Goal: Task Accomplishment & Management: Use online tool/utility

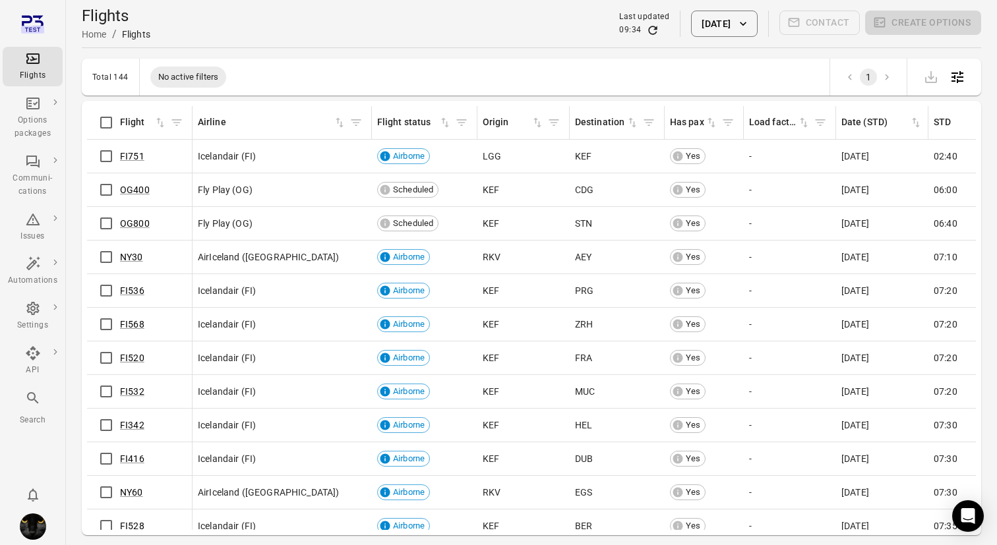
click at [194, 17] on div "Flights Home / Flights Last updated 09:34 [DATE] Contact Create options" at bounding box center [531, 23] width 899 height 37
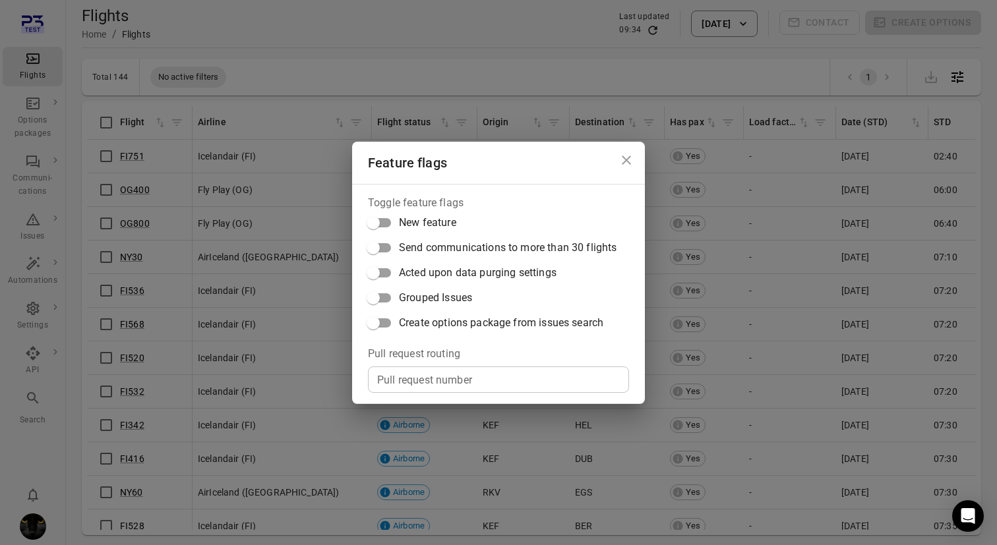
click at [619, 160] on icon "Close dialog" at bounding box center [626, 160] width 16 height 16
click at [305, 32] on div "Feature flags Toggle feature flags New feature Send communications to more than…" at bounding box center [498, 272] width 997 height 545
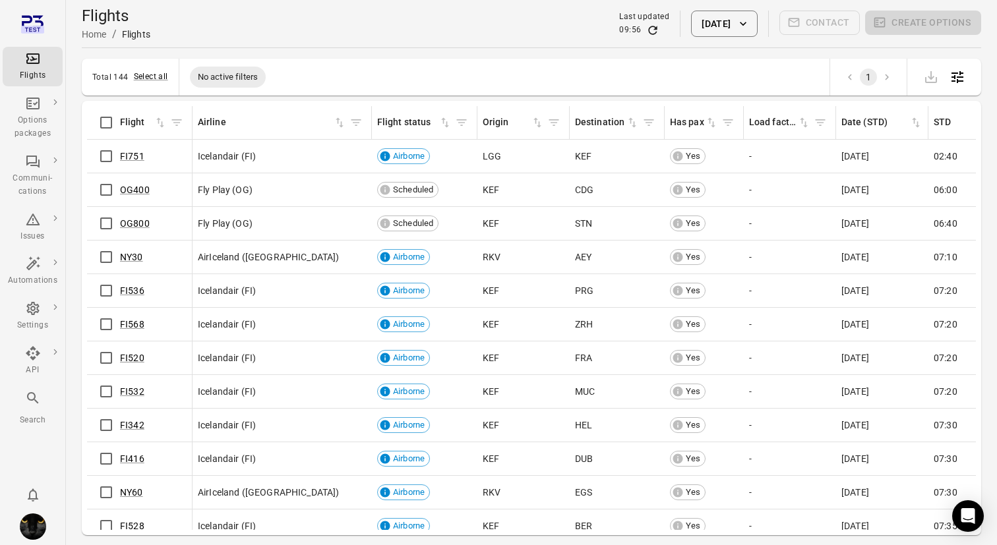
click at [426, 31] on div "Flights Home / Flights Last updated 09:56 8 Oct 2025 Contact Create options" at bounding box center [531, 23] width 899 height 37
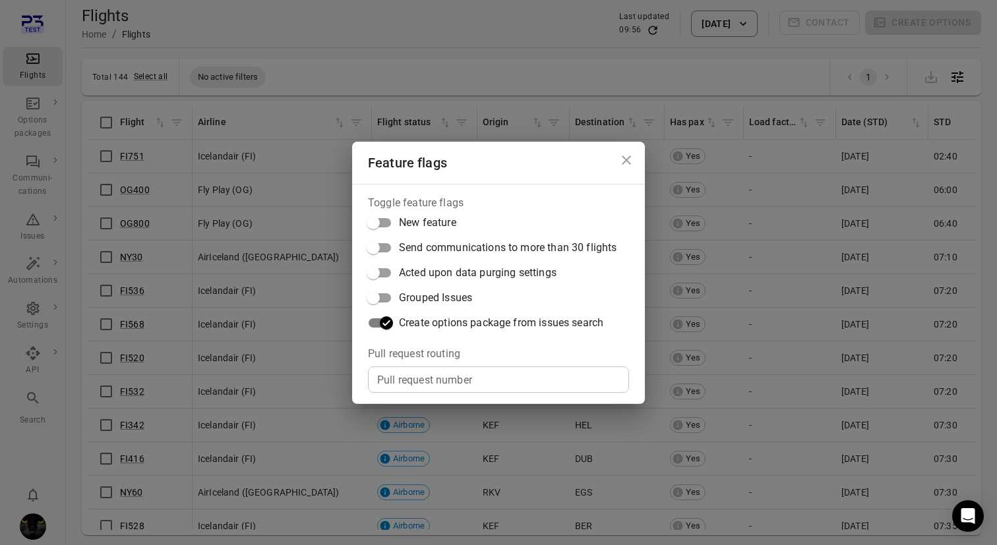
click at [434, 386] on div "Pull request number Pull request number" at bounding box center [498, 380] width 261 height 26
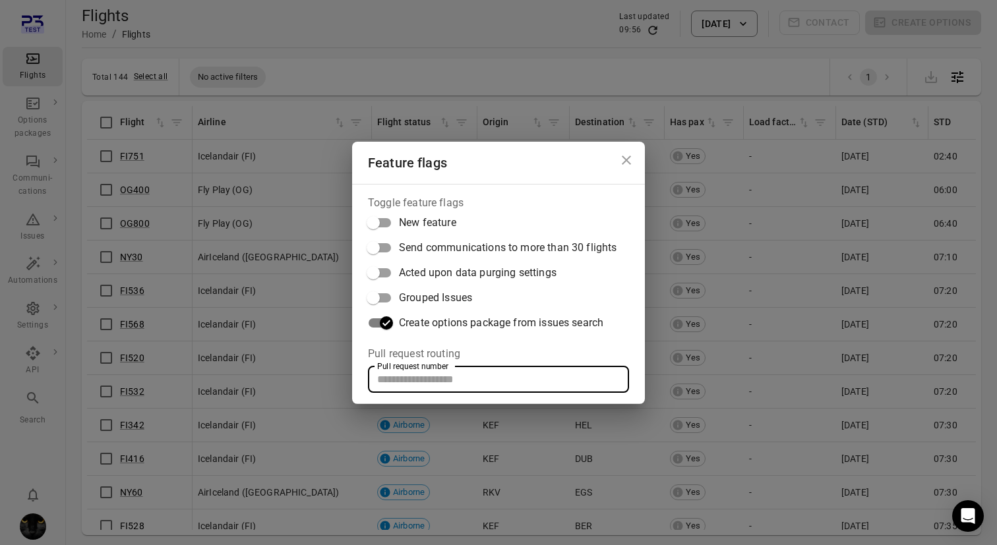
paste input "*****"
type input "*****"
click at [533, 51] on div "Feature flags Toggle feature flags New feature Send communications to more than…" at bounding box center [498, 272] width 997 height 545
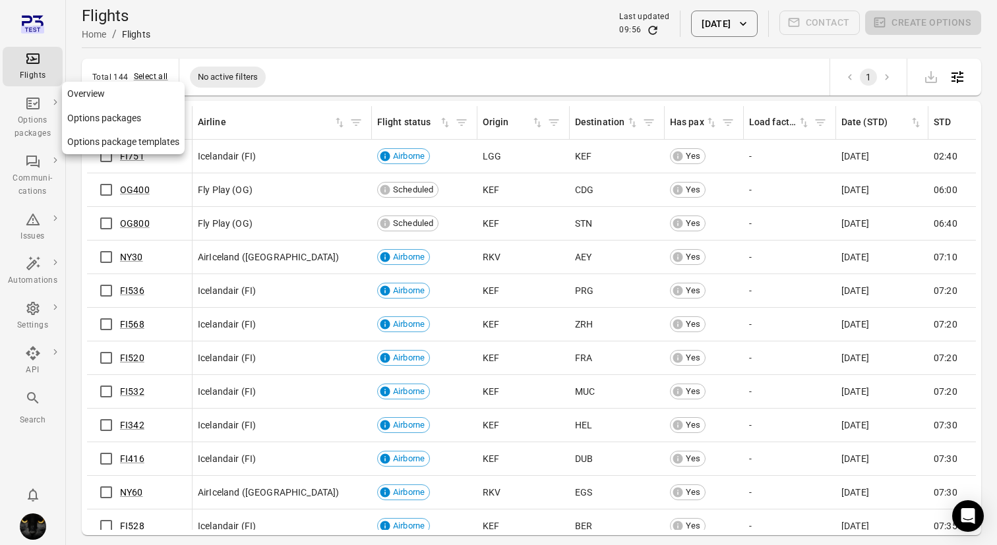
click at [24, 122] on div "Options packages" at bounding box center [32, 127] width 49 height 26
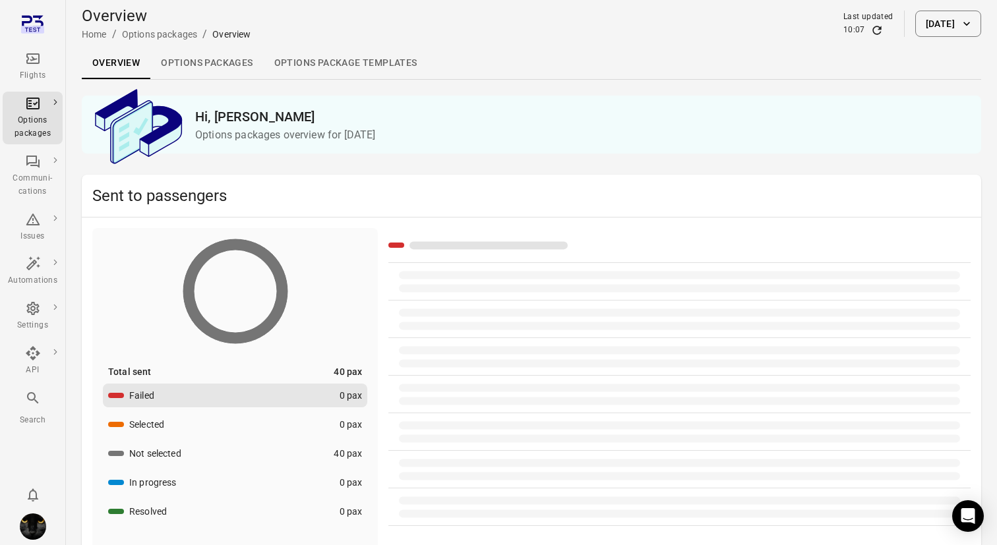
click at [44, 52] on div "Flights" at bounding box center [32, 67] width 49 height 32
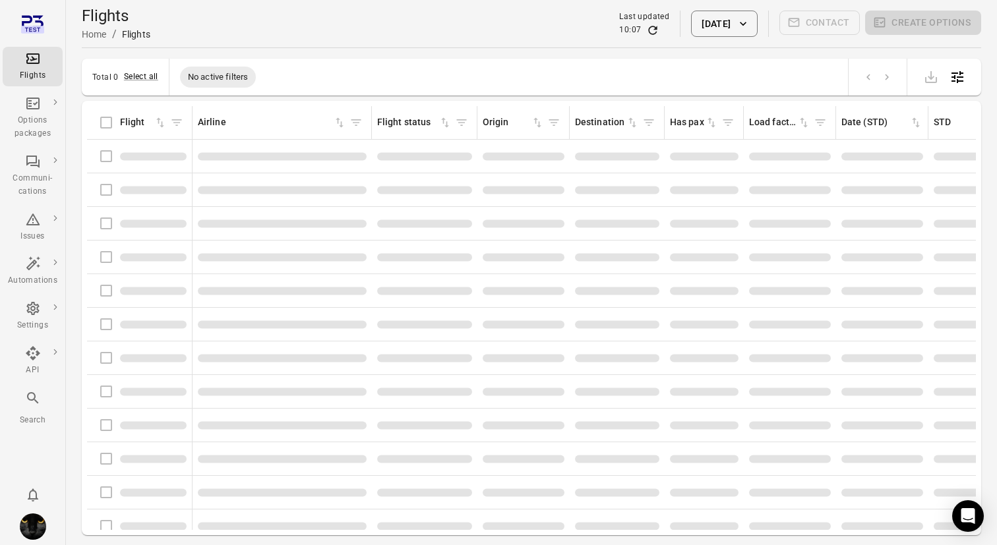
click at [342, 65] on div "Total 0 Select all No active filters" at bounding box center [531, 77] width 899 height 37
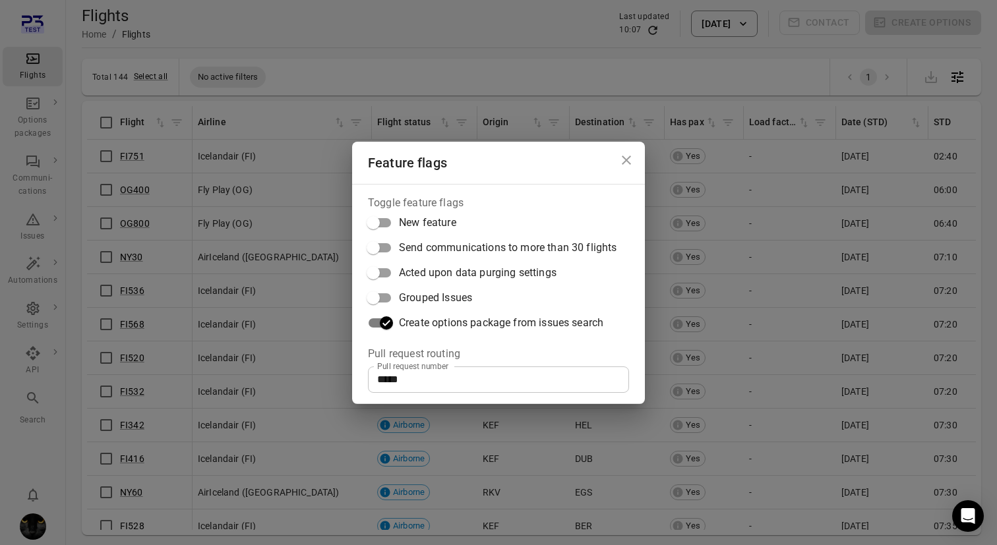
click at [393, 59] on div "Feature flags Toggle feature flags New feature Send communications to more than…" at bounding box center [498, 272] width 997 height 545
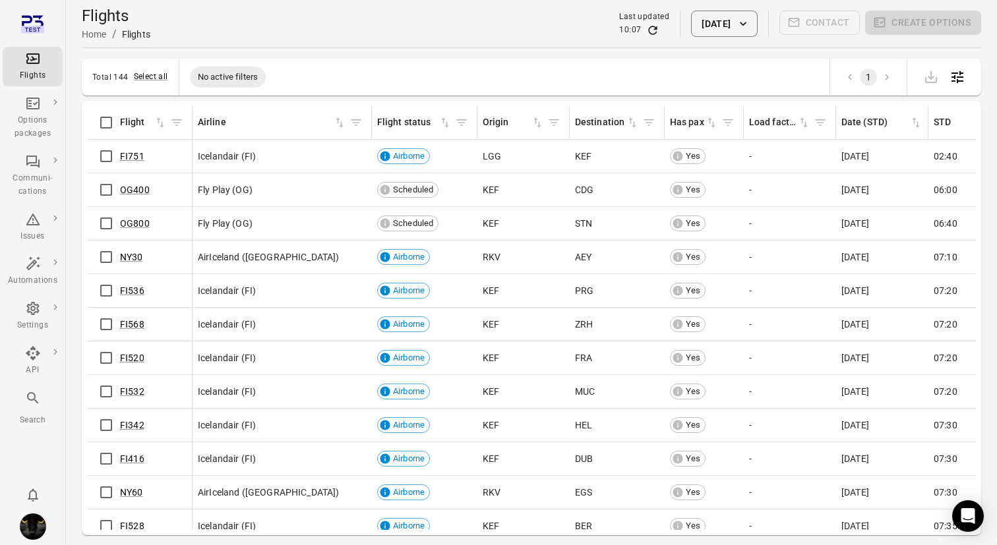
click at [741, 22] on icon "button" at bounding box center [742, 23] width 13 height 13
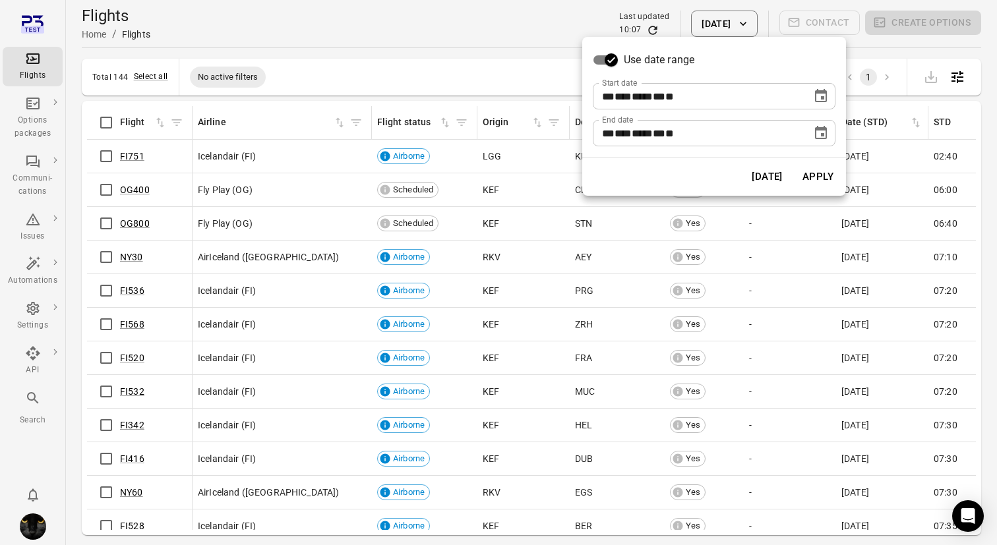
click at [813, 96] on icon "Choose date, selected date is Oct 8, 2025" at bounding box center [821, 96] width 16 height 16
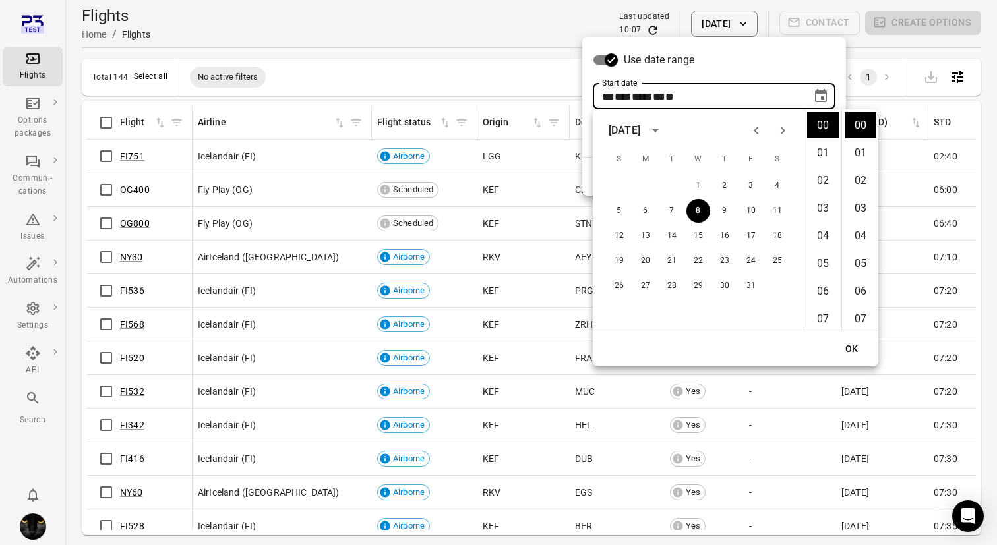
click at [757, 130] on icon "Previous month" at bounding box center [756, 131] width 16 height 16
click at [779, 133] on icon "Next month" at bounding box center [783, 131] width 16 height 16
click at [755, 131] on icon "Previous month" at bounding box center [756, 131] width 5 height 8
click at [672, 237] on button "16" at bounding box center [672, 236] width 24 height 24
type input "**********"
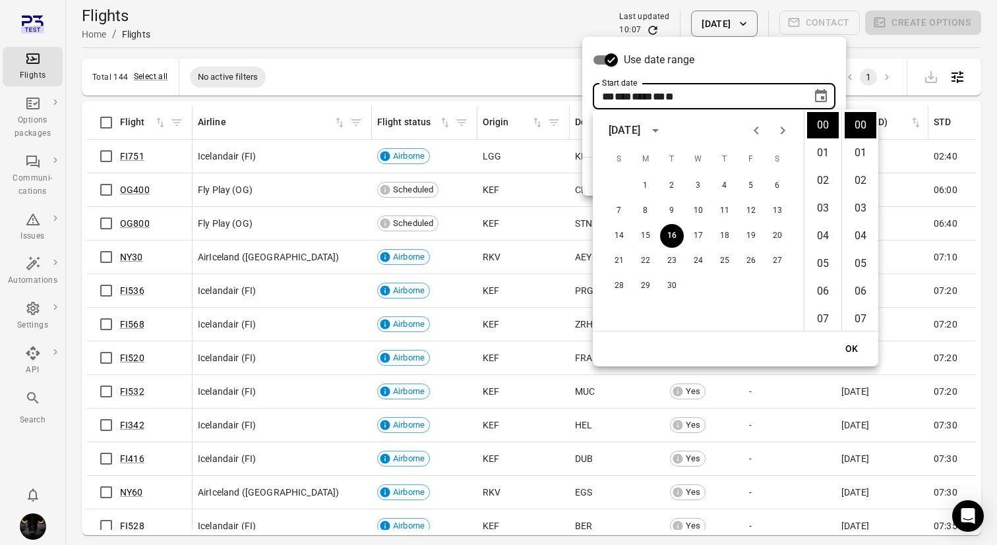
click at [754, 53] on div "Use date range" at bounding box center [714, 59] width 243 height 25
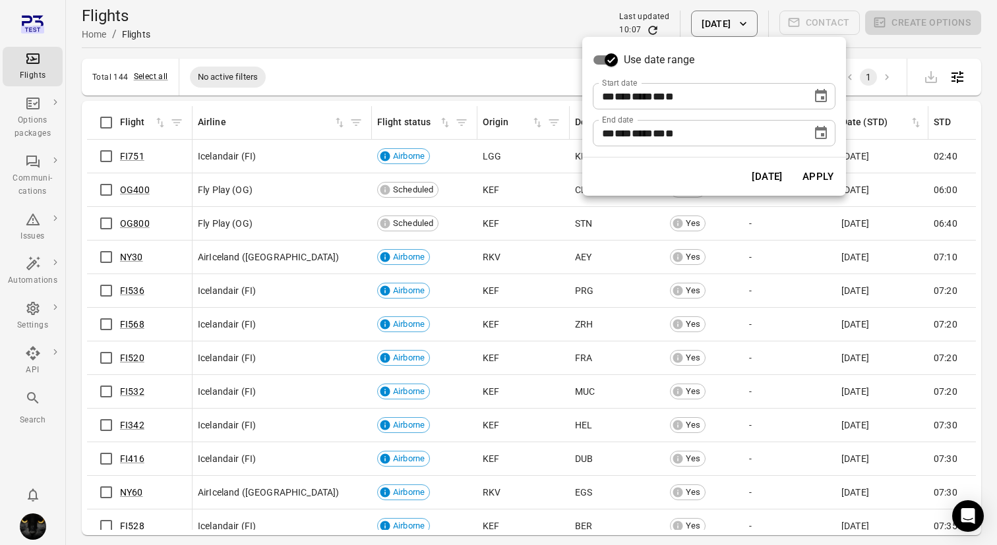
click at [825, 181] on button "Apply" at bounding box center [817, 177] width 45 height 28
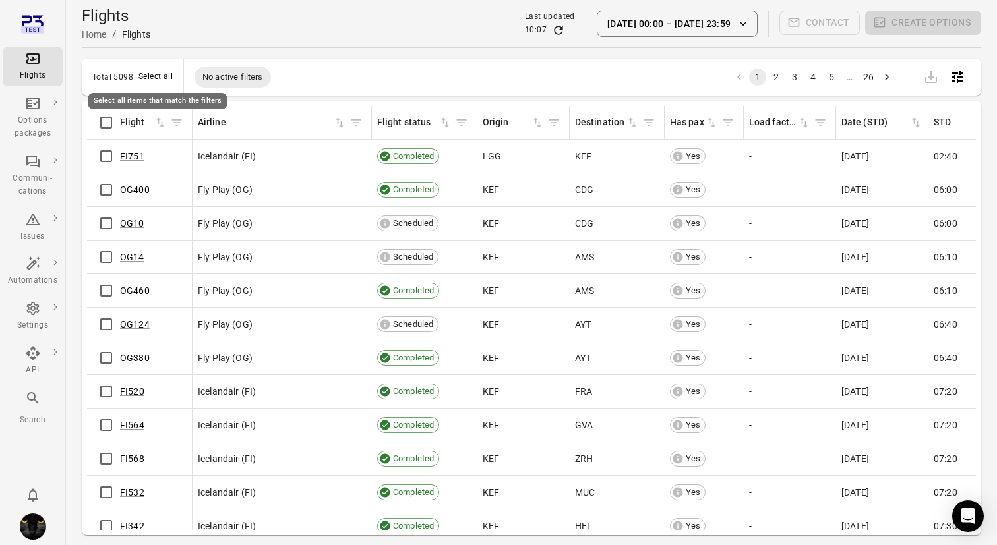
click at [146, 78] on button "Select all" at bounding box center [155, 77] width 34 height 13
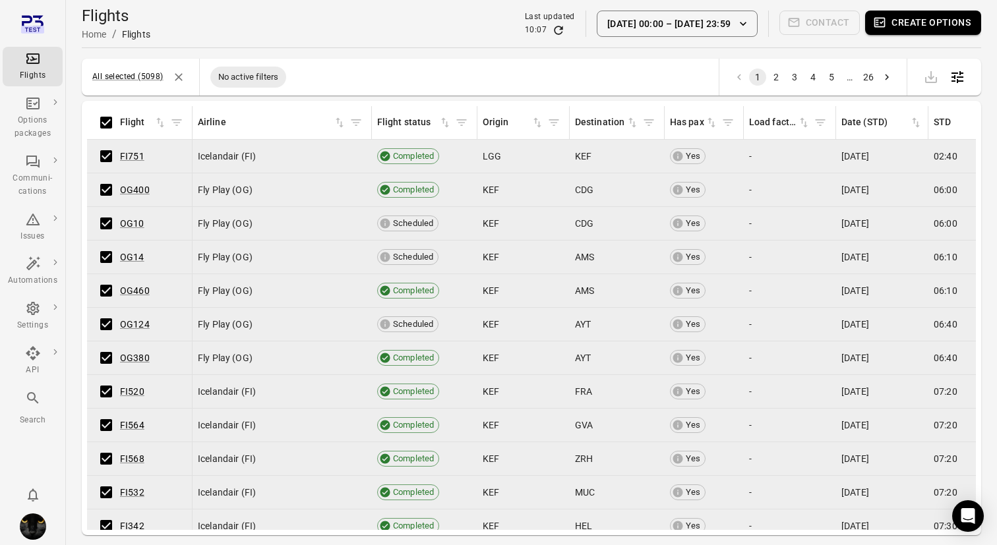
click at [913, 26] on button "Create options" at bounding box center [923, 23] width 116 height 24
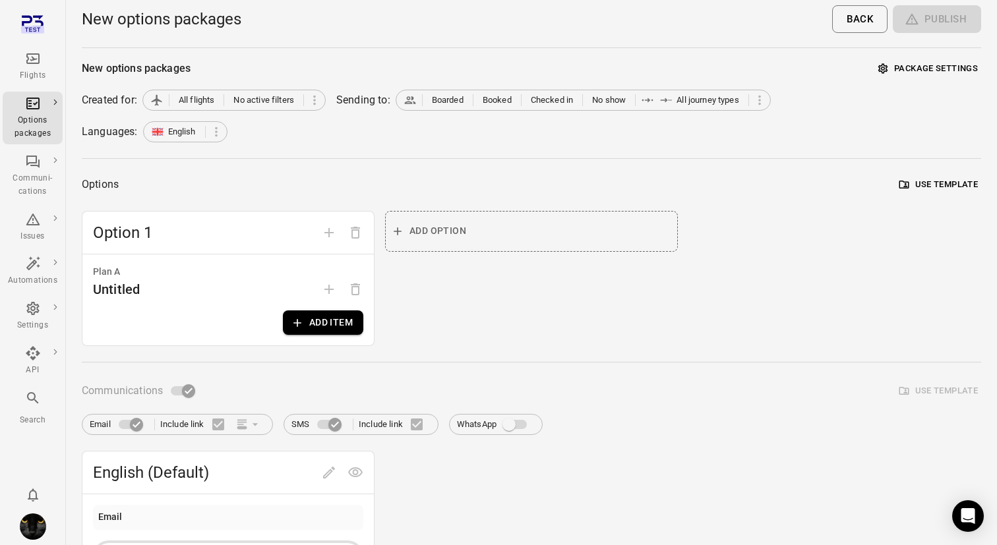
click at [310, 328] on button "Add item" at bounding box center [323, 323] width 80 height 24
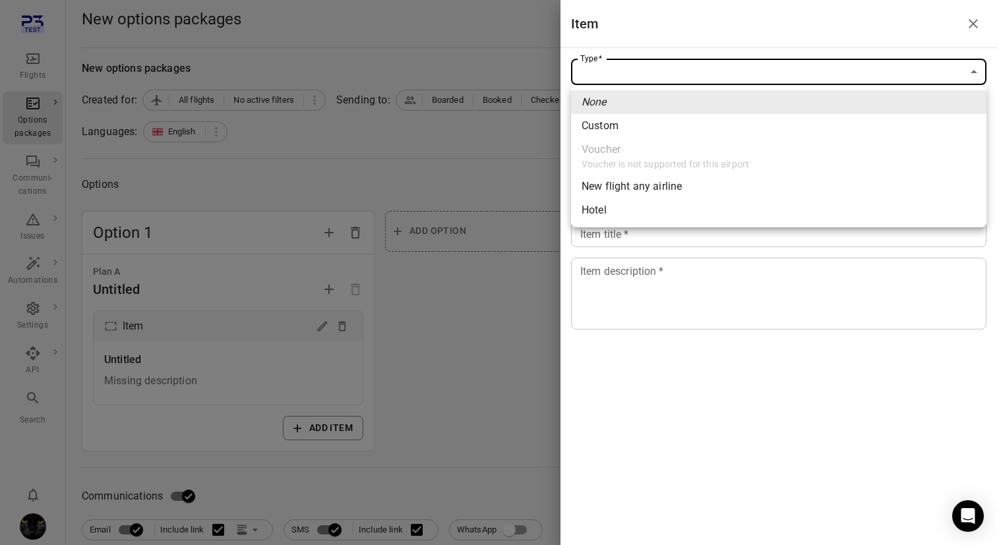
click at [708, 132] on li "Custom" at bounding box center [778, 126] width 415 height 24
type input "******"
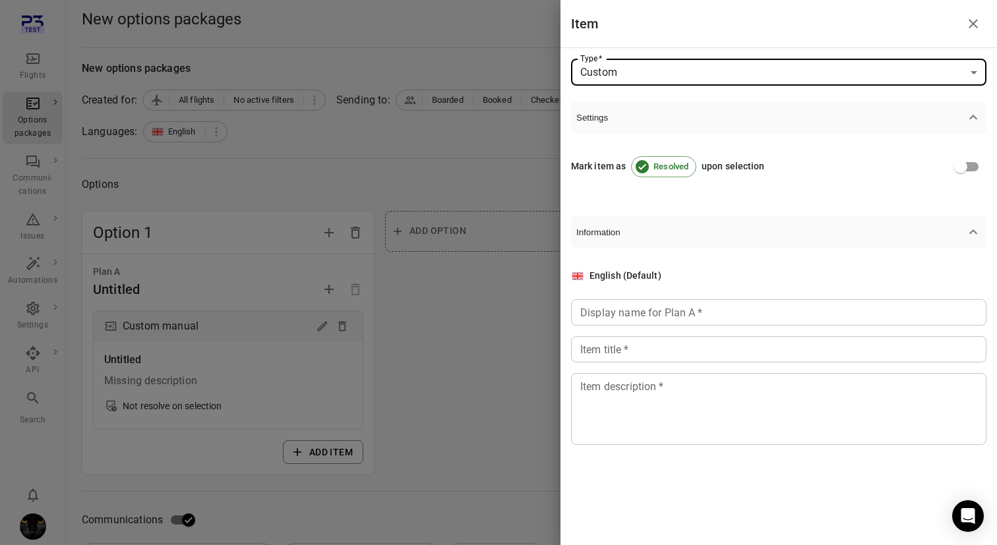
click at [648, 312] on div "Display name for Plan A   * Display name for Plan A   *" at bounding box center [778, 312] width 415 height 26
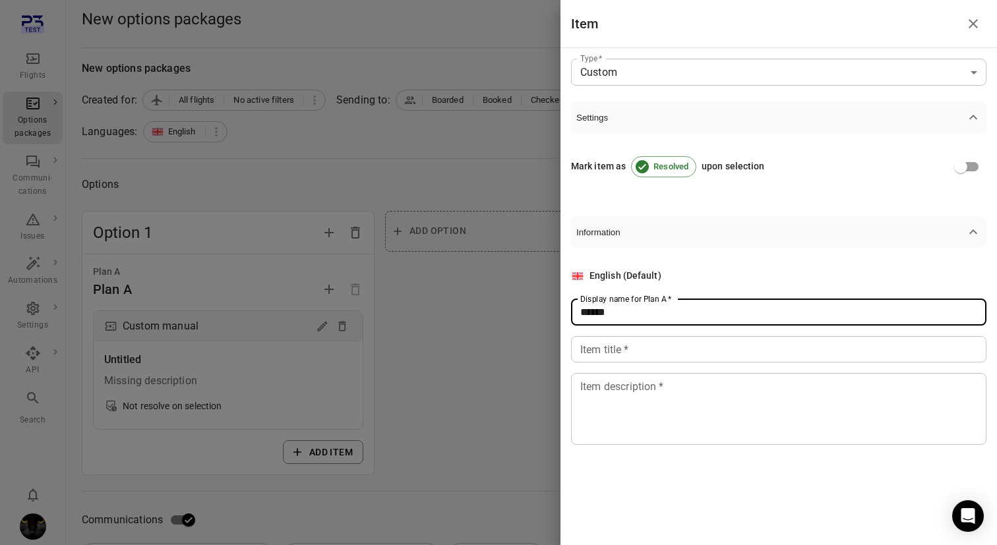
type input "******"
click at [644, 352] on input "Item title   *" at bounding box center [778, 349] width 415 height 26
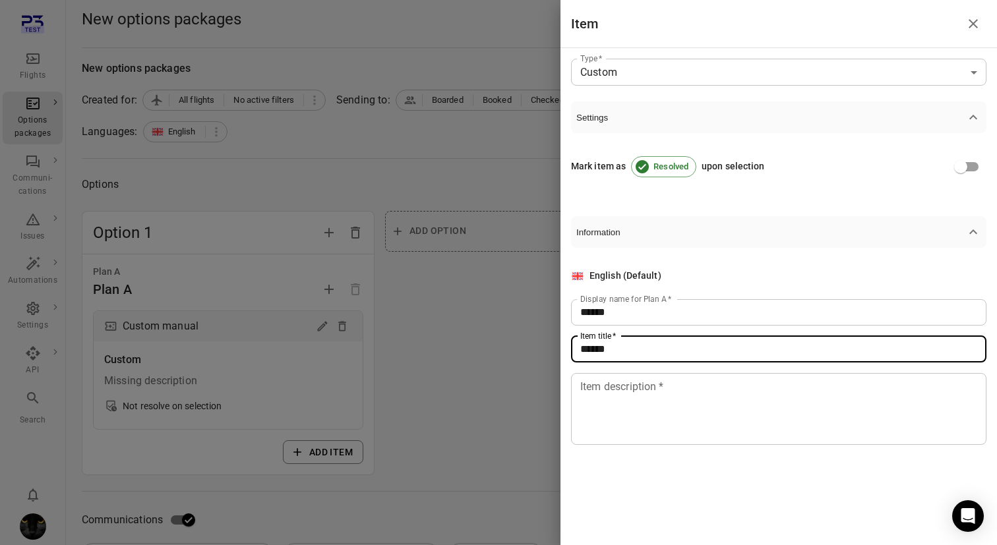
type input "******"
click at [662, 438] on textarea "Item description   *" at bounding box center [778, 408] width 397 height 61
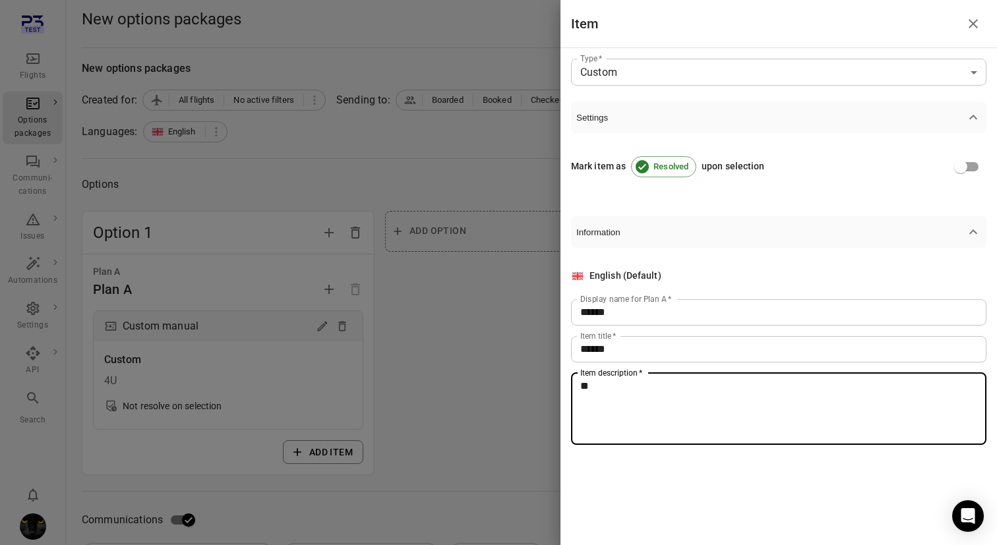
type textarea "**"
click at [362, 298] on div at bounding box center [498, 272] width 997 height 545
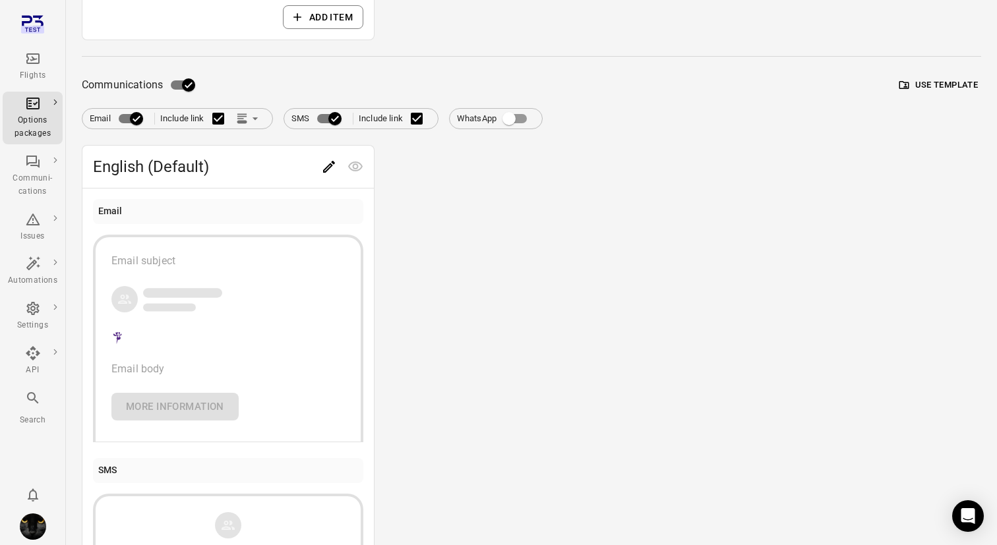
scroll to position [384, 0]
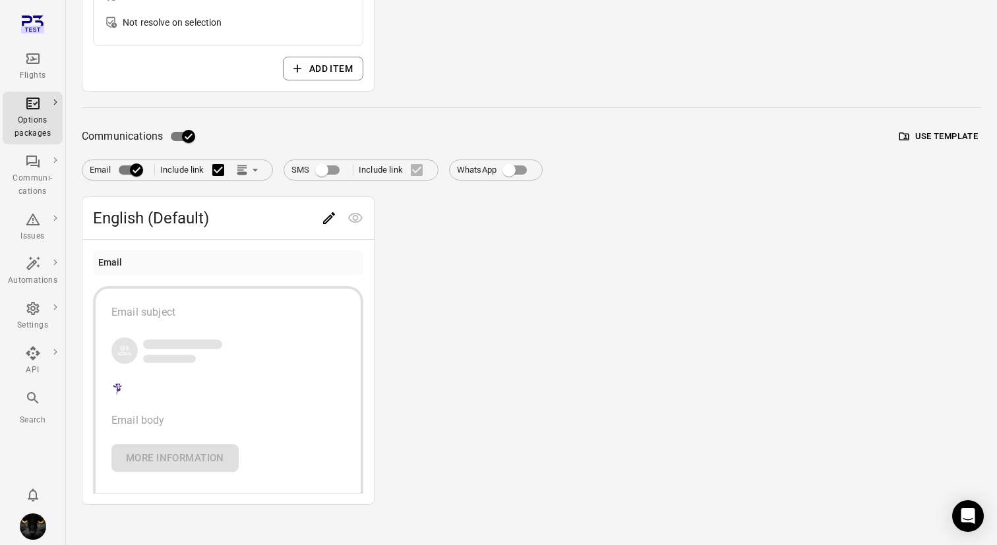
click at [328, 212] on icon "Edit" at bounding box center [329, 218] width 16 height 16
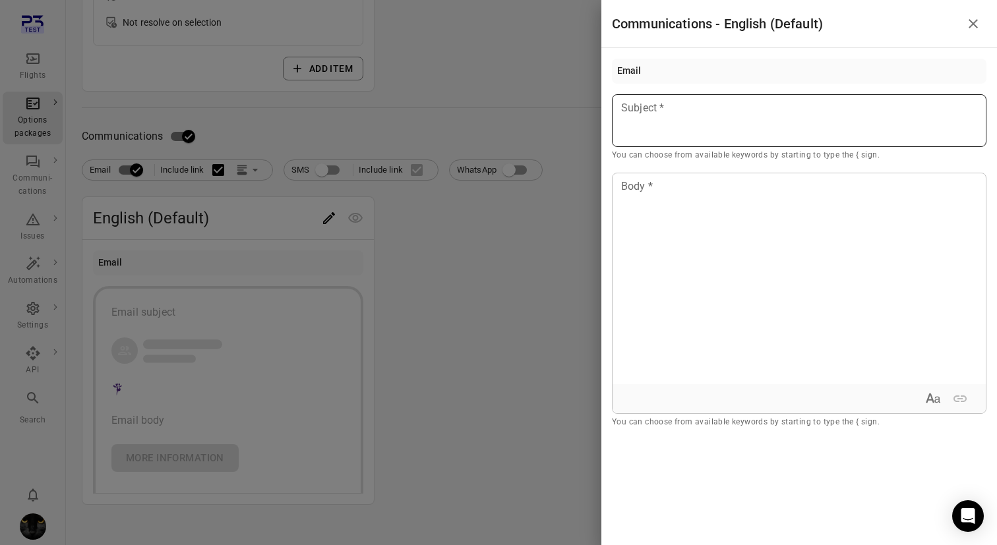
click at [748, 129] on div at bounding box center [799, 120] width 374 height 53
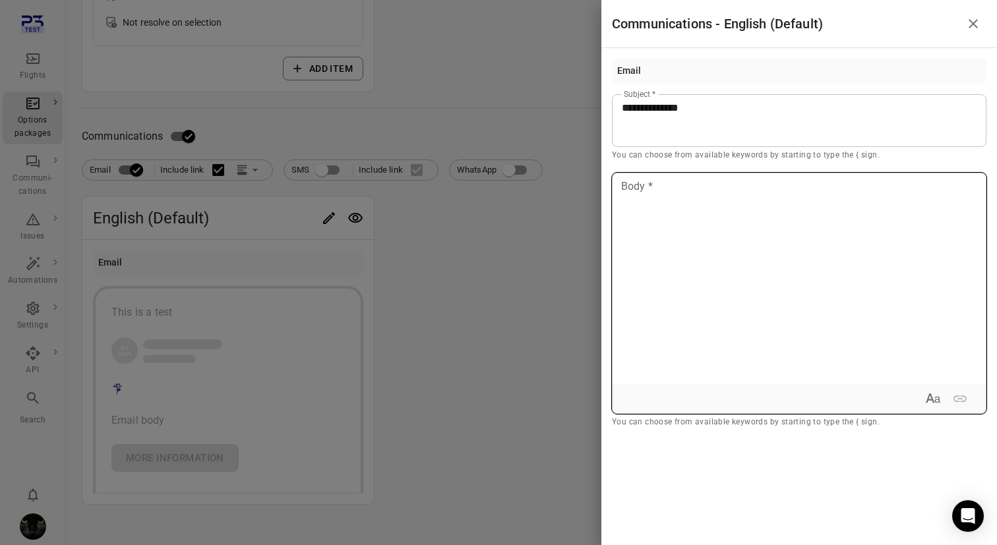
click at [790, 292] on div at bounding box center [798, 278] width 373 height 211
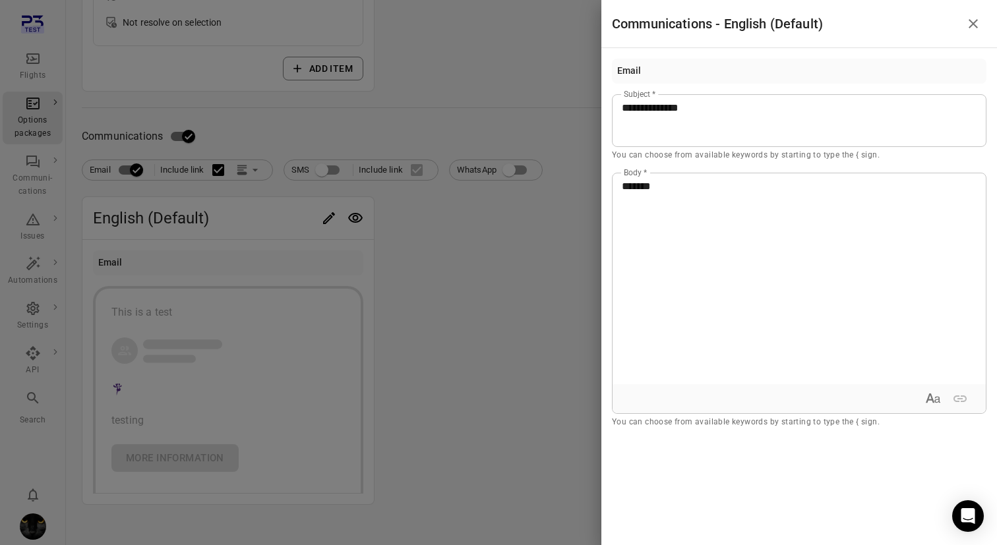
click at [475, 396] on div at bounding box center [498, 272] width 997 height 545
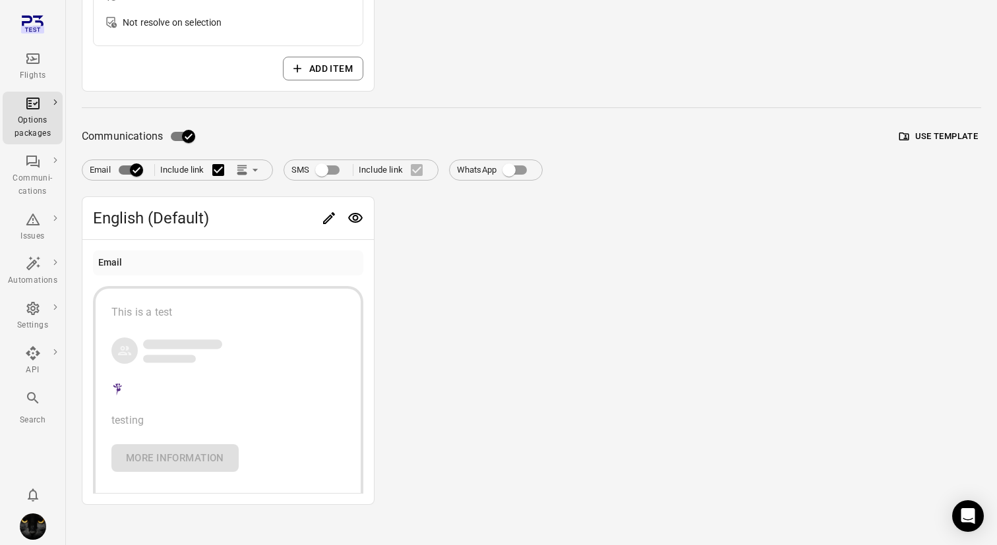
scroll to position [0, 0]
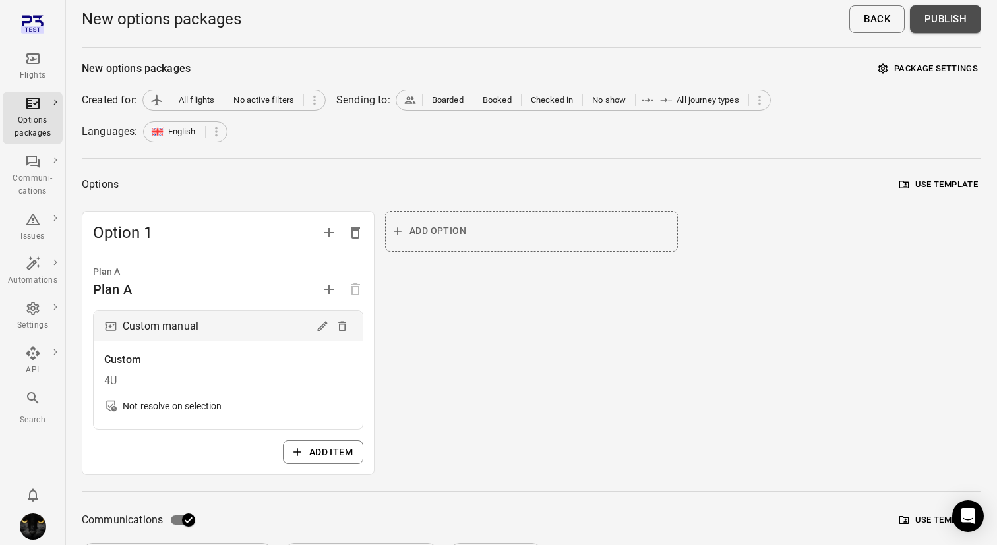
click at [937, 28] on button "Publish" at bounding box center [945, 19] width 71 height 28
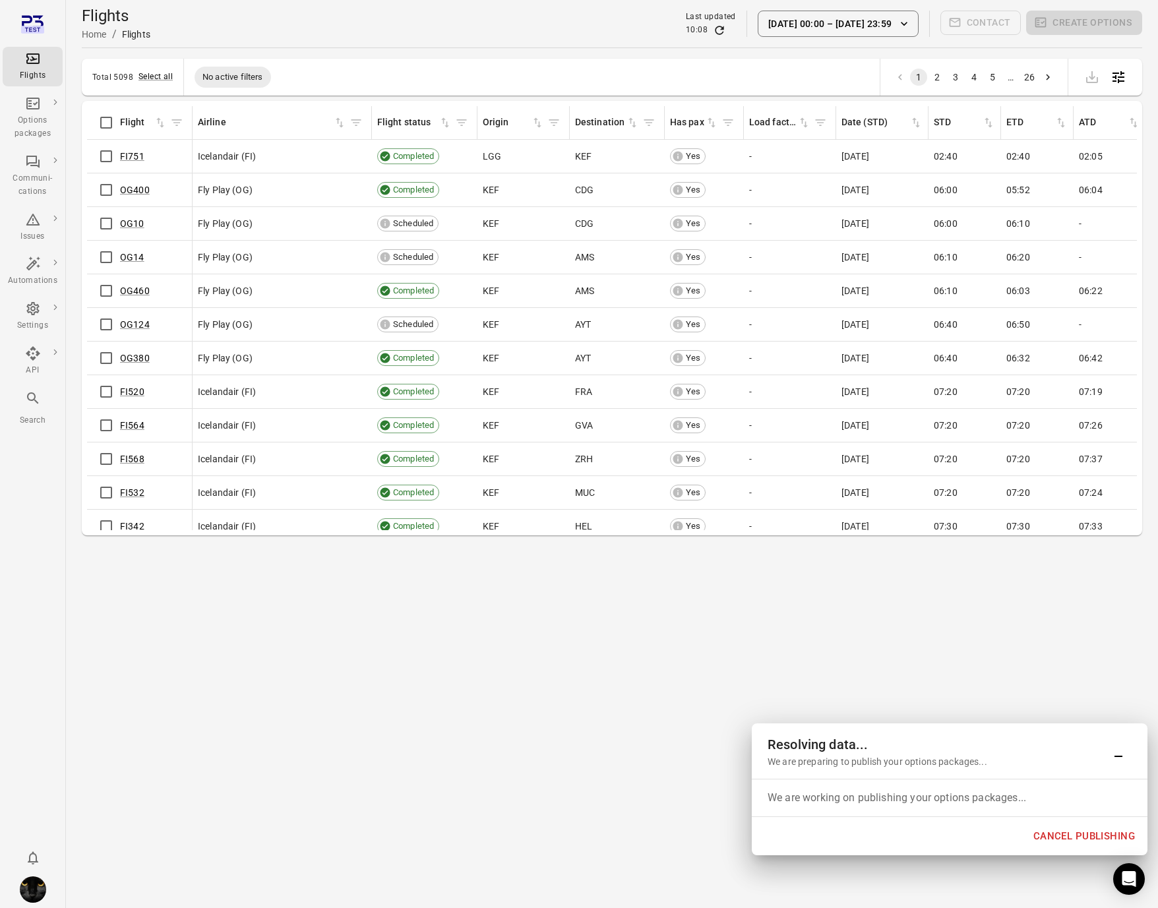
drag, startPoint x: 945, startPoint y: 750, endPoint x: 1067, endPoint y: 730, distance: 123.4
click at [945, 545] on h2 "Resolving data..." at bounding box center [936, 744] width 338 height 21
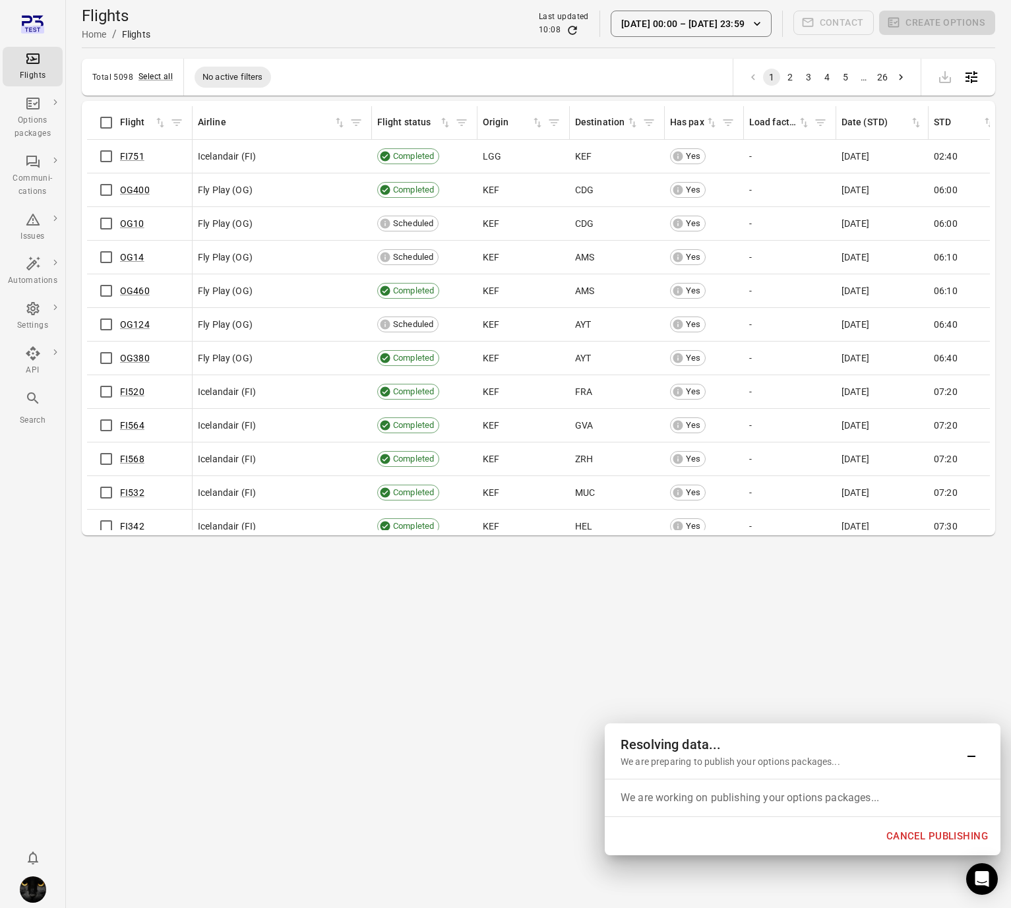
click at [996, 545] on main "Flights Home / Flights Last updated 10:08 16 Sep 00:00 – 8 Oct 23:59 Contact Cr…" at bounding box center [538, 454] width 945 height 908
click at [802, 545] on div "Resolving data... We are preparing to publish your options packages..." at bounding box center [803, 750] width 396 height 55
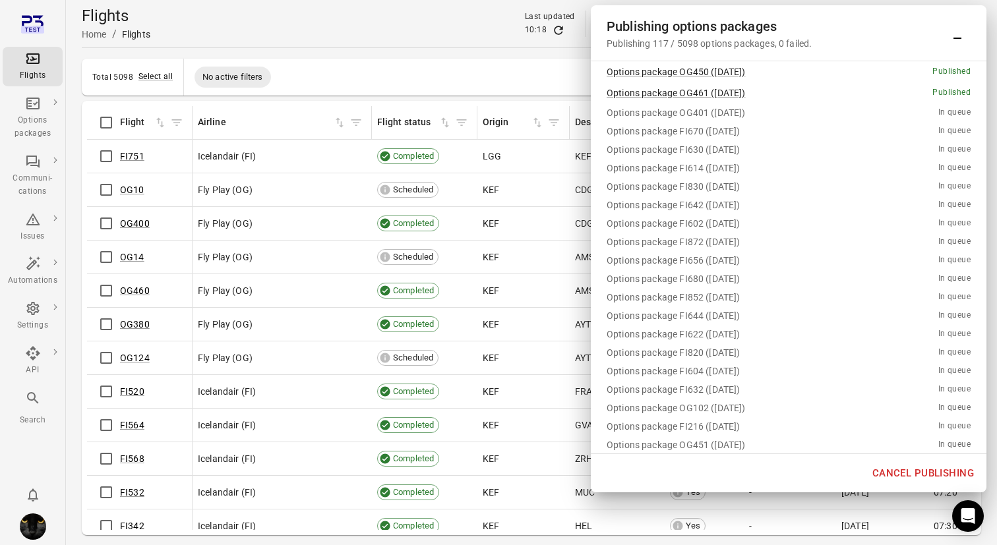
scroll to position [2441, 0]
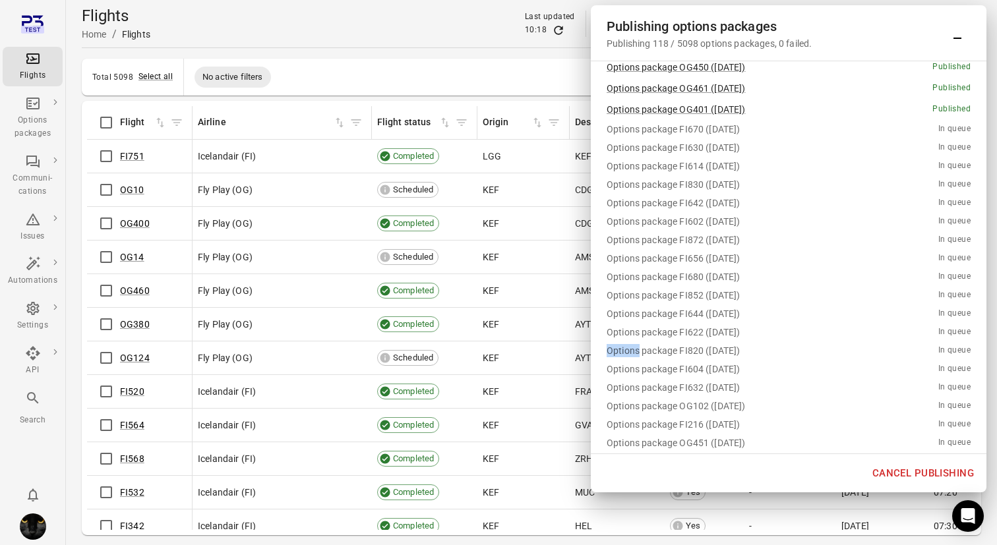
click at [34, 125] on div "Options packages" at bounding box center [32, 127] width 49 height 26
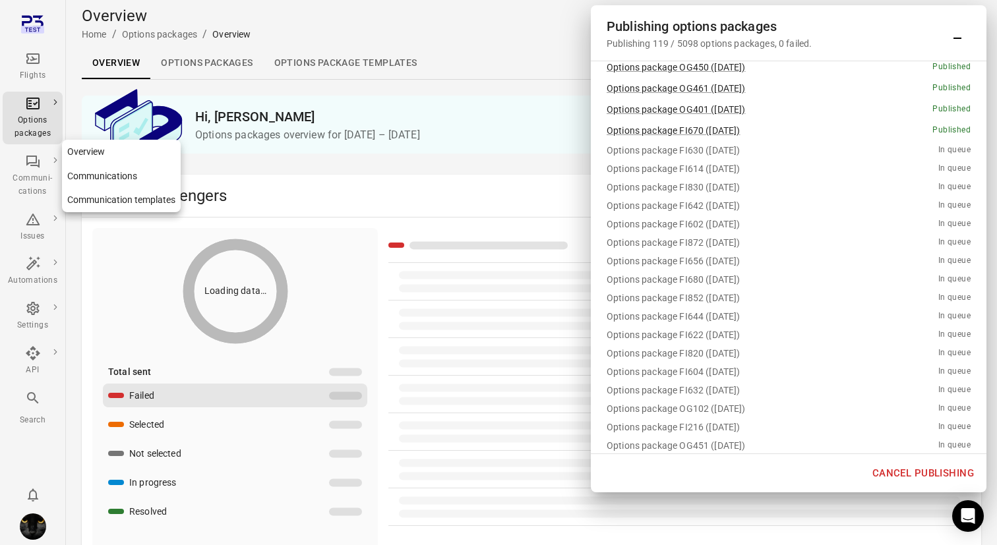
click at [34, 196] on div "Communi-cations" at bounding box center [32, 185] width 49 height 26
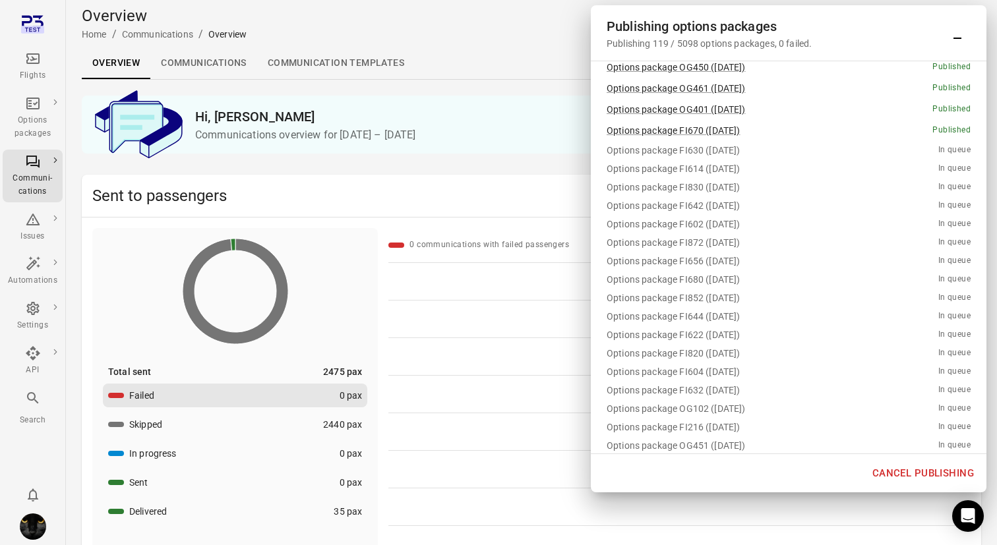
click at [32, 51] on icon "Main navigation" at bounding box center [33, 59] width 16 height 16
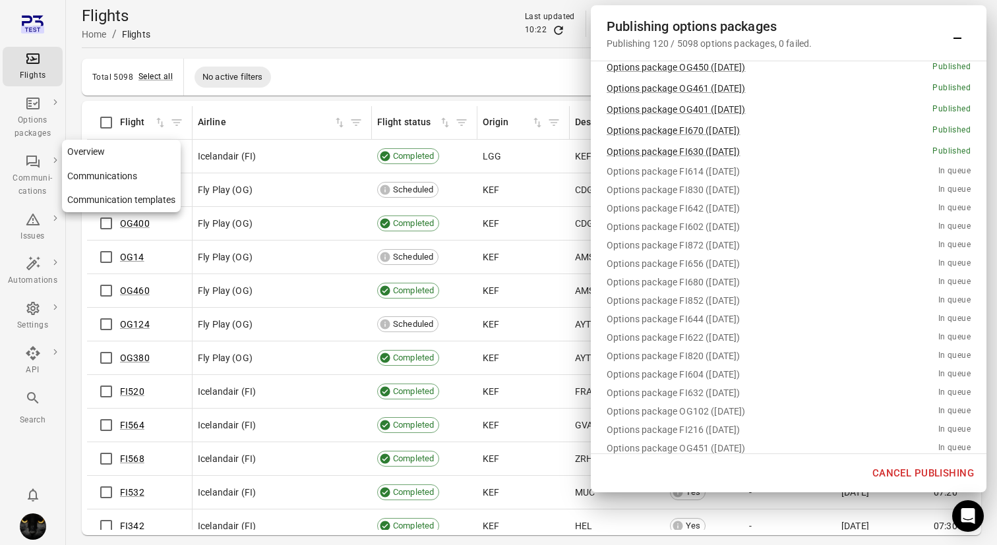
click at [42, 179] on div "Communi-cations" at bounding box center [32, 185] width 49 height 26
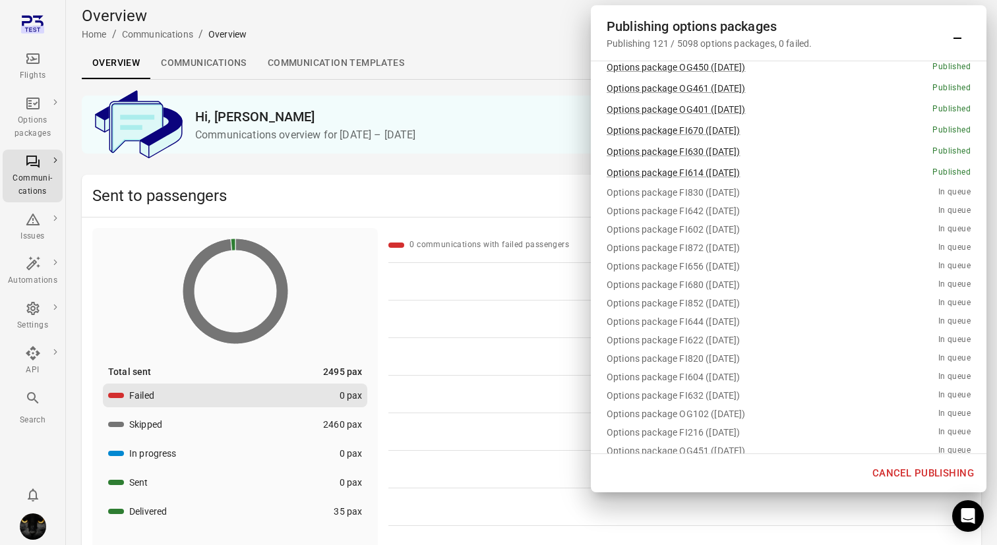
click at [194, 70] on link "Communications" at bounding box center [203, 63] width 107 height 32
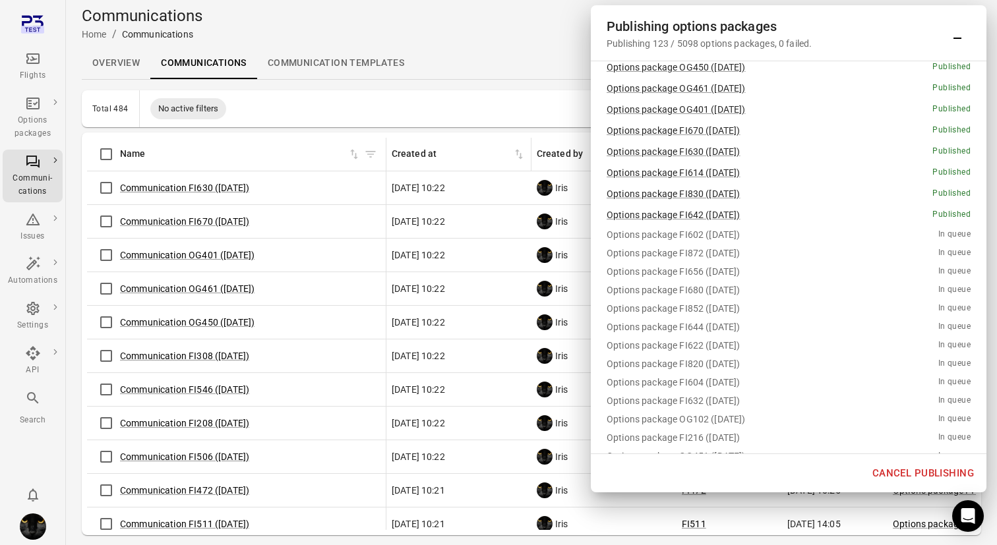
click at [36, 60] on icon "Main navigation" at bounding box center [33, 59] width 16 height 16
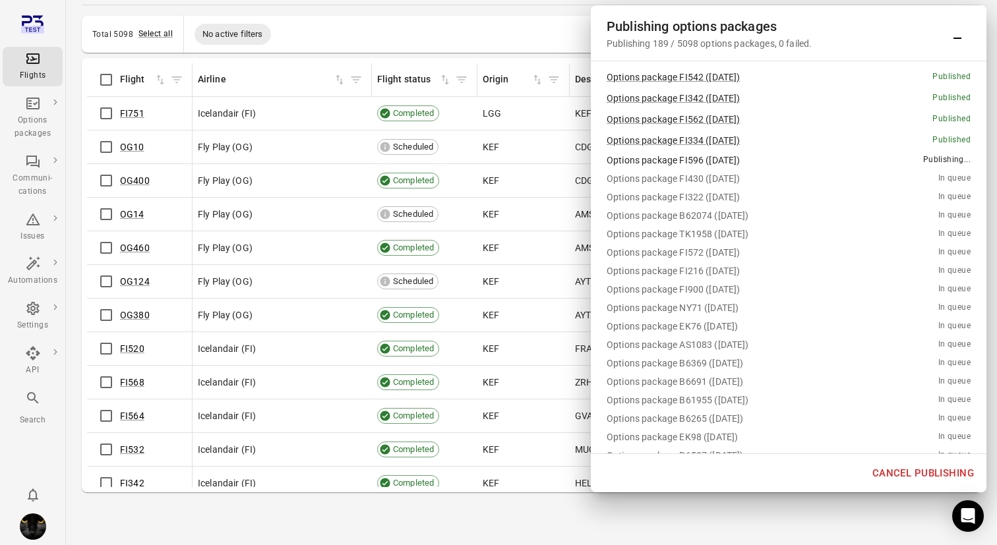
scroll to position [3883, 0]
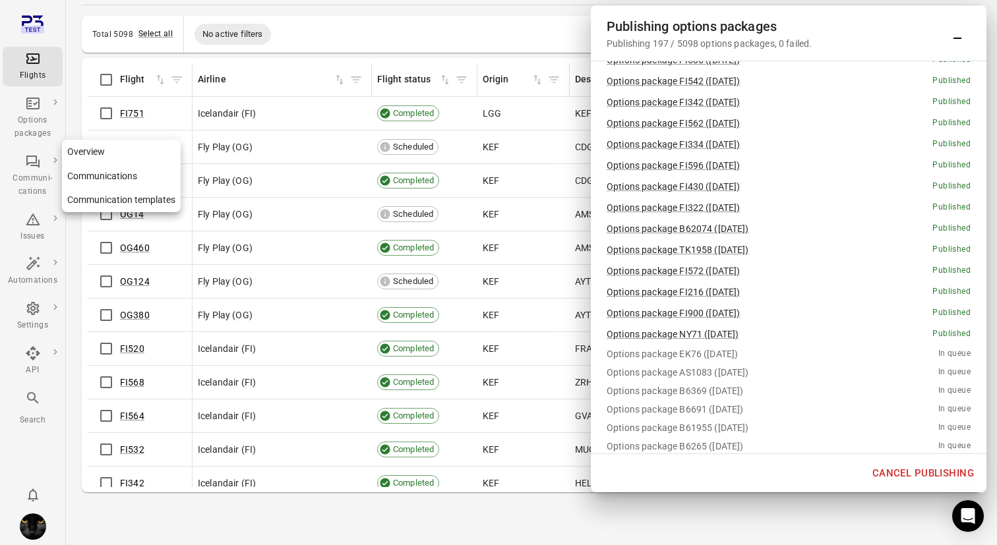
click at [57, 162] on icon "Main navigation" at bounding box center [55, 160] width 7 height 7
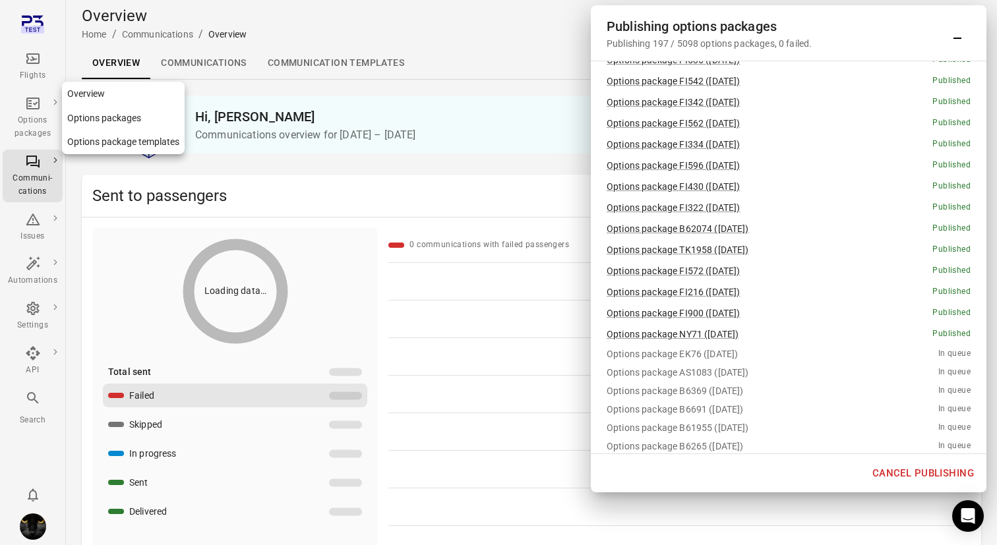
click at [38, 113] on div "Options packages" at bounding box center [32, 118] width 49 height 45
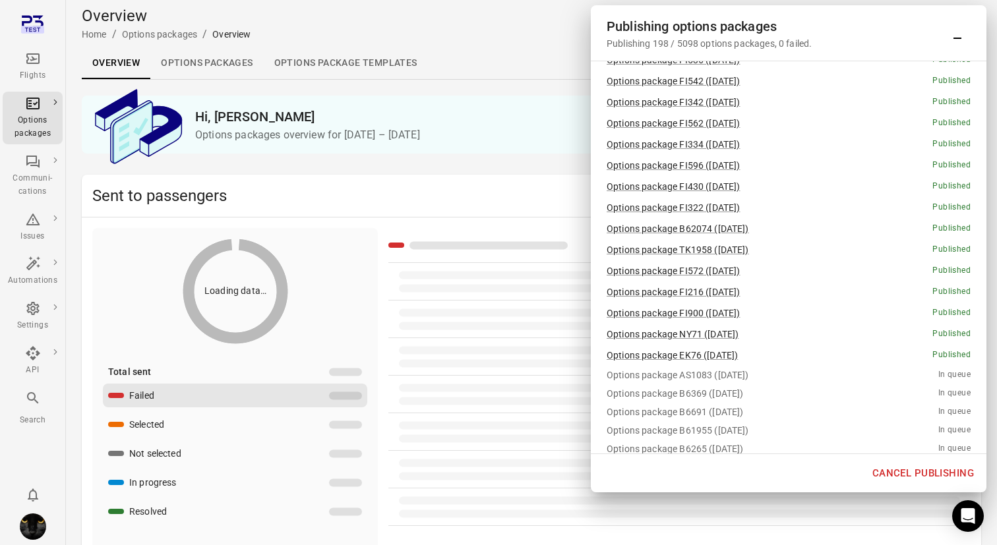
click at [32, 55] on icon "Main navigation" at bounding box center [33, 59] width 16 height 16
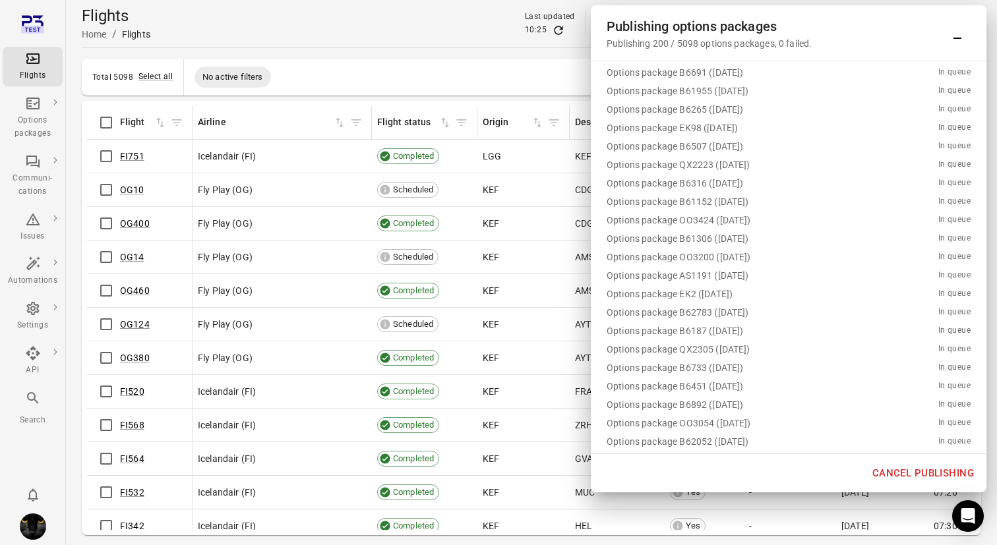
scroll to position [4228, 0]
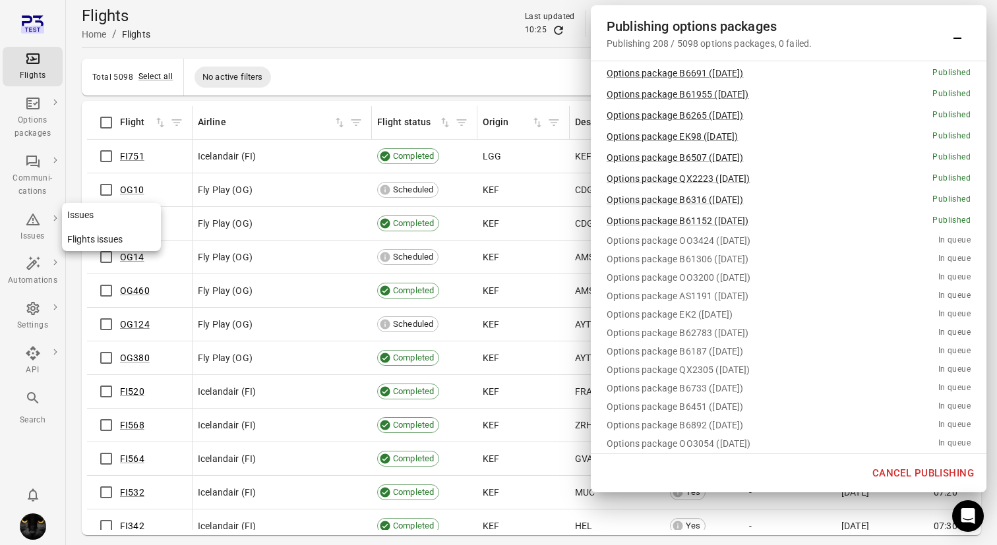
click at [40, 212] on div "Issues" at bounding box center [32, 228] width 49 height 32
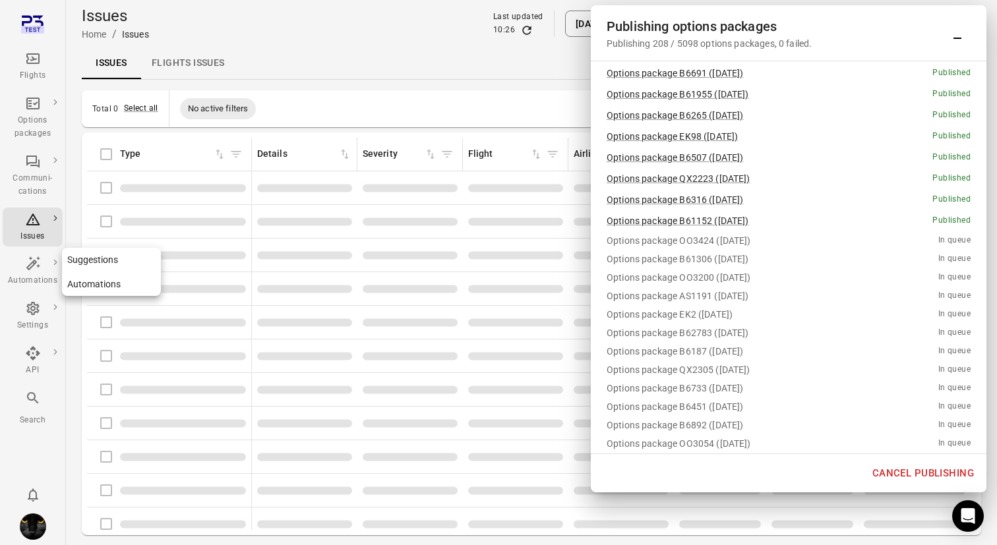
click at [4, 287] on link "Automations" at bounding box center [33, 272] width 60 height 40
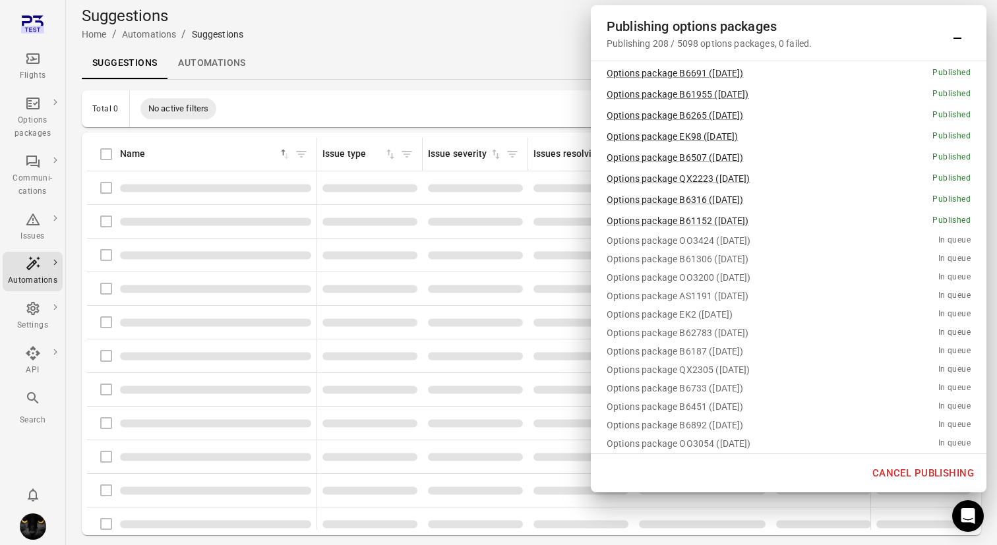
click at [28, 280] on div "Automations" at bounding box center [32, 280] width 49 height 13
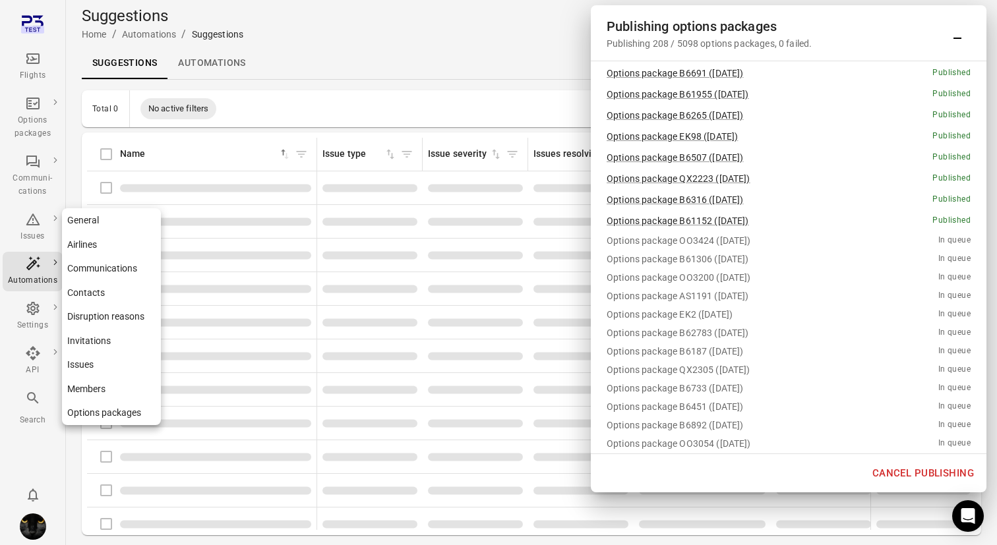
click at [33, 322] on div "Settings" at bounding box center [32, 325] width 49 height 13
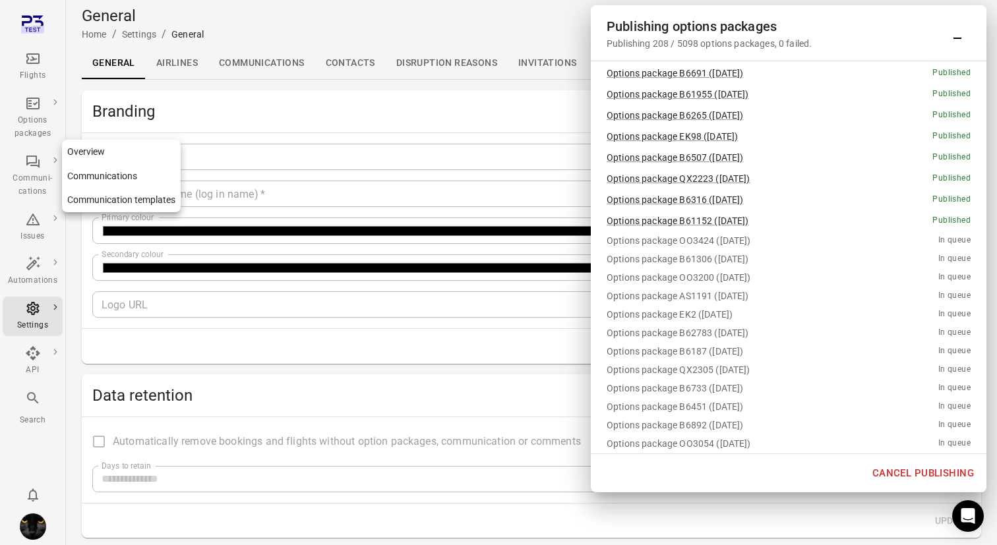
click at [42, 160] on div "Communi-cations" at bounding box center [32, 176] width 49 height 45
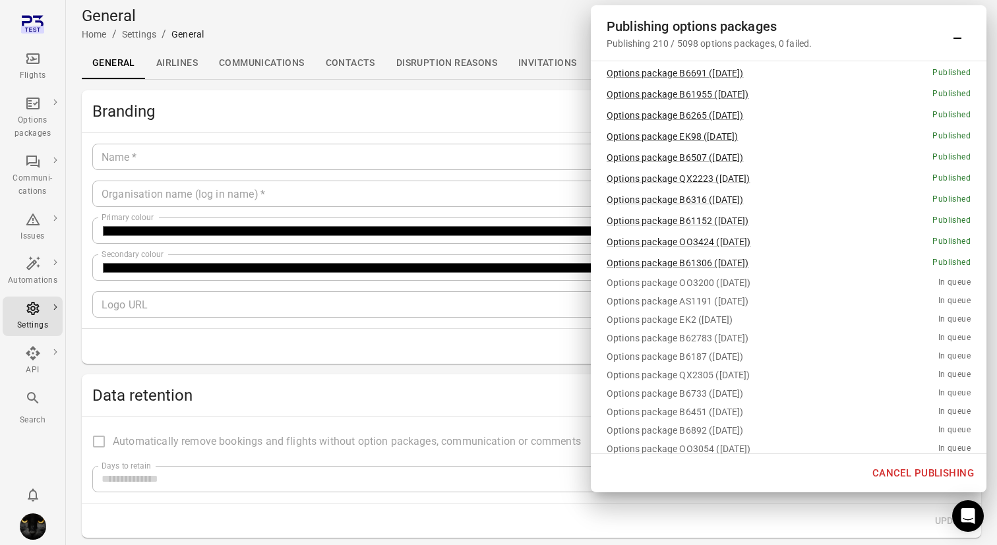
type input "*******"
type input "**********"
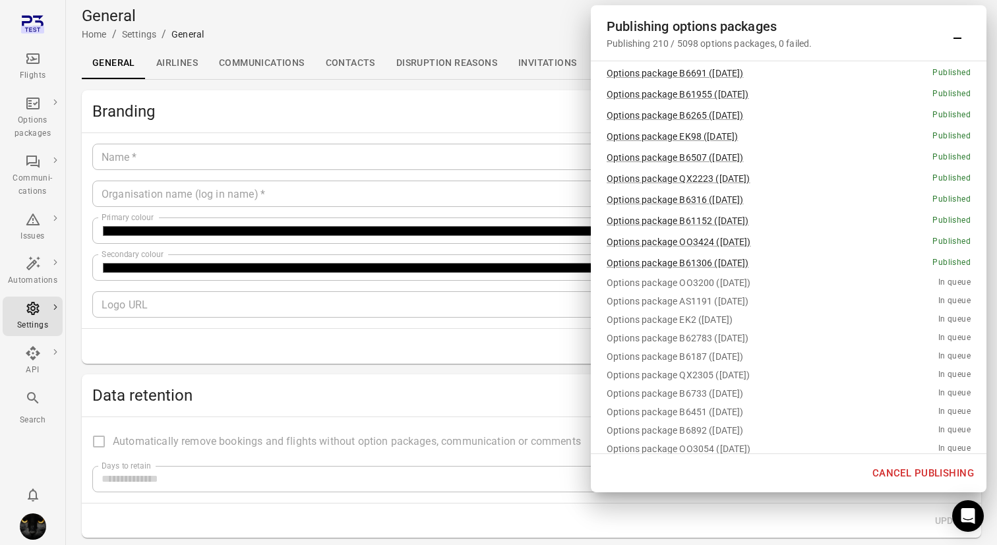
type input "**"
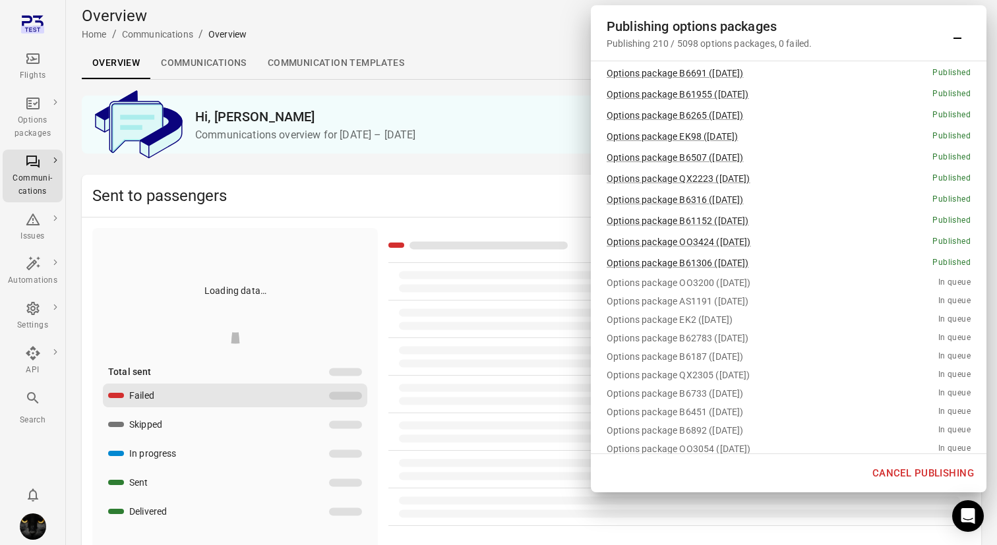
click at [33, 66] on icon "Main navigation" at bounding box center [33, 59] width 16 height 16
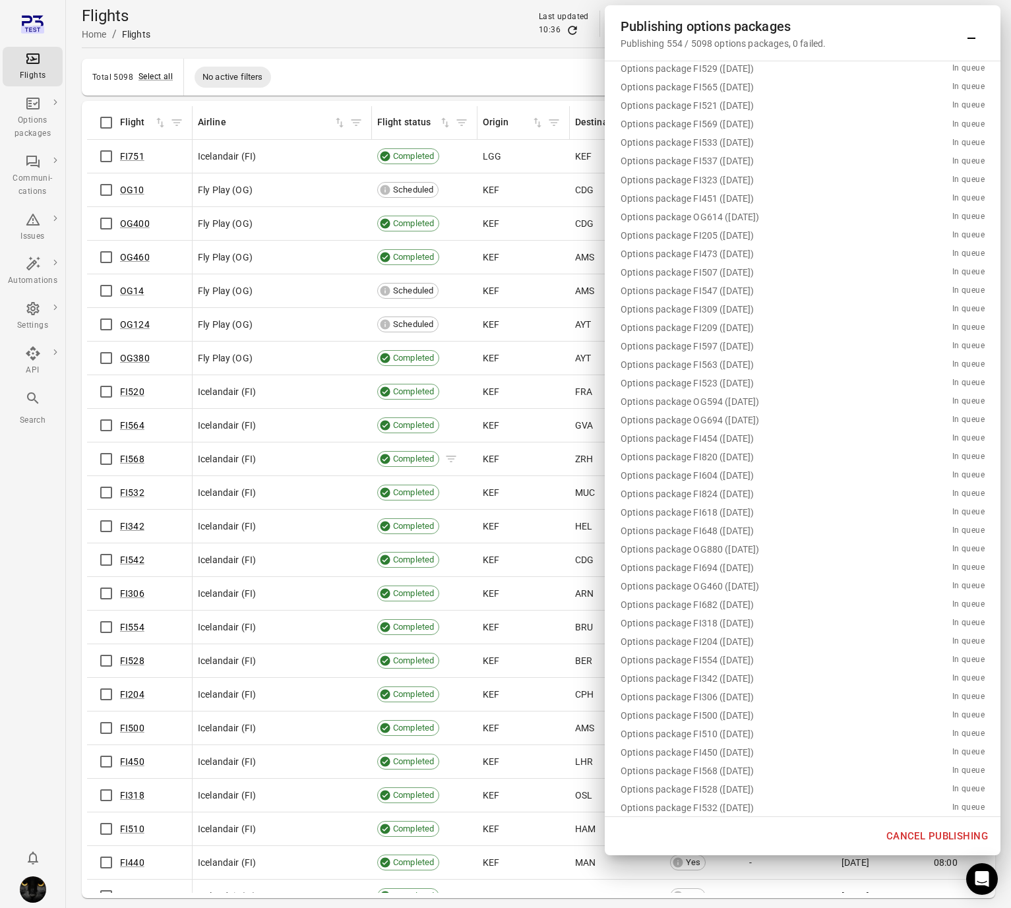
scroll to position [14527, 0]
click at [967, 39] on icon "Minimize" at bounding box center [971, 33] width 16 height 16
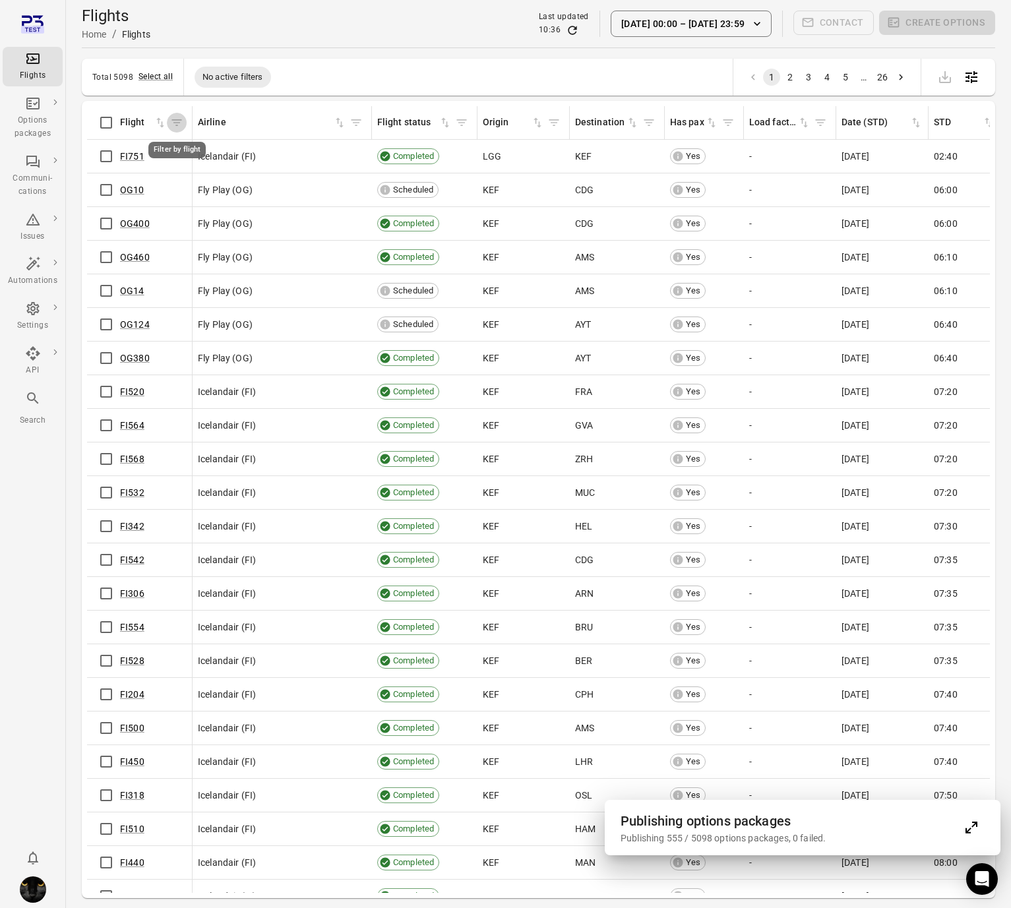
click at [177, 126] on icon "Filter by flight" at bounding box center [176, 122] width 13 height 13
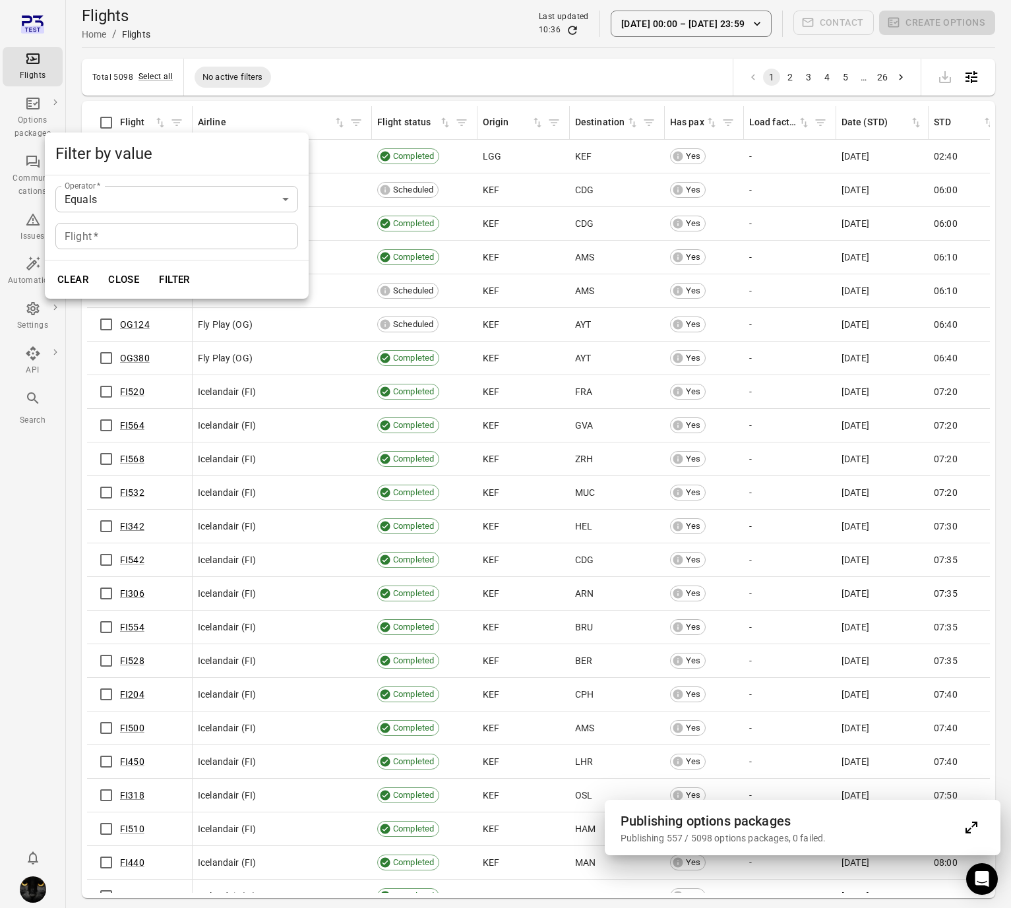
click at [158, 245] on input "Flight   *" at bounding box center [176, 236] width 243 height 26
type input "*"
drag, startPoint x: 290, startPoint y: 268, endPoint x: 204, endPoint y: 281, distance: 87.5
click at [287, 270] on div "Clear Close Filter" at bounding box center [177, 279] width 264 height 38
click at [171, 280] on button "Filter" at bounding box center [174, 280] width 45 height 28
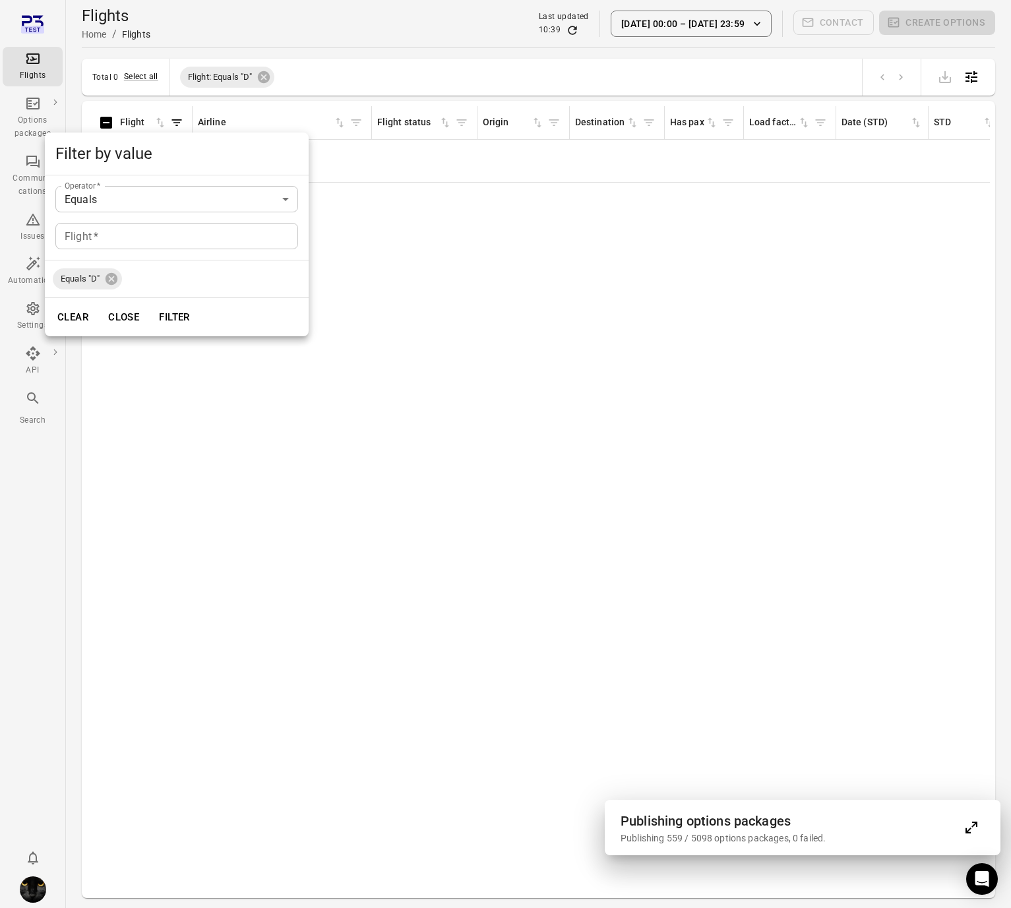
drag, startPoint x: 444, startPoint y: 55, endPoint x: 397, endPoint y: 64, distance: 48.2
click at [430, 61] on div at bounding box center [505, 454] width 1011 height 908
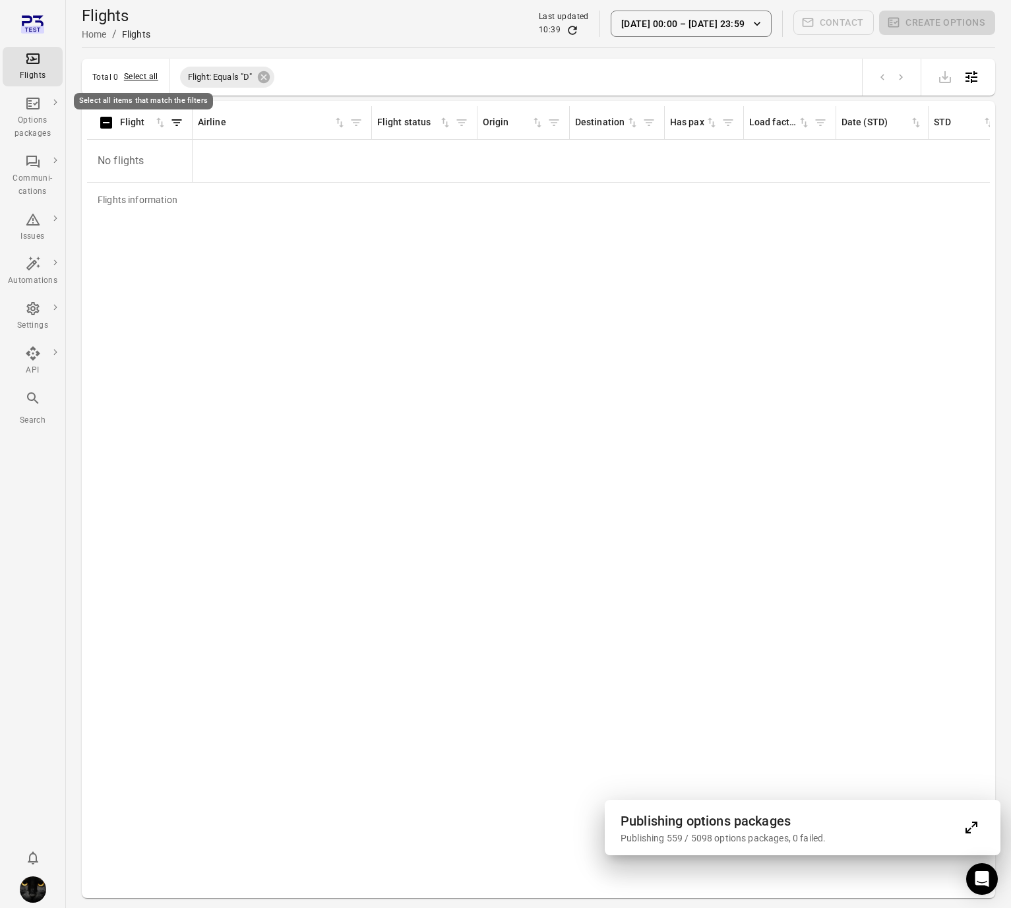
click at [152, 74] on button "Select all" at bounding box center [141, 77] width 34 height 13
click at [975, 545] on icon "Expand" at bounding box center [971, 827] width 16 height 16
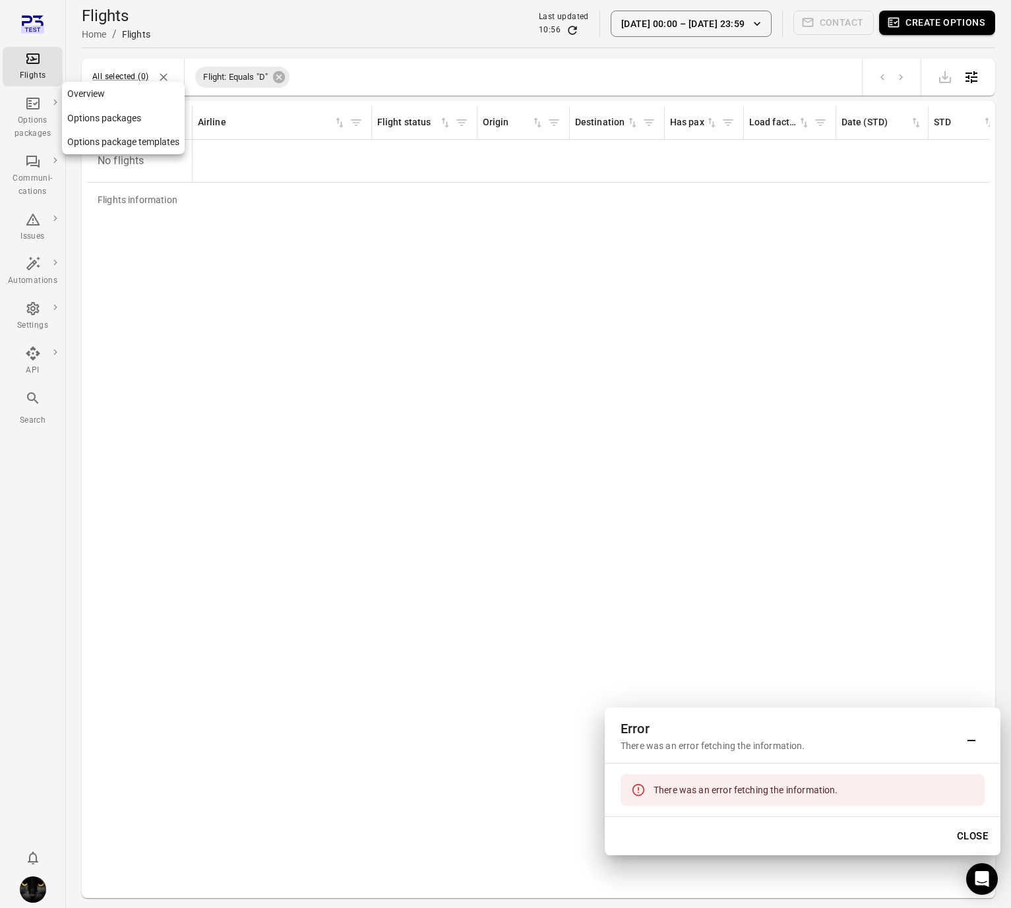
click at [9, 110] on div "Options packages" at bounding box center [32, 118] width 49 height 45
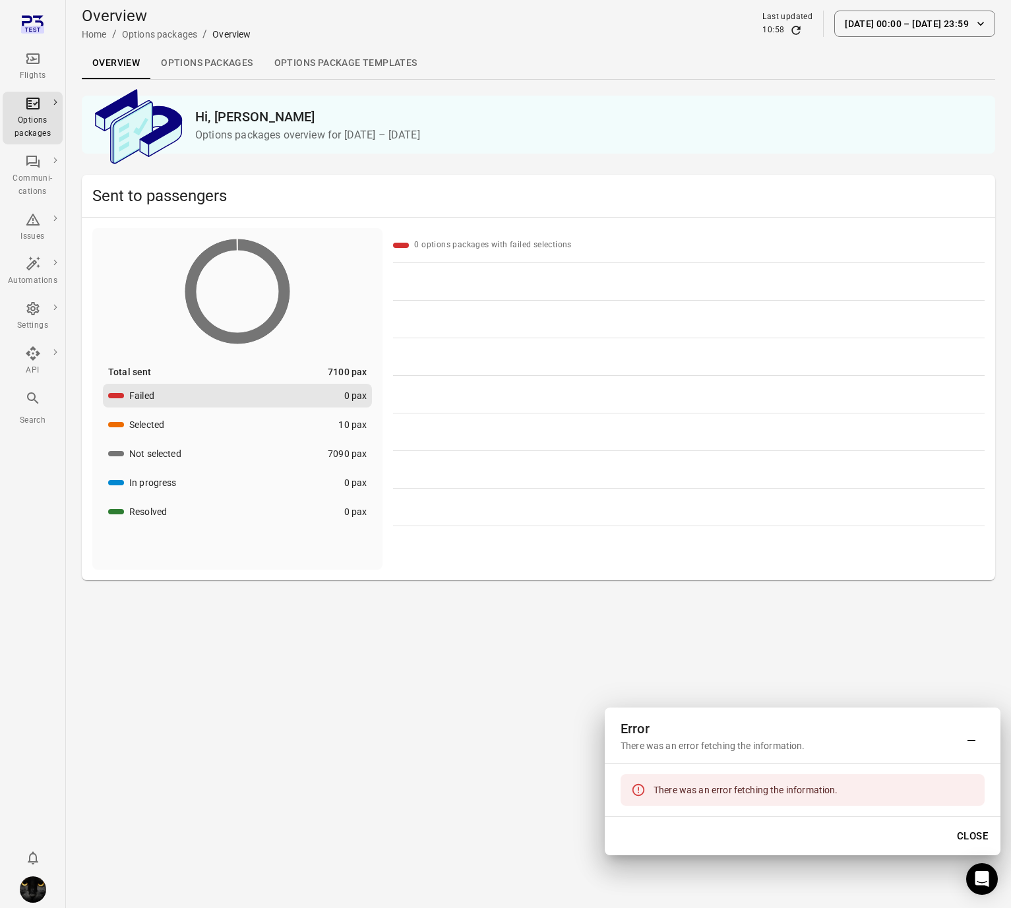
click at [198, 58] on link "Options packages" at bounding box center [206, 63] width 113 height 32
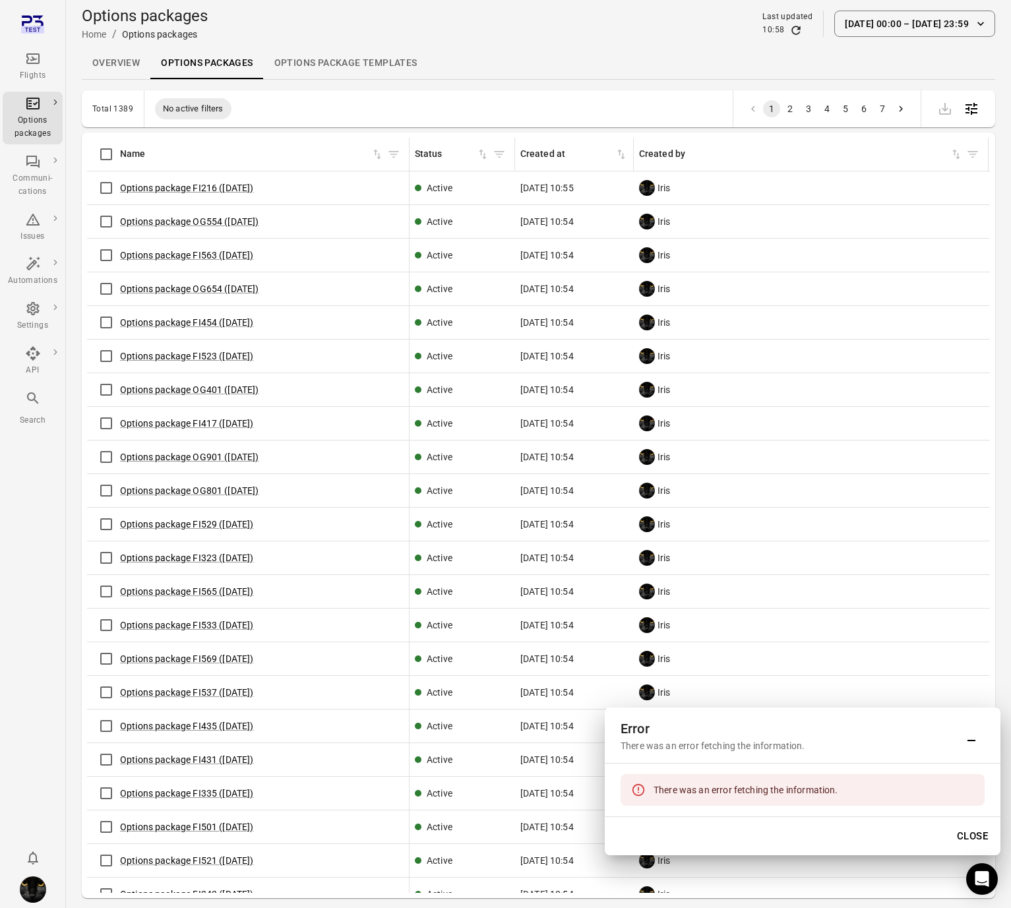
click at [566, 187] on span "8 Oct 2025 10:55" at bounding box center [546, 187] width 53 height 13
click at [620, 150] on icon "Sort by created at in ascending order" at bounding box center [621, 155] width 8 height 10
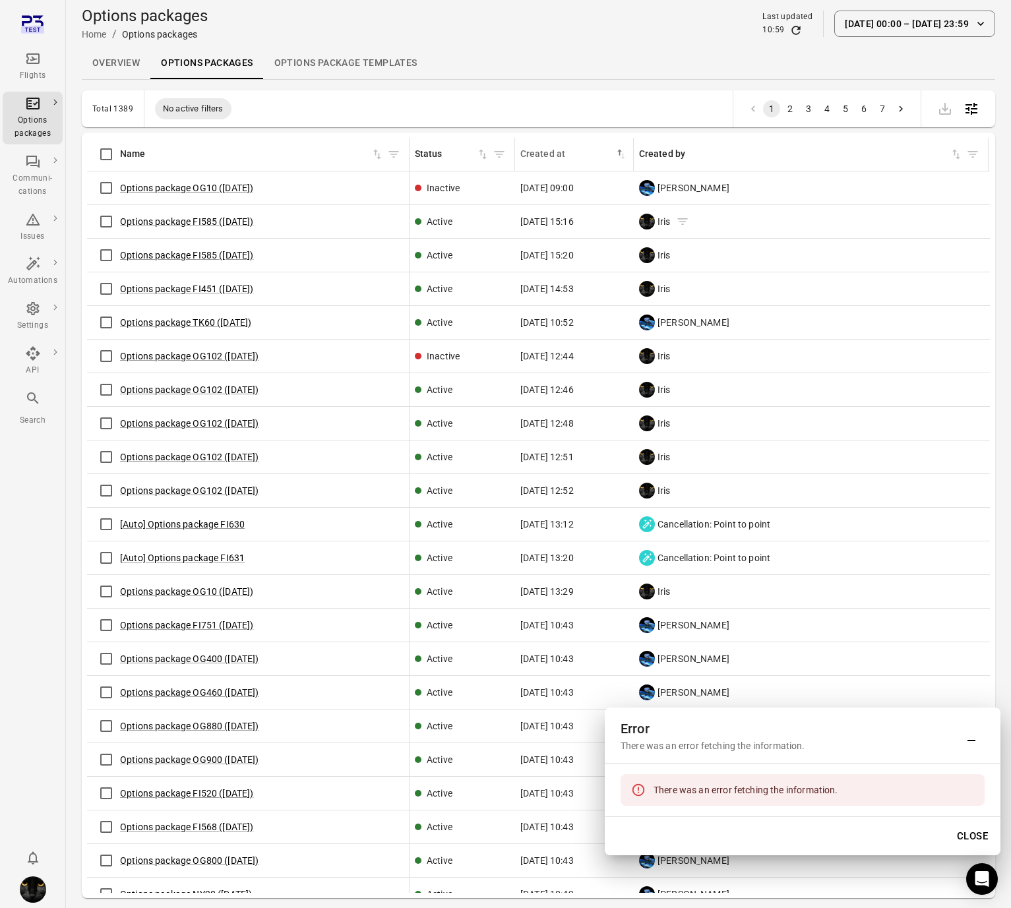
click at [685, 223] on icon "Options packages information" at bounding box center [682, 221] width 13 height 13
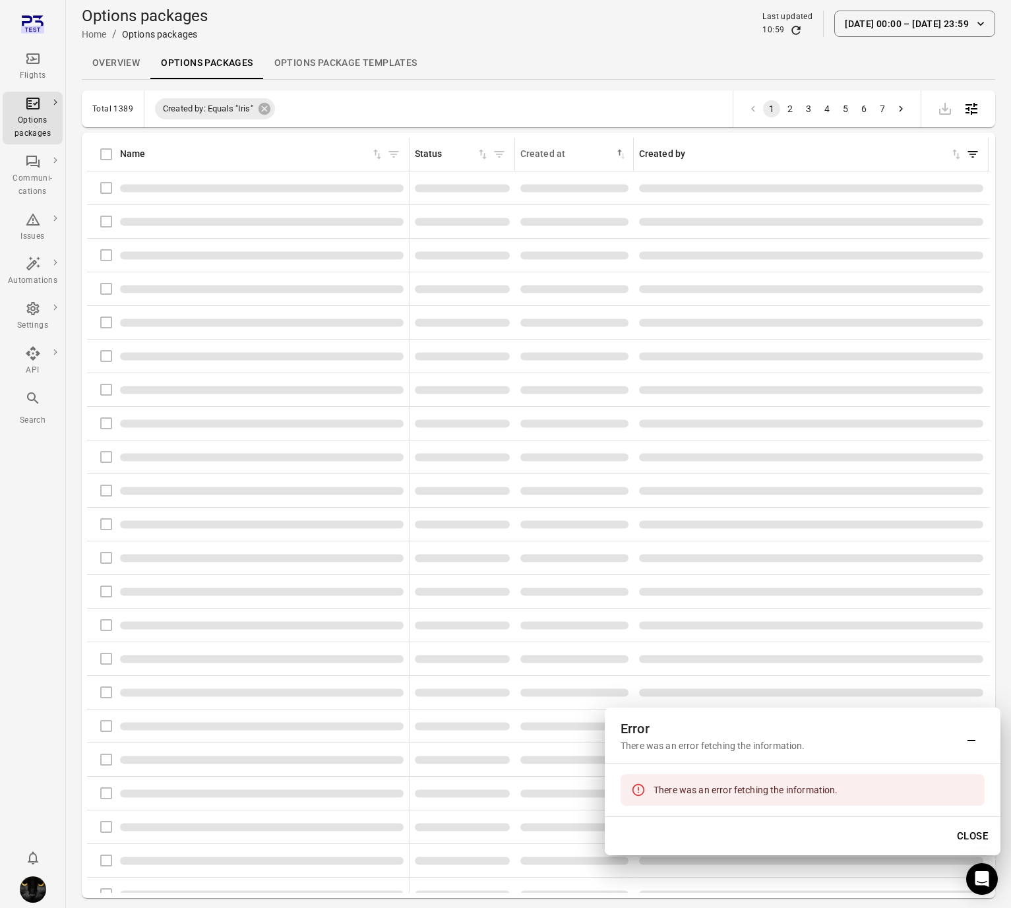
click at [685, 223] on span "Options packages information" at bounding box center [811, 222] width 344 height 8
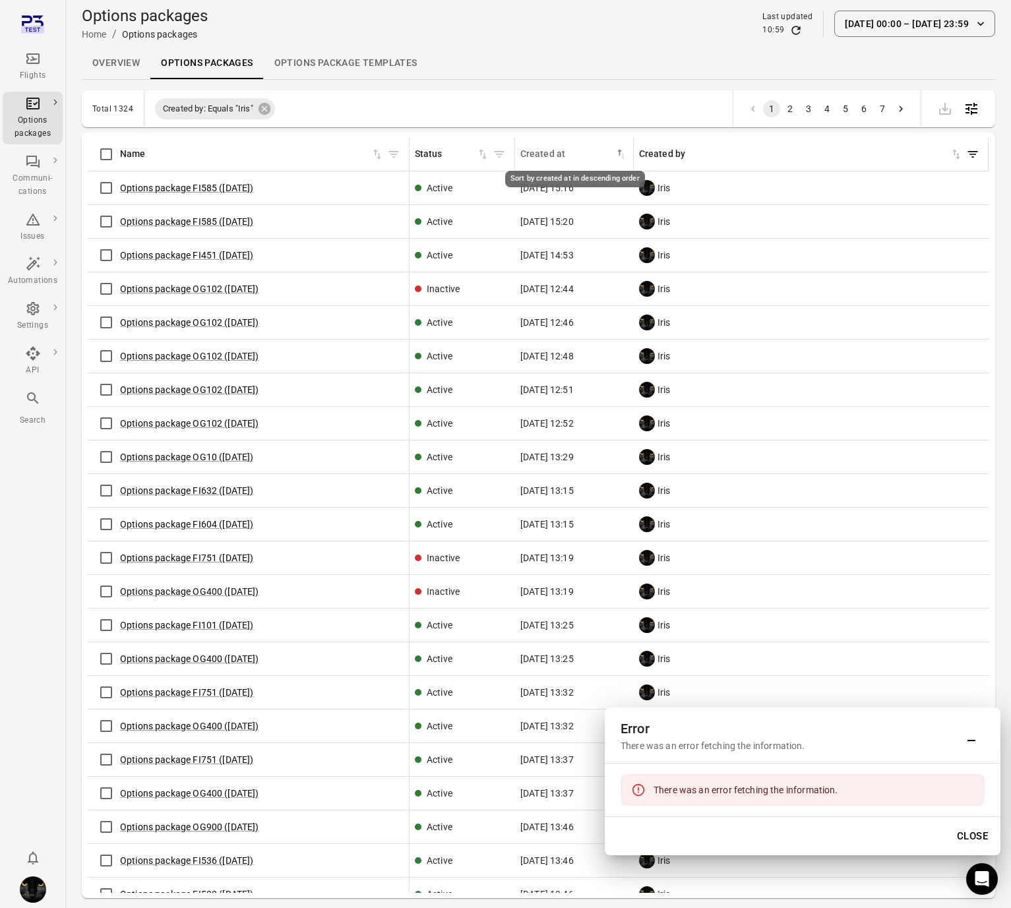
click at [620, 154] on icon "Sort by created at in descending order" at bounding box center [620, 154] width 13 height 13
click at [618, 148] on icon "Cancel sorting for created at" at bounding box center [620, 154] width 13 height 13
click at [891, 24] on button "16 Sep 00:00 – 8 Oct 23:59" at bounding box center [914, 24] width 161 height 26
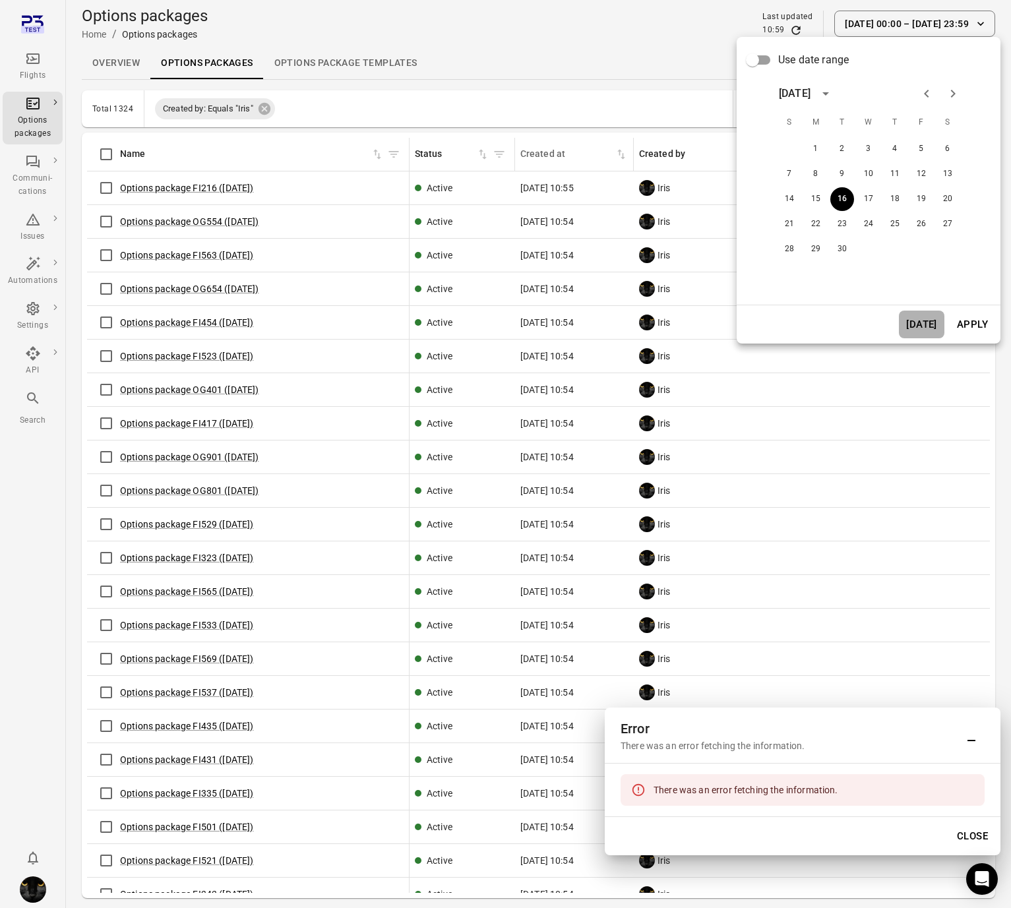
click at [916, 336] on button "Today" at bounding box center [921, 325] width 45 height 28
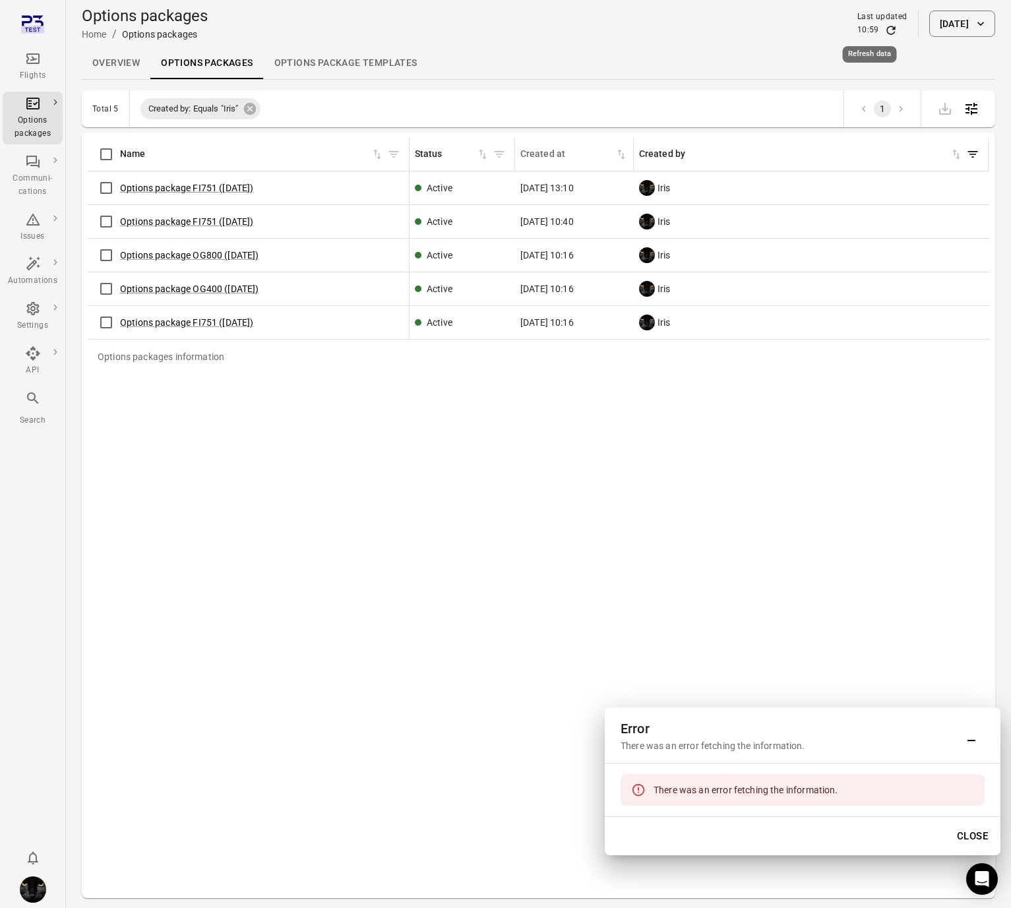
click at [884, 31] on icon "Refresh data" at bounding box center [890, 30] width 13 height 13
click at [37, 60] on icon "Main navigation" at bounding box center [33, 59] width 16 height 16
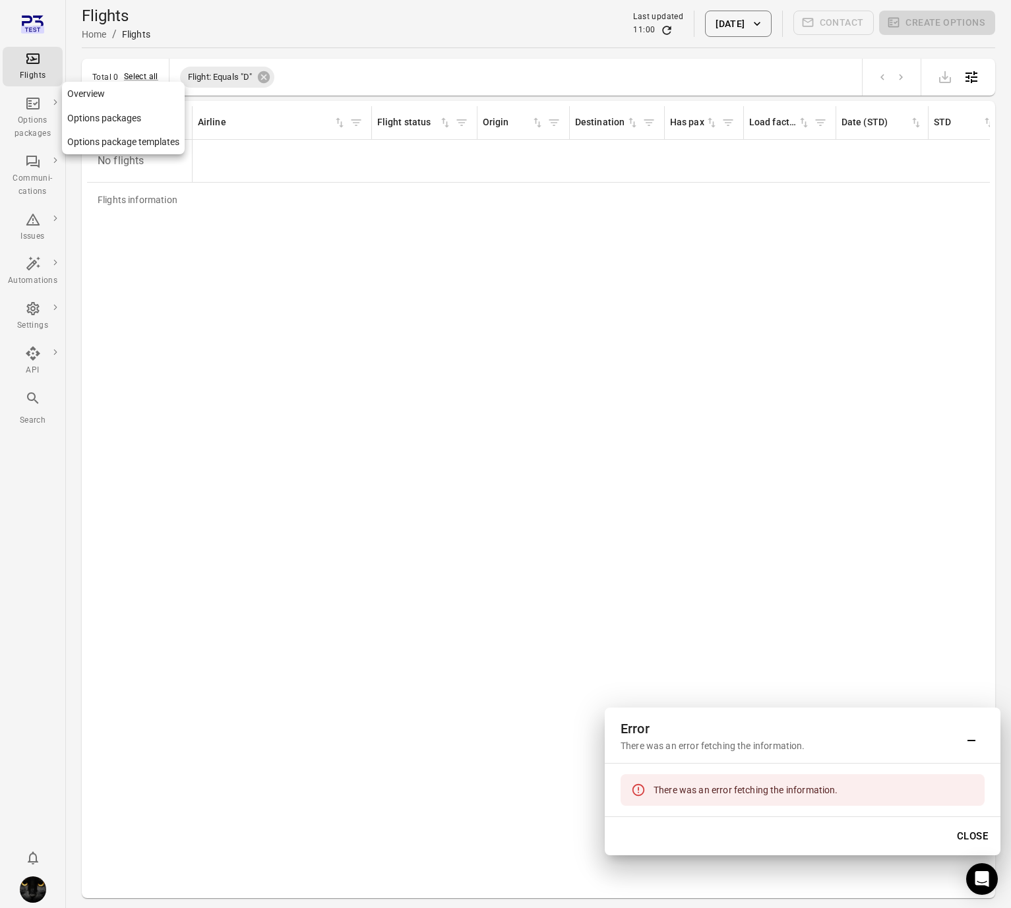
click at [36, 126] on div "Options packages" at bounding box center [32, 127] width 49 height 26
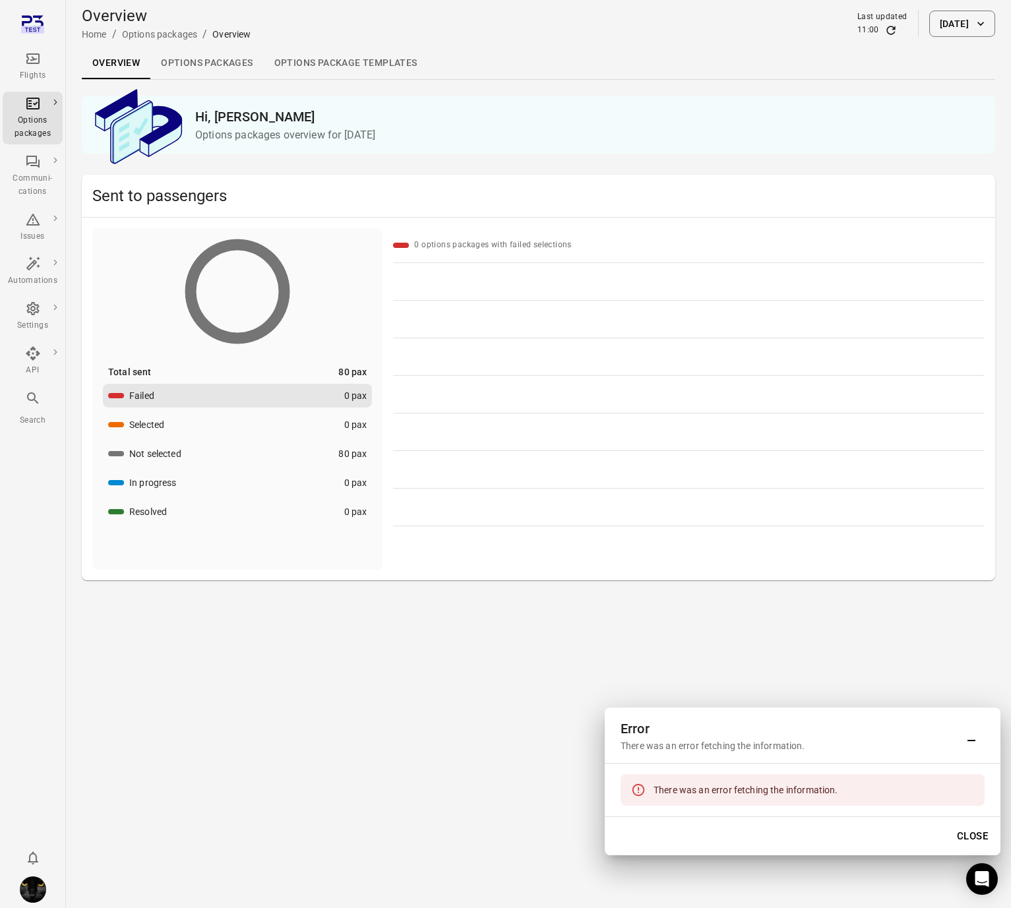
click at [187, 57] on link "Options packages" at bounding box center [206, 63] width 113 height 32
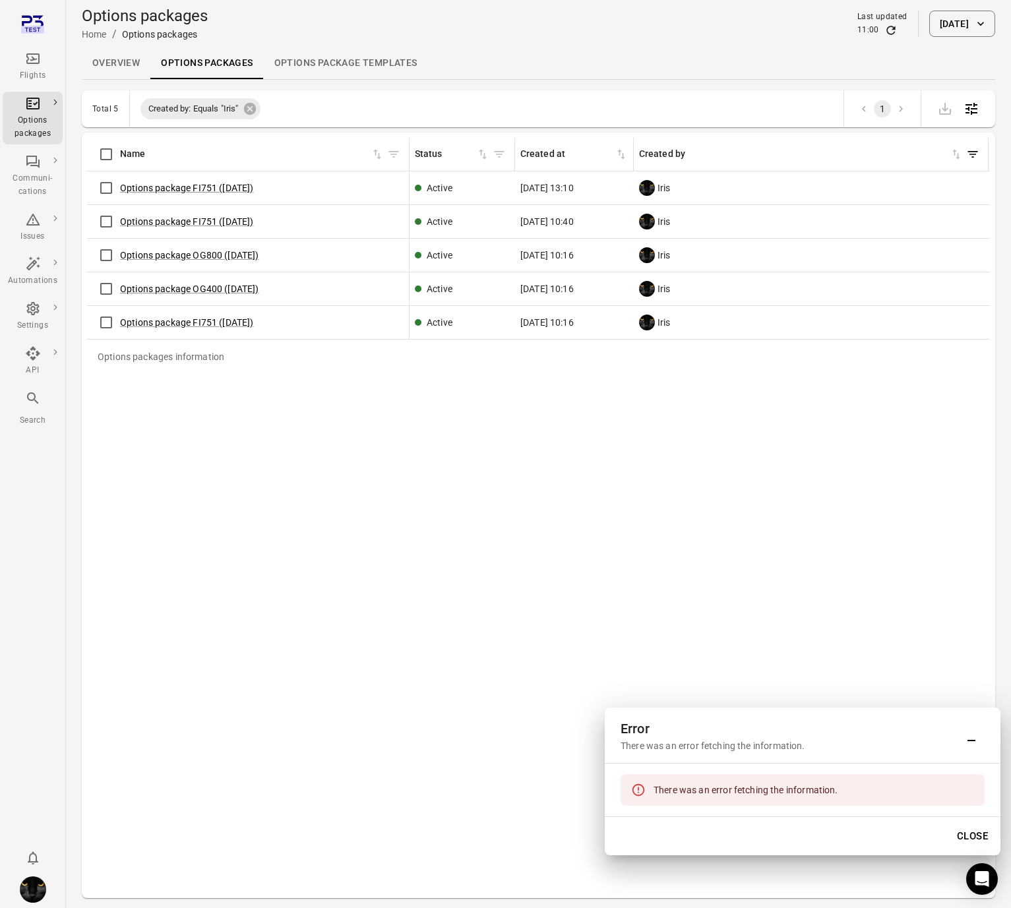
click at [950, 27] on button "[DATE]" at bounding box center [962, 24] width 66 height 26
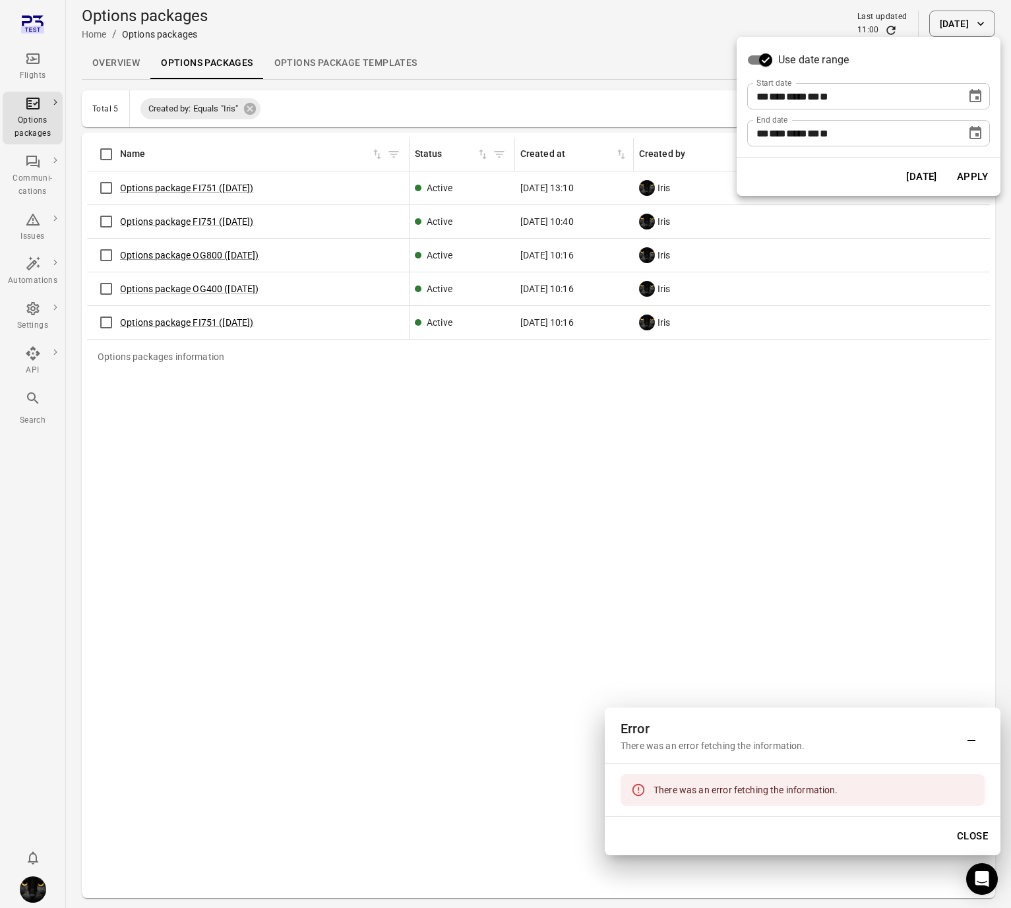
click at [979, 94] on icon "Choose date, selected date is Oct 8, 2025" at bounding box center [975, 96] width 16 height 16
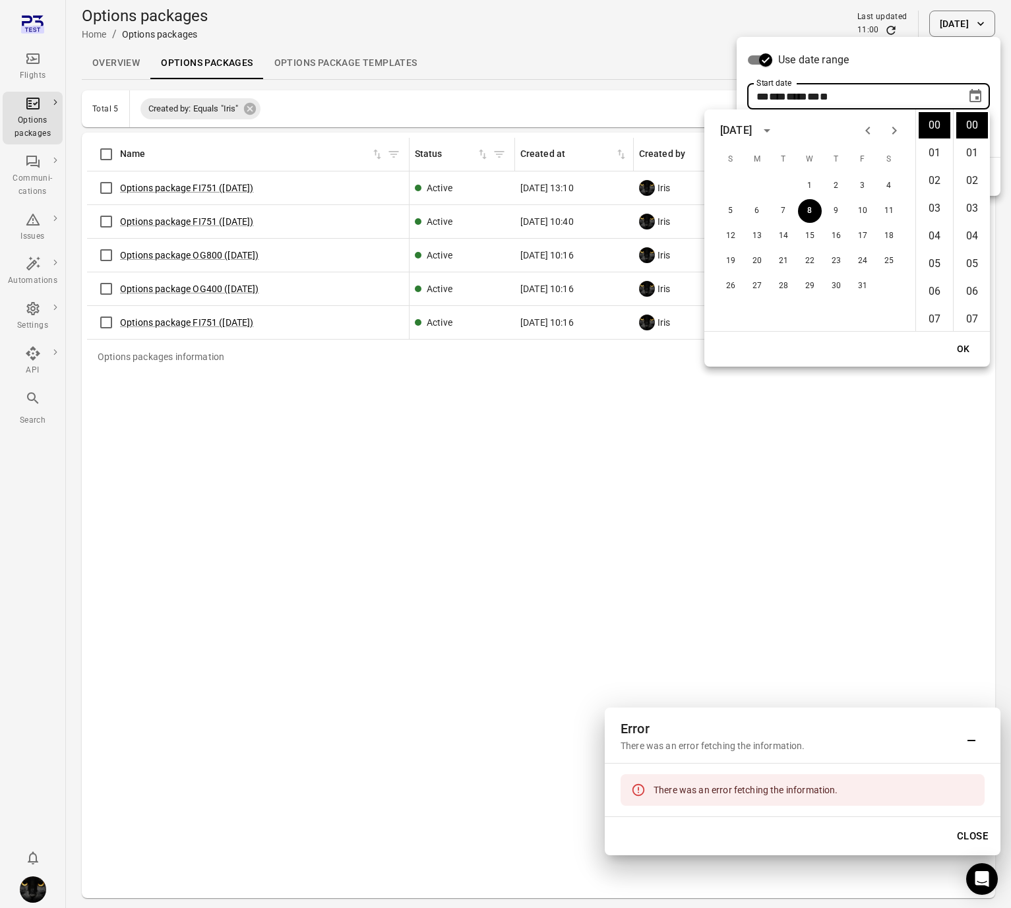
click at [864, 133] on icon "Previous month" at bounding box center [868, 131] width 16 height 16
click at [783, 237] on button "16" at bounding box center [783, 236] width 24 height 24
type input "**********"
click at [957, 344] on button "OK" at bounding box center [963, 349] width 42 height 24
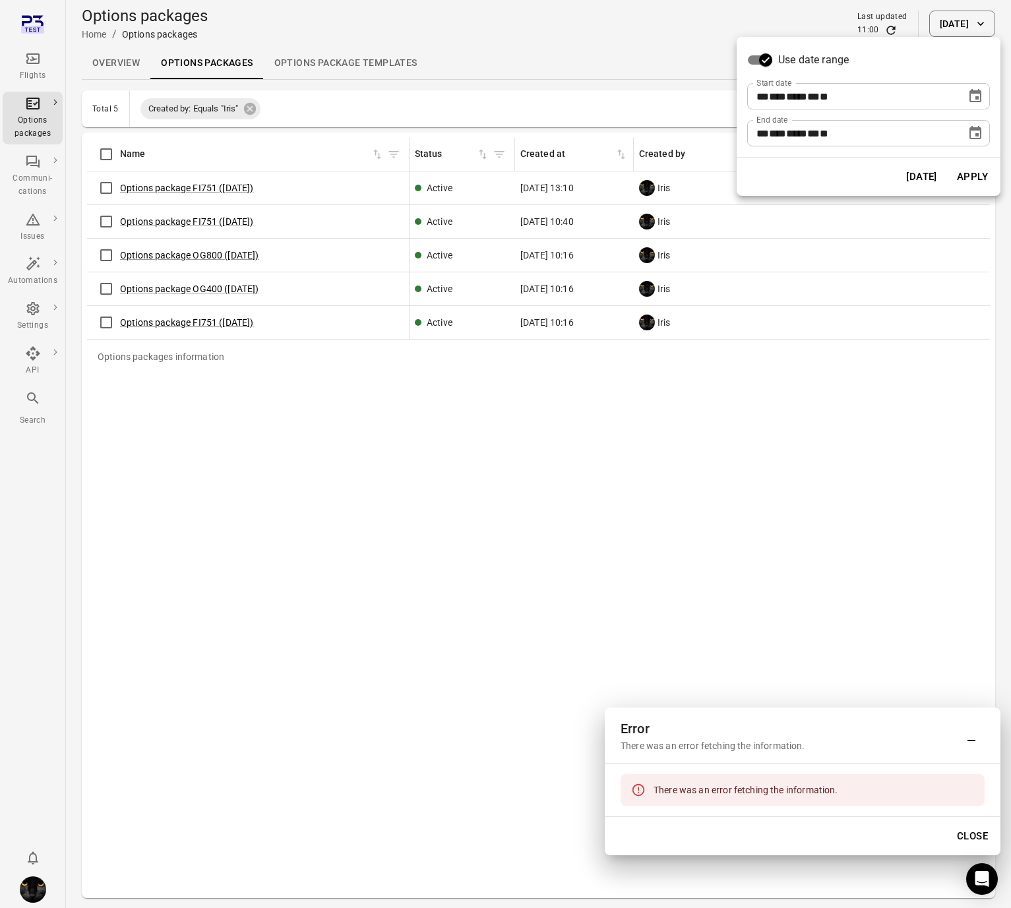
click at [978, 173] on button "Apply" at bounding box center [971, 177] width 45 height 28
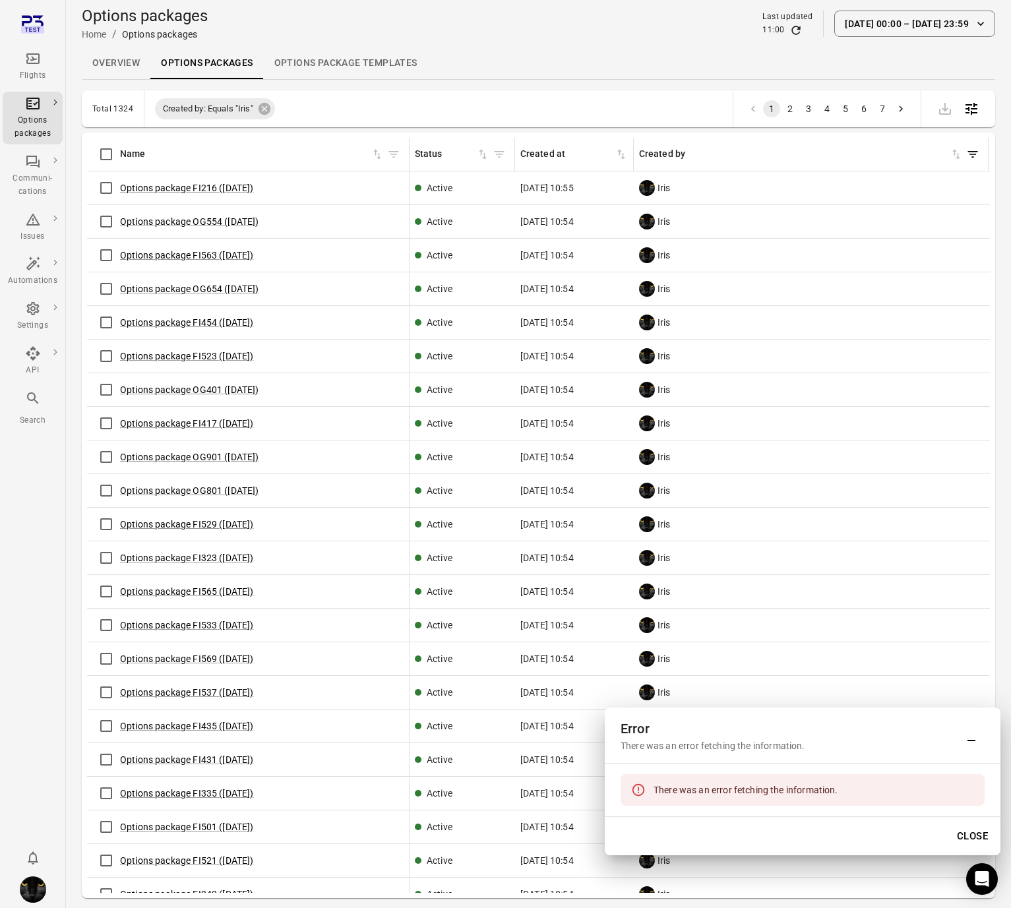
click at [593, 163] on th "Created at" at bounding box center [574, 155] width 119 height 34
click at [622, 259] on div "8 Oct 2025 10:54" at bounding box center [574, 255] width 108 height 13
click at [843, 103] on button "5" at bounding box center [845, 108] width 17 height 17
click at [883, 105] on button "7" at bounding box center [881, 108] width 17 height 17
click at [862, 113] on button "6" at bounding box center [863, 108] width 17 height 17
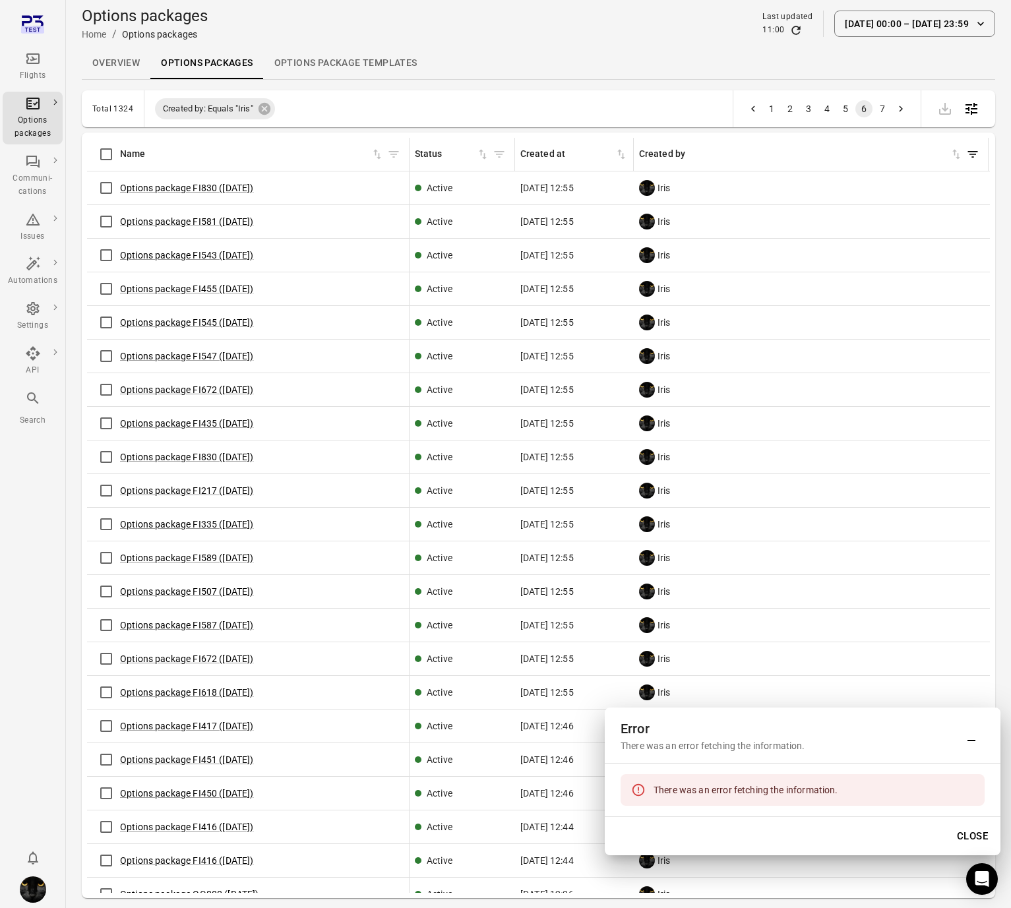
click at [848, 109] on button "5" at bounding box center [845, 108] width 17 height 17
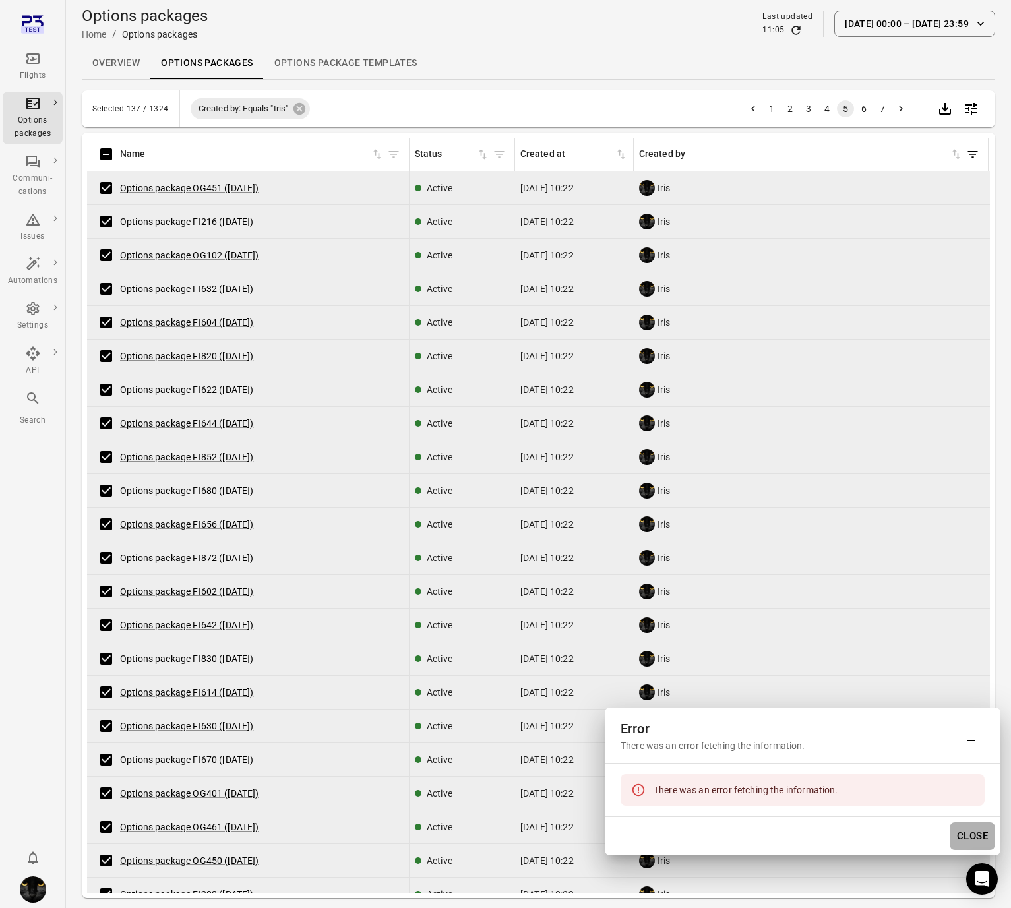
drag, startPoint x: 966, startPoint y: 826, endPoint x: 952, endPoint y: 807, distance: 24.0
click at [966, 545] on button "Close" at bounding box center [971, 836] width 45 height 28
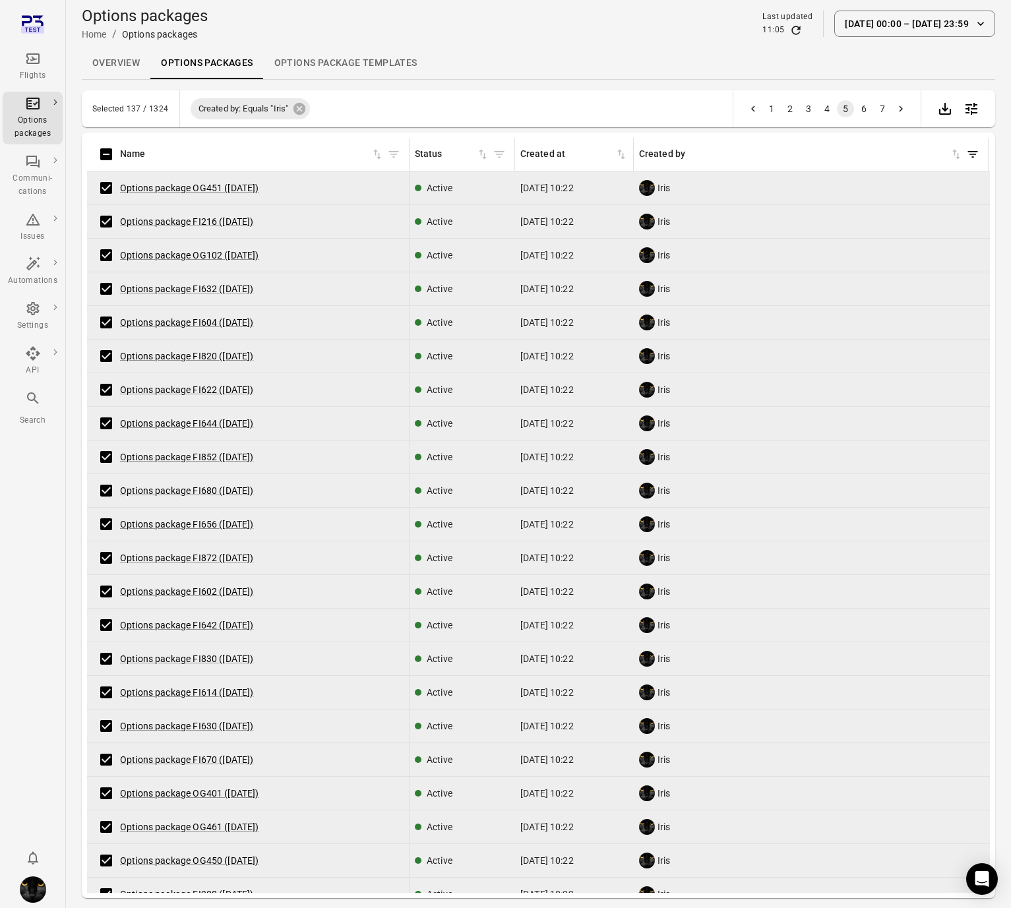
click at [39, 73] on div "Flights" at bounding box center [32, 75] width 49 height 13
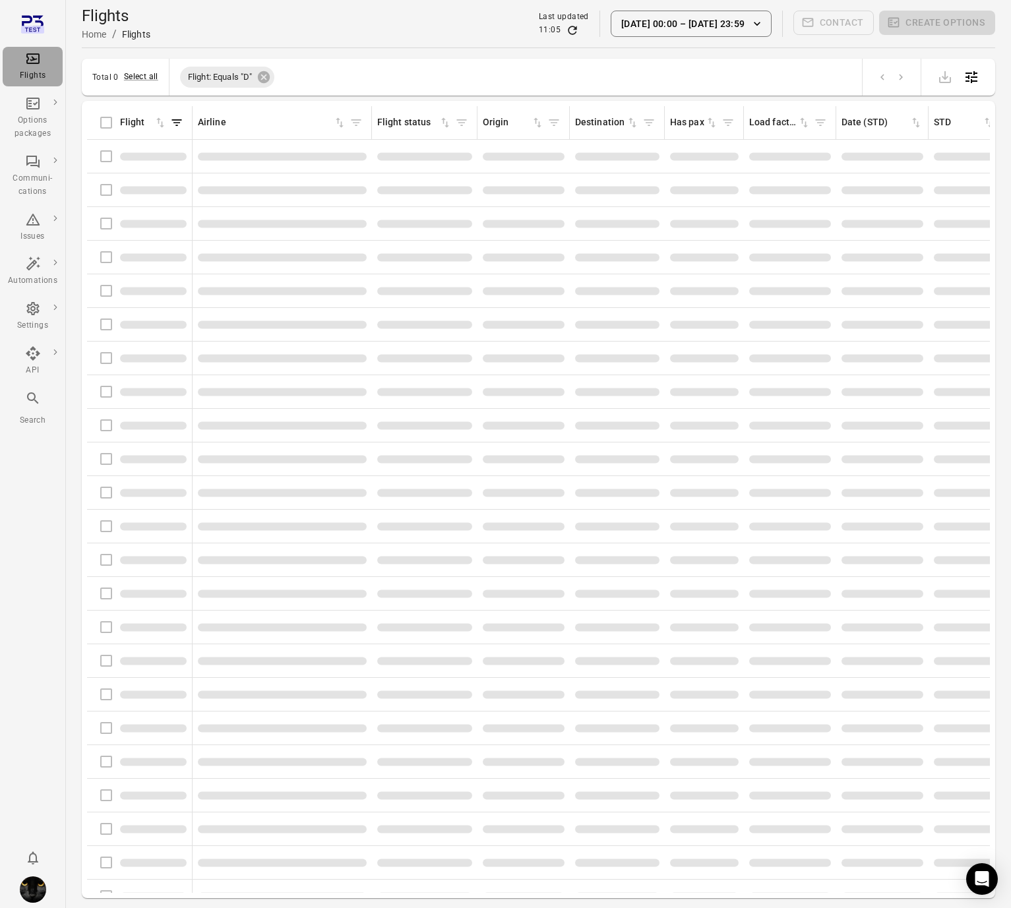
click at [37, 71] on div "Flights" at bounding box center [32, 75] width 49 height 13
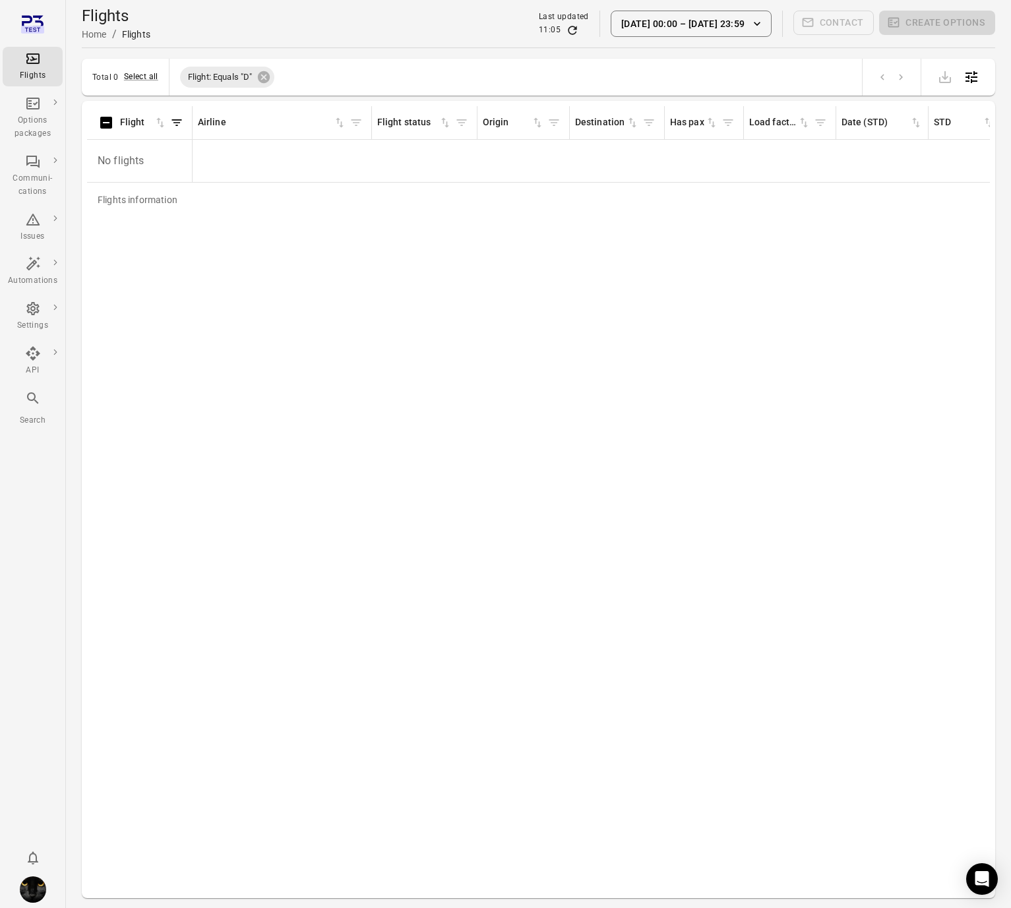
click at [300, 22] on div "Flights Home / Flights Last updated 11:05 16 Sep 00:00 – 8 Oct 23:59 Contact Cr…" at bounding box center [538, 23] width 913 height 37
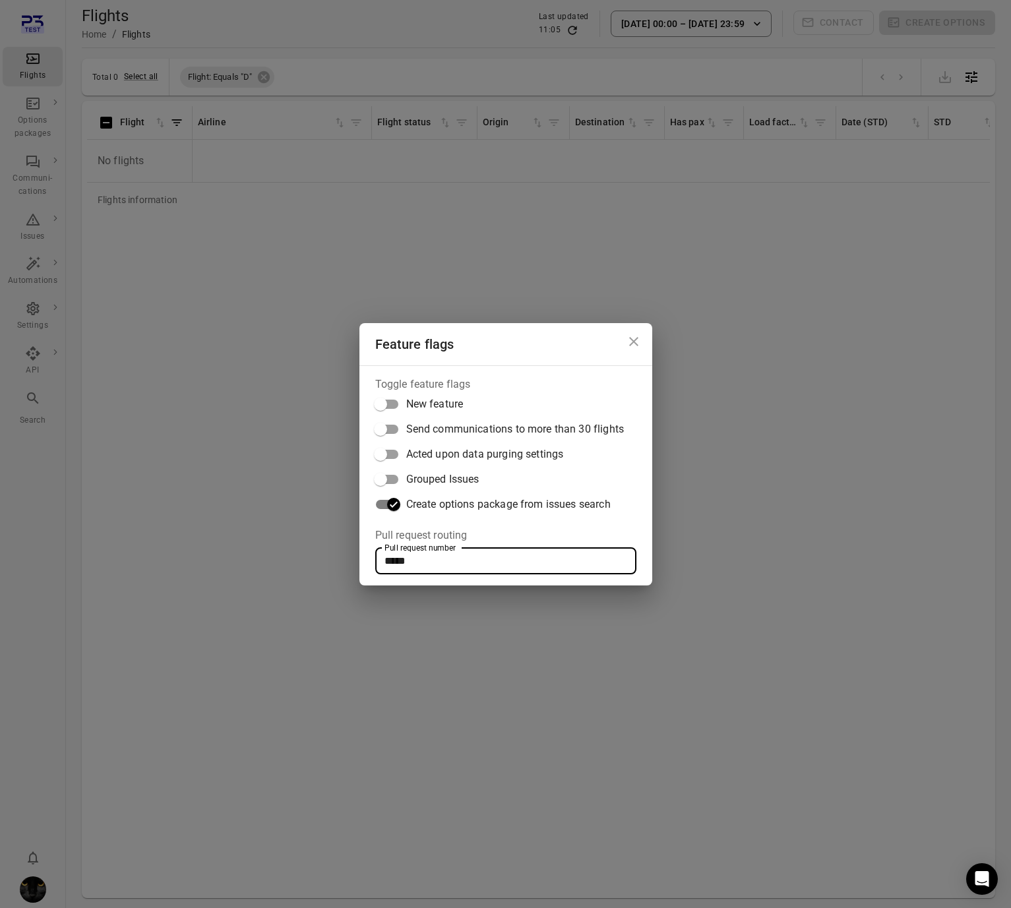
drag, startPoint x: 431, startPoint y: 564, endPoint x: 332, endPoint y: 550, distance: 100.6
click at [332, 545] on div "Feature flags Toggle feature flags New feature Send communications to more than…" at bounding box center [505, 454] width 1011 height 908
click at [252, 341] on div "Feature flags Toggle feature flags New feature Send communications to more than…" at bounding box center [505, 454] width 1011 height 908
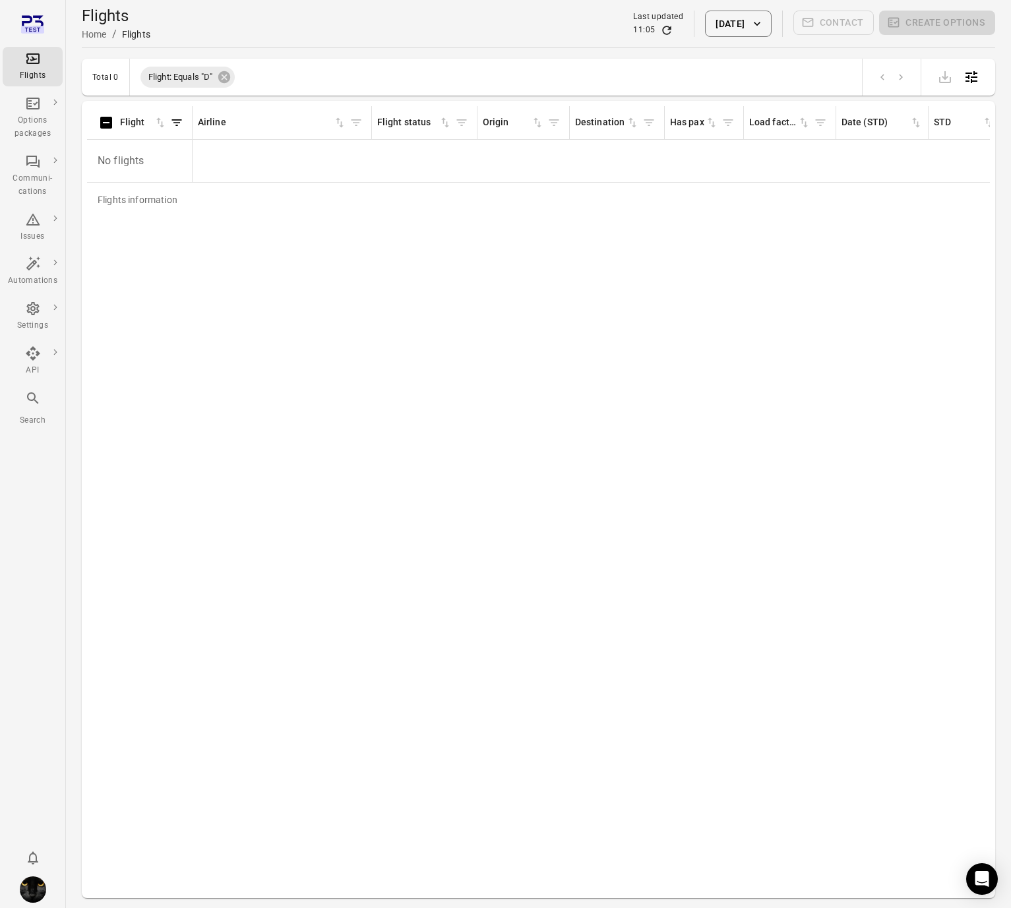
click at [523, 281] on div "Flights information Flight Airline Flight status Origin Destination Has pax Loa…" at bounding box center [538, 499] width 902 height 786
click at [529, 284] on div "Flights information Flight Airline Flight status Origin Destination Has pax Loa…" at bounding box center [538, 499] width 902 height 786
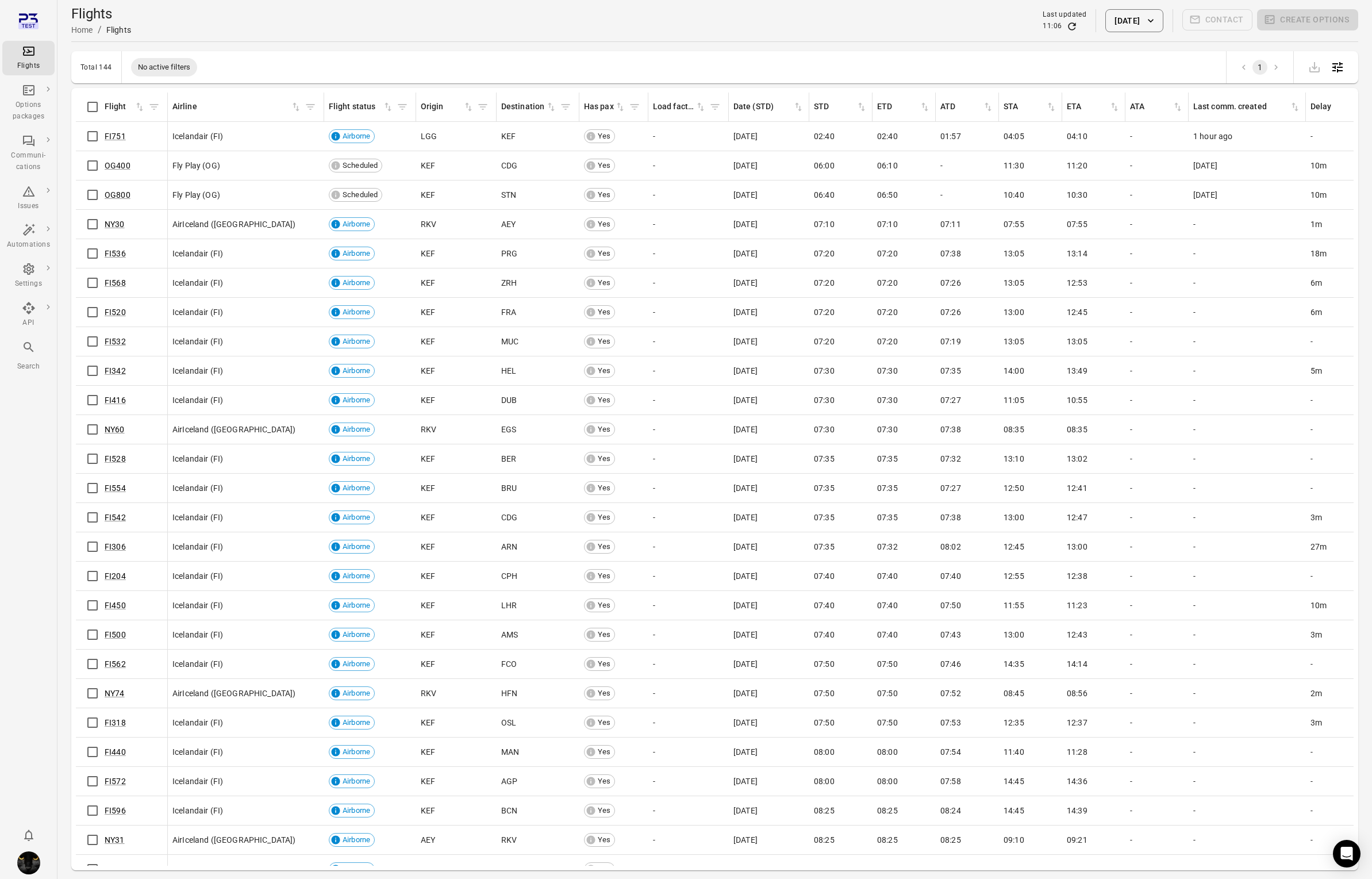
click at [297, 41] on hr at bounding box center [715, 41] width 1287 height 1
click at [326, 37] on div "Flights Home / Flights Last updated 11:06 8 Oct 2025 Contact Create options" at bounding box center [715, 20] width 1287 height 41
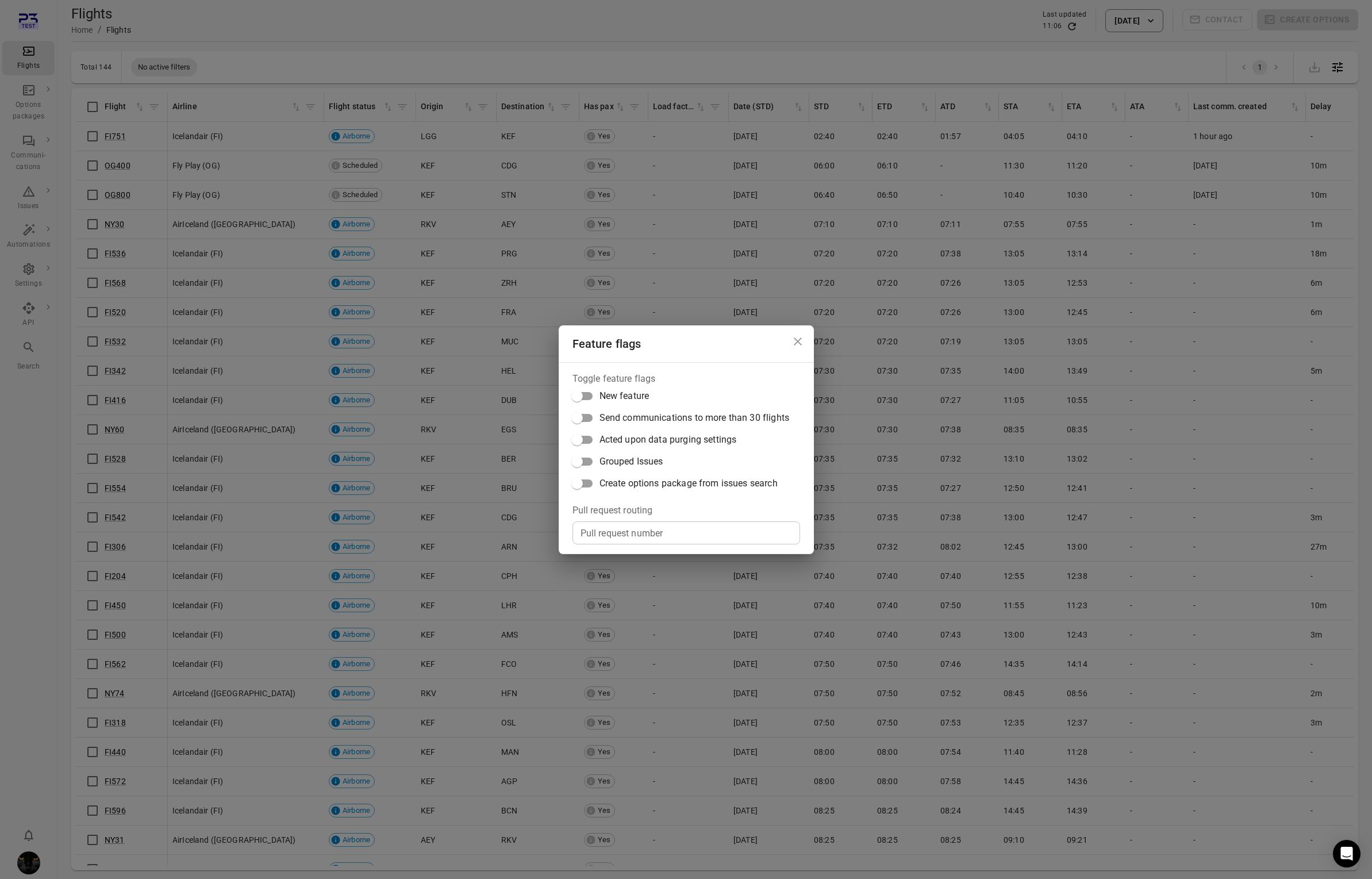
click at [621, 478] on span "Create options package from issues search" at bounding box center [689, 484] width 178 height 14
click at [256, 73] on div "Feature flags Toggle feature flags New feature Send communications to more than…" at bounding box center [686, 440] width 1372 height 879
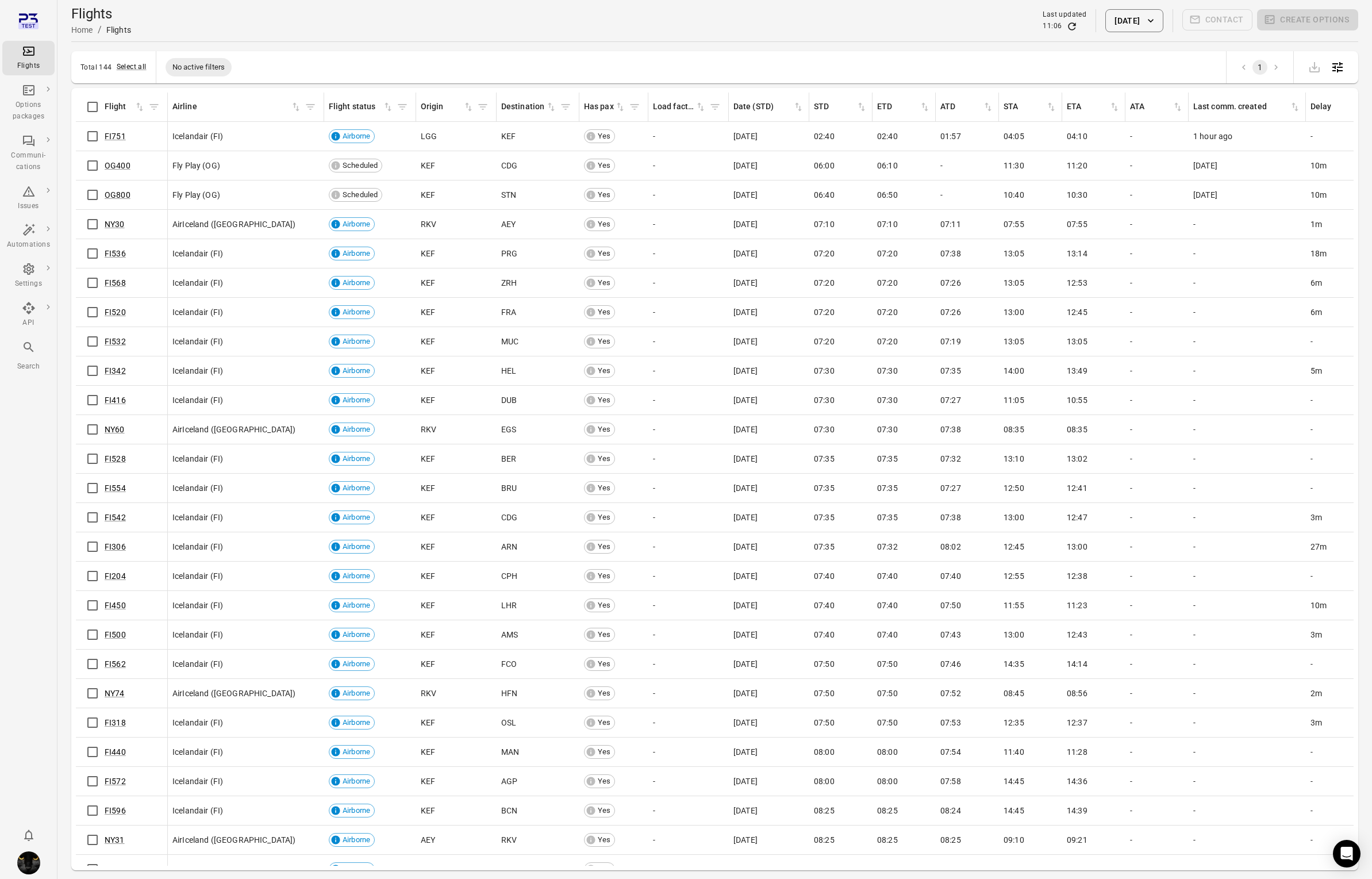
scroll to position [0, 11]
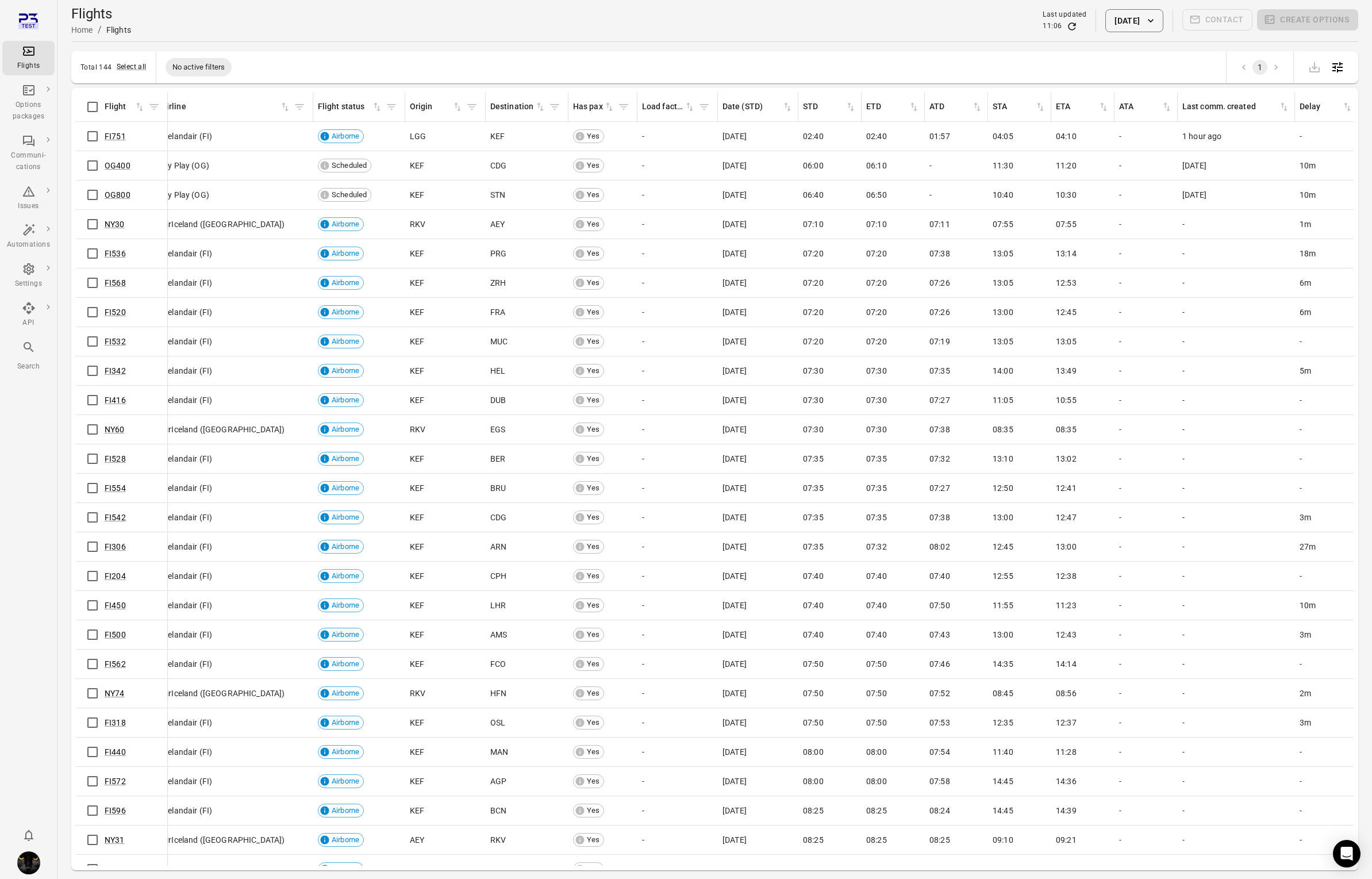
click at [153, 111] on div "Flights information Flight Airline Flight status Origin Destination Has pax Loa…" at bounding box center [714, 479] width 1277 height 773
click at [156, 111] on icon "Filter by flight" at bounding box center [153, 106] width 11 height 11
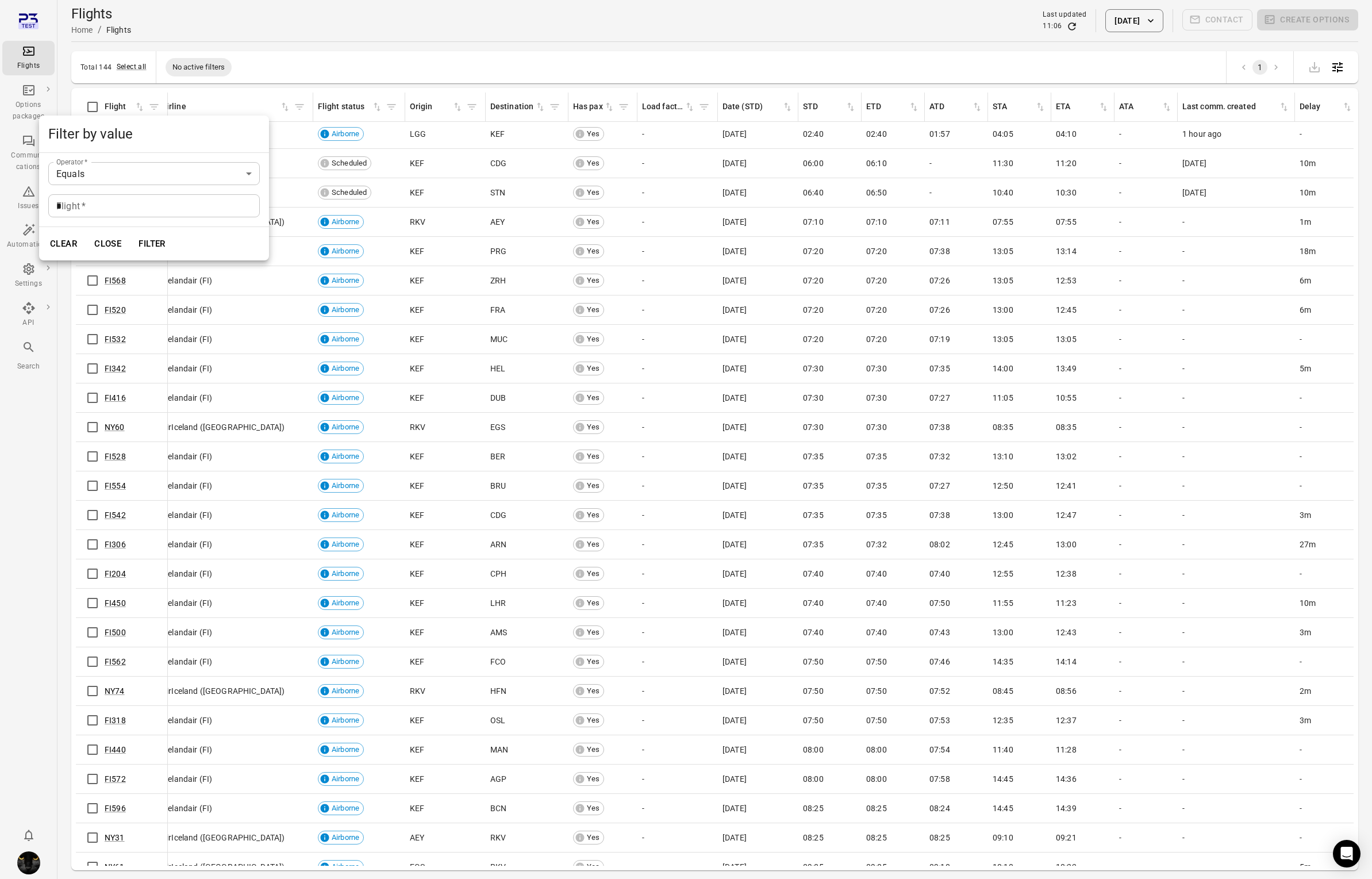
click at [154, 205] on input "*" at bounding box center [153, 206] width 212 height 23
type input "*"
drag, startPoint x: 232, startPoint y: 227, endPoint x: 170, endPoint y: 227, distance: 62.0
click at [231, 227] on div "Clear Close Filter" at bounding box center [154, 243] width 230 height 33
click at [160, 239] on button "Filter" at bounding box center [152, 244] width 39 height 24
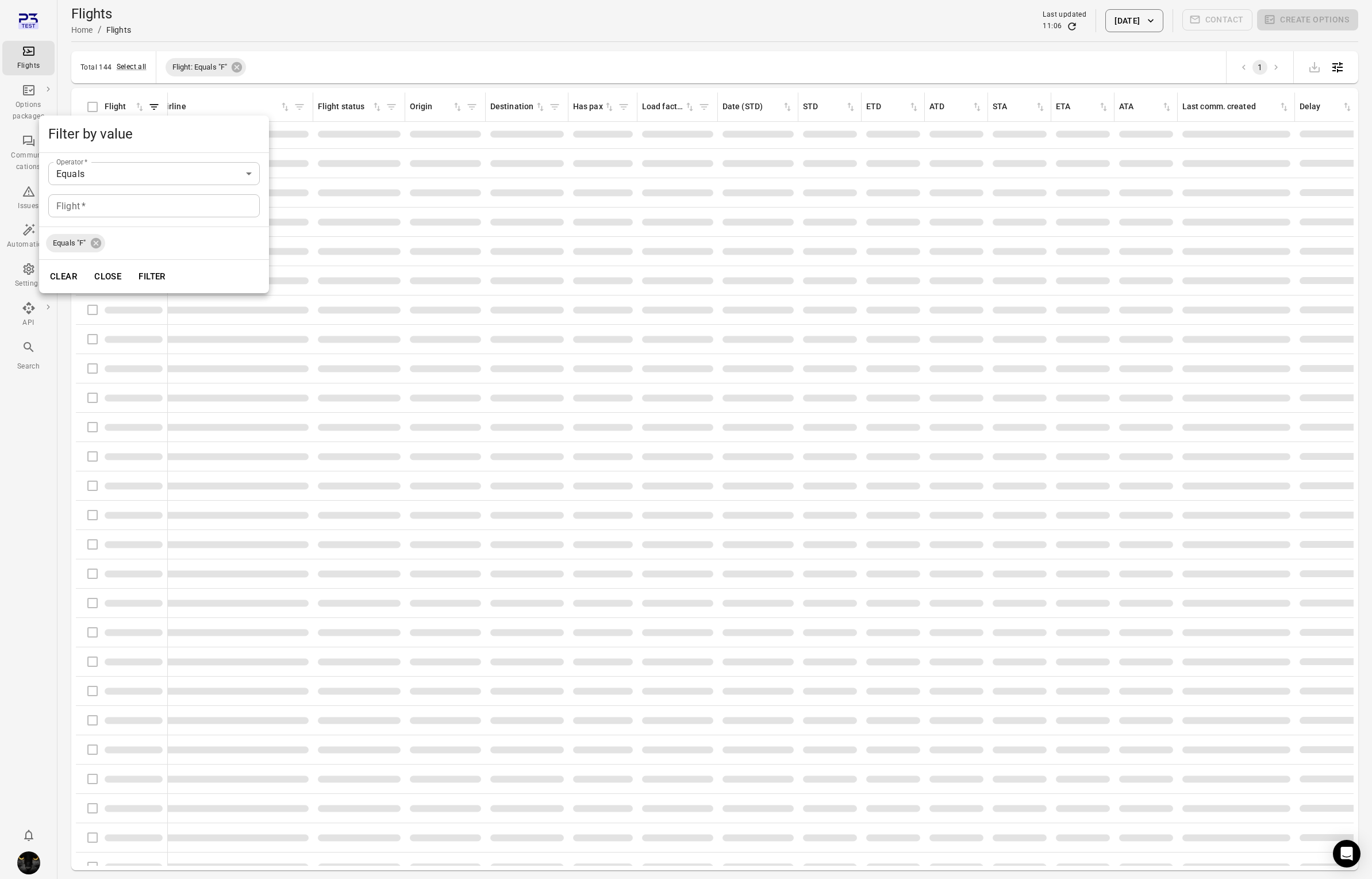
scroll to position [0, 11]
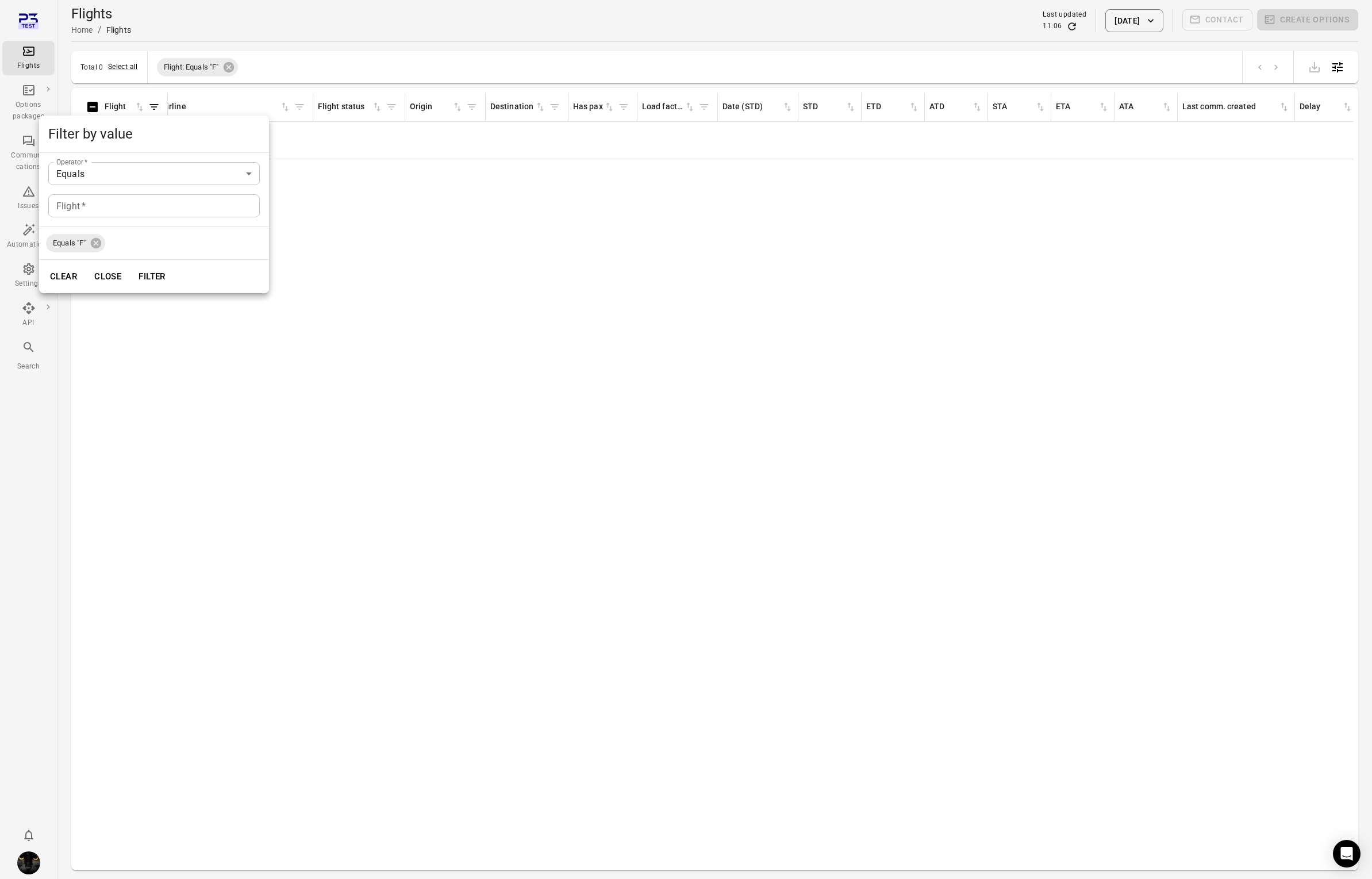
click at [122, 68] on div at bounding box center [686, 440] width 1372 height 879
click at [129, 64] on button "Select all" at bounding box center [123, 67] width 30 height 11
click at [138, 62] on icon "Deselect all items" at bounding box center [142, 67] width 11 height 11
drag, startPoint x: 232, startPoint y: 64, endPoint x: 227, endPoint y: 72, distance: 9.4
click at [232, 64] on icon at bounding box center [228, 67] width 10 height 10
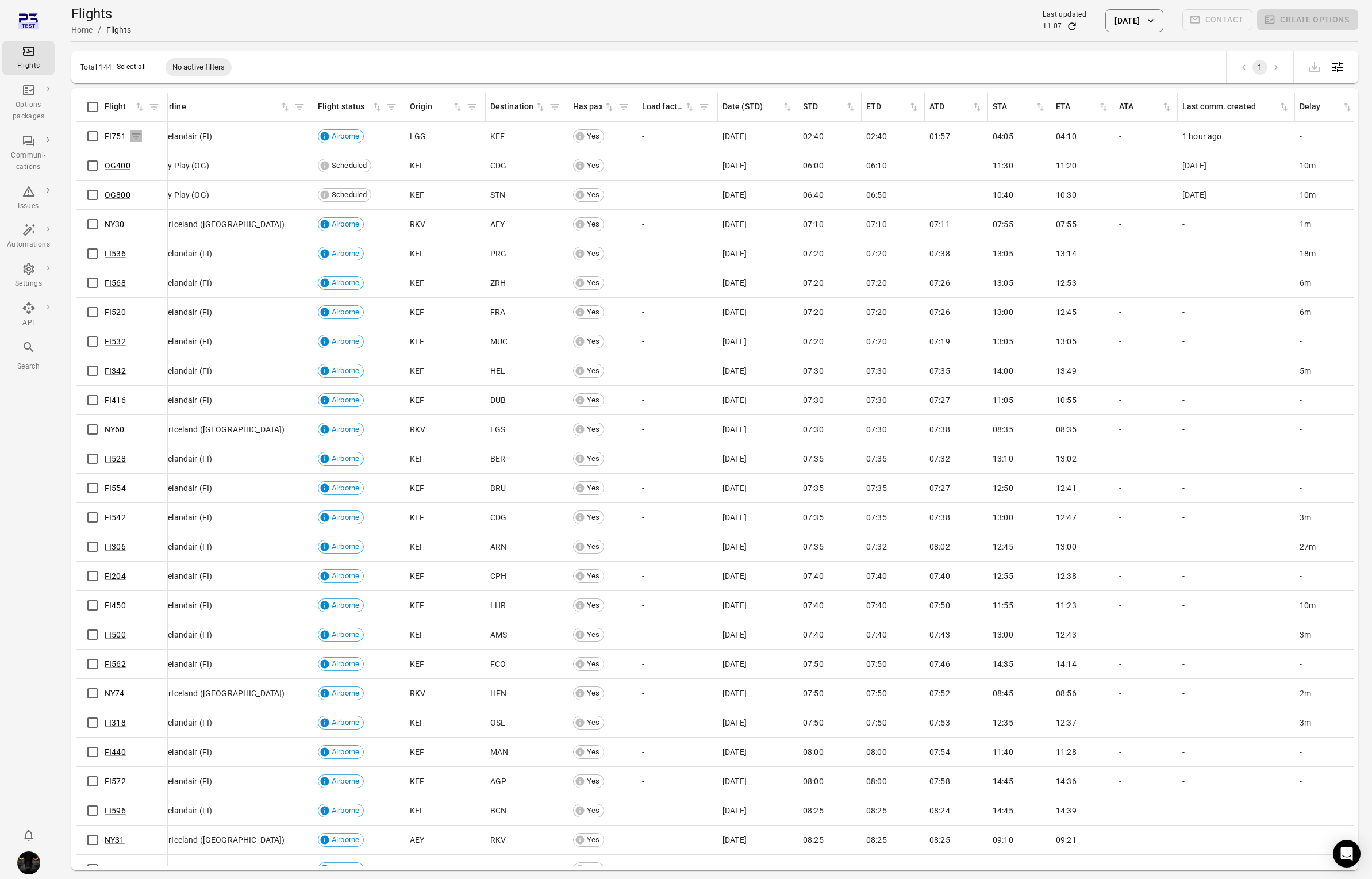
click at [132, 139] on icon "Flights information" at bounding box center [136, 136] width 11 height 11
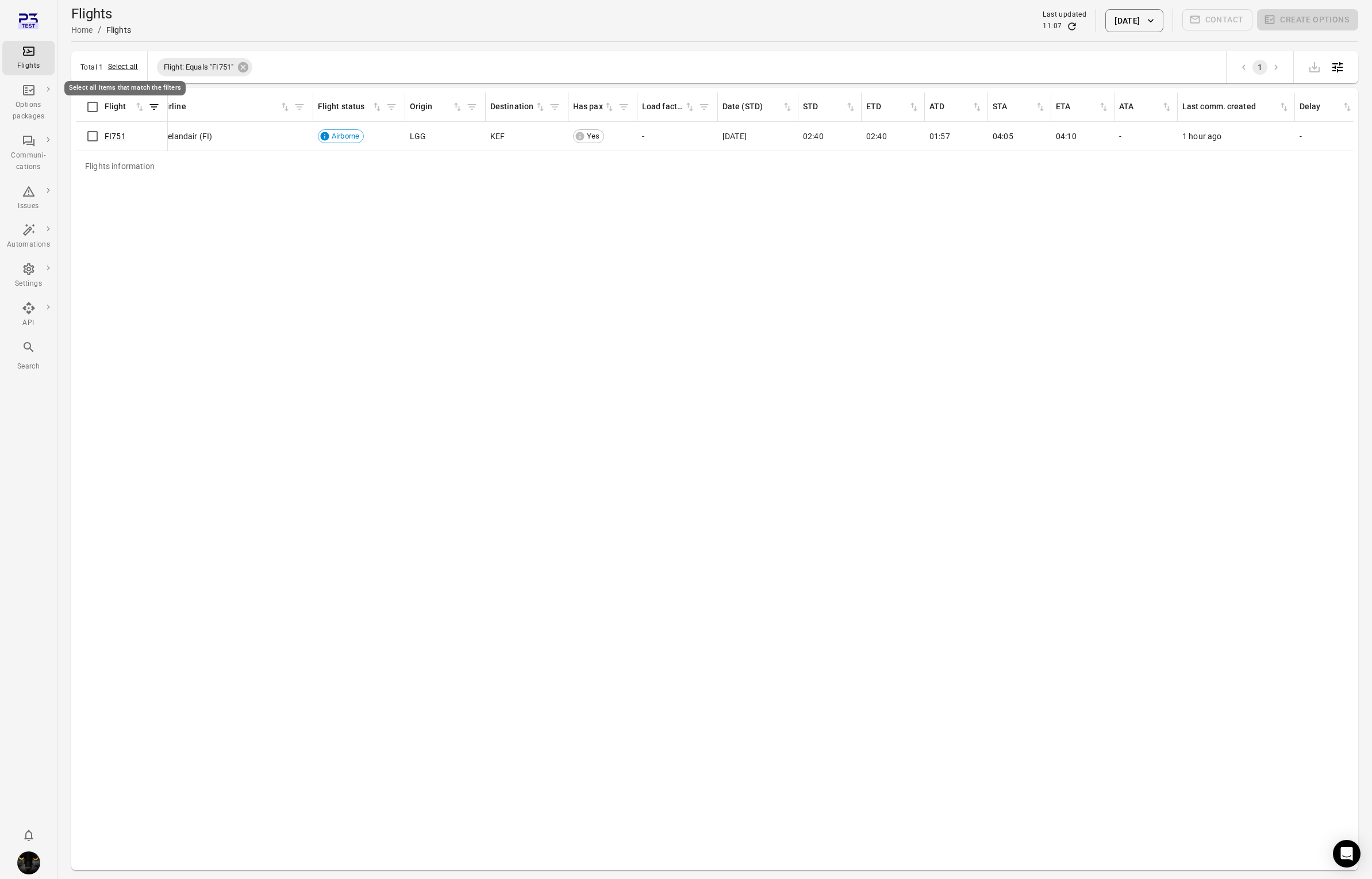
click at [129, 65] on button "Select all" at bounding box center [123, 67] width 30 height 11
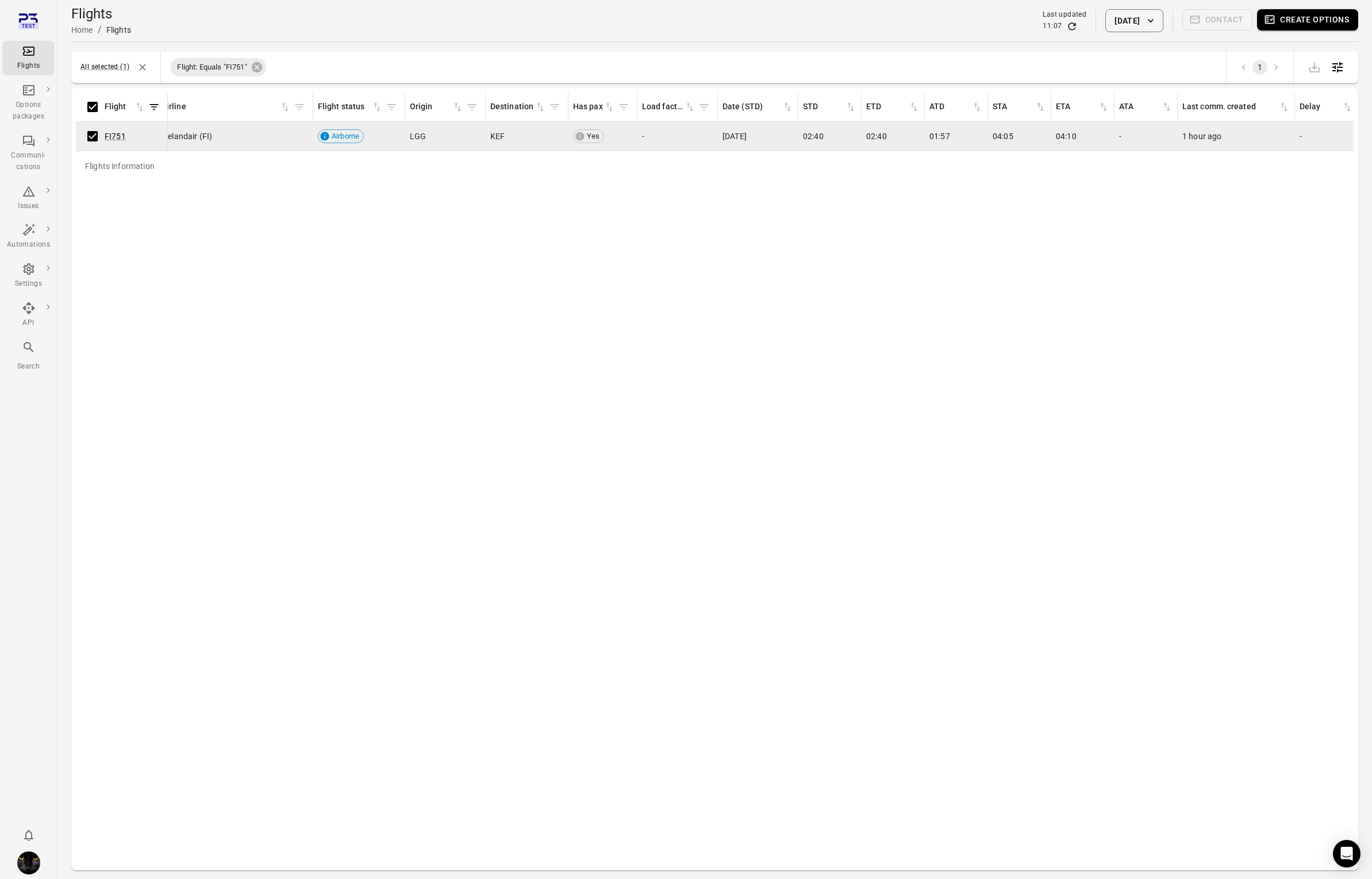
click at [37, 180] on li "Issues" at bounding box center [29, 198] width 52 height 39
click at [24, 190] on icon "Main navigation" at bounding box center [29, 192] width 14 height 14
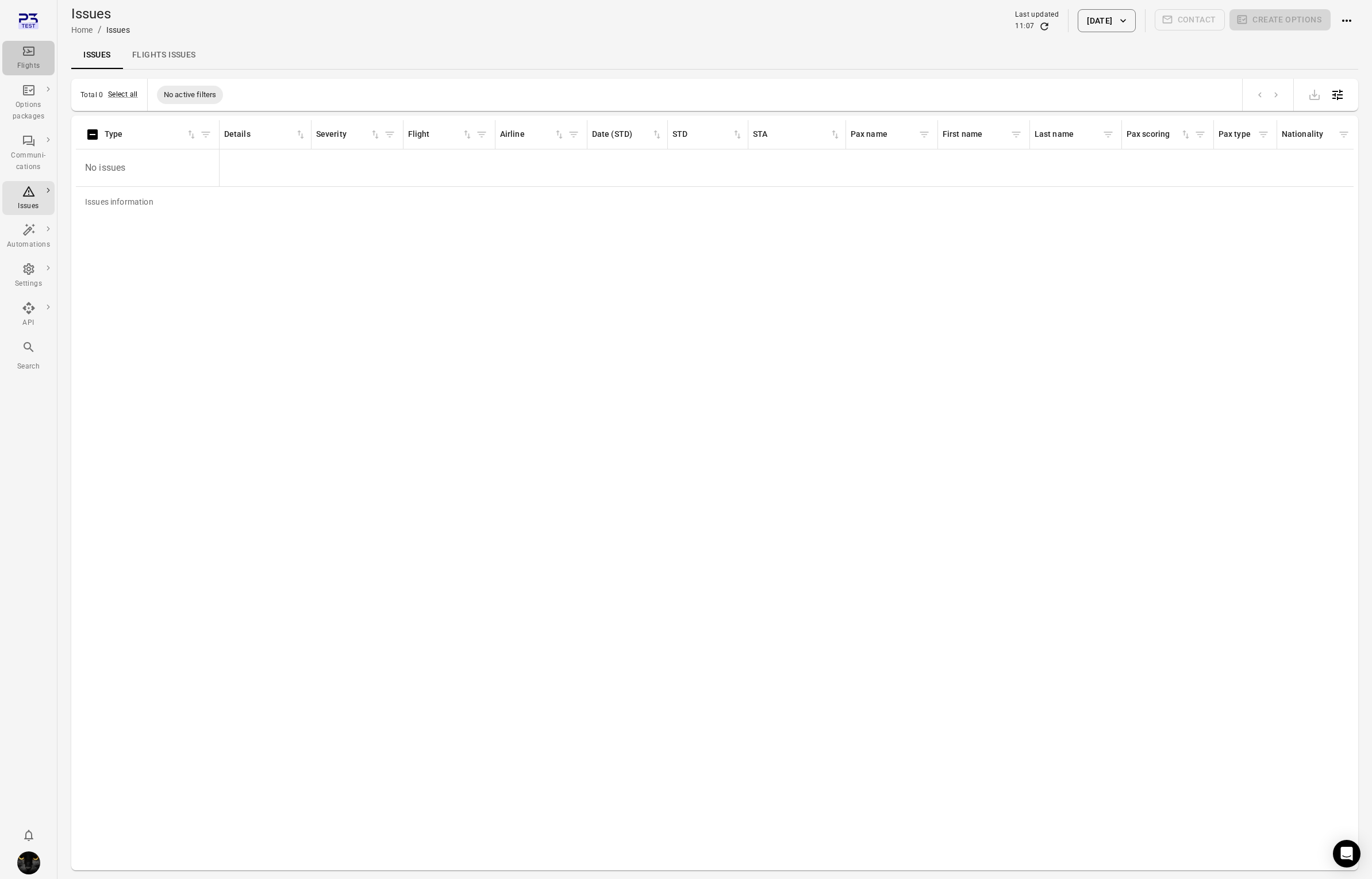
click at [28, 55] on icon "Main navigation" at bounding box center [28, 51] width 11 height 10
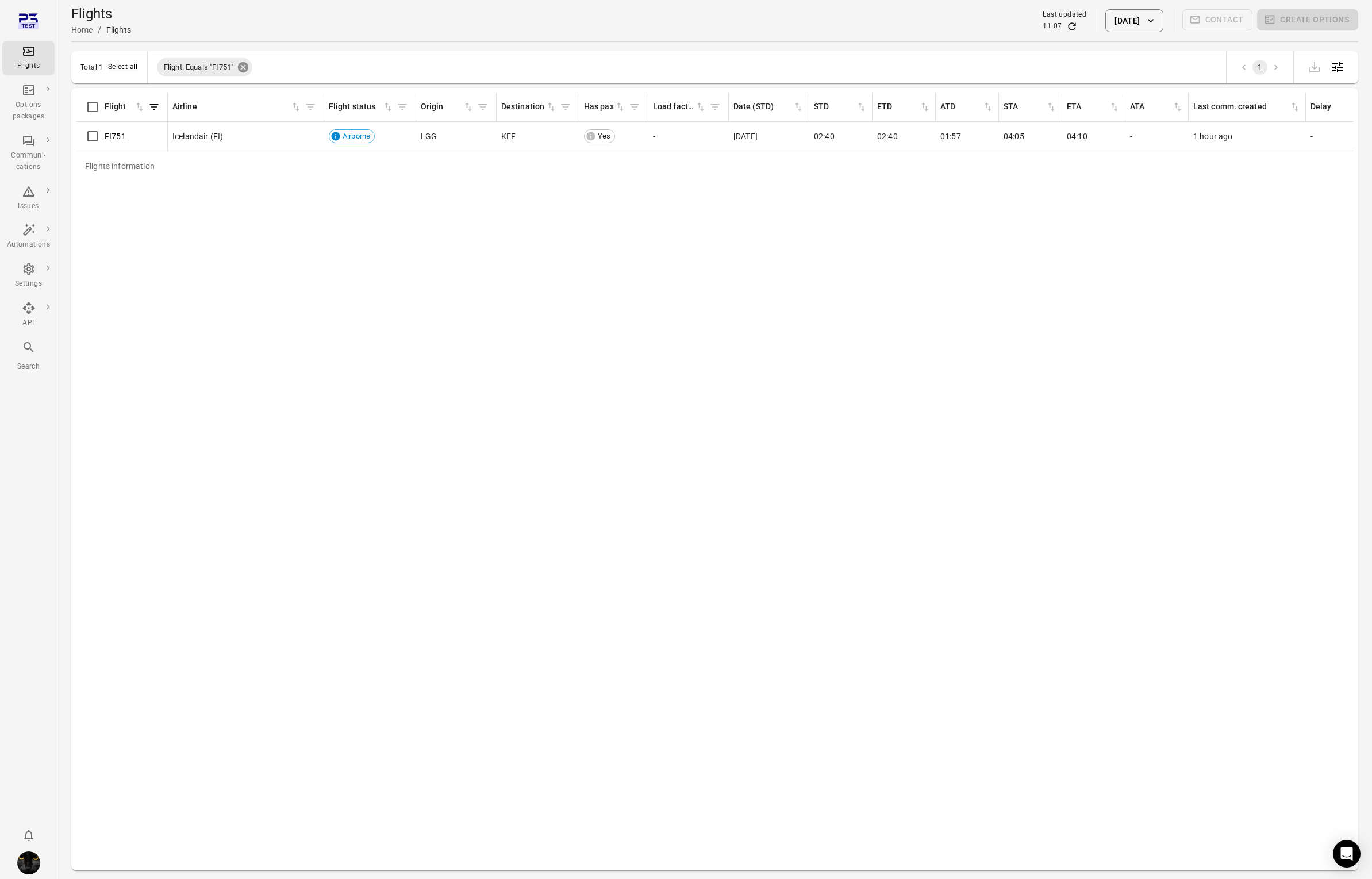
click at [244, 65] on icon at bounding box center [243, 67] width 13 height 13
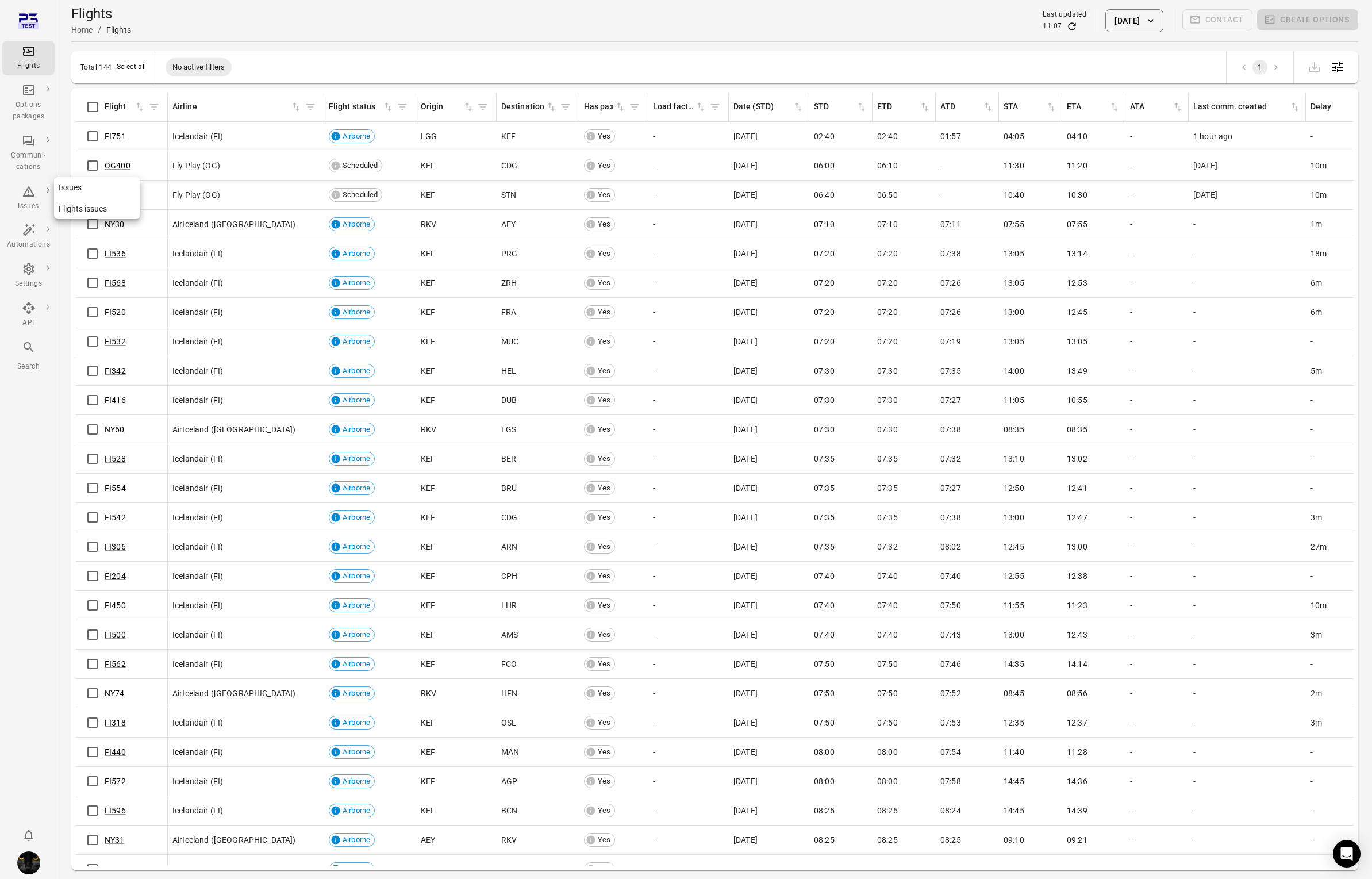
click at [29, 192] on icon "Main navigation" at bounding box center [29, 192] width 14 height 14
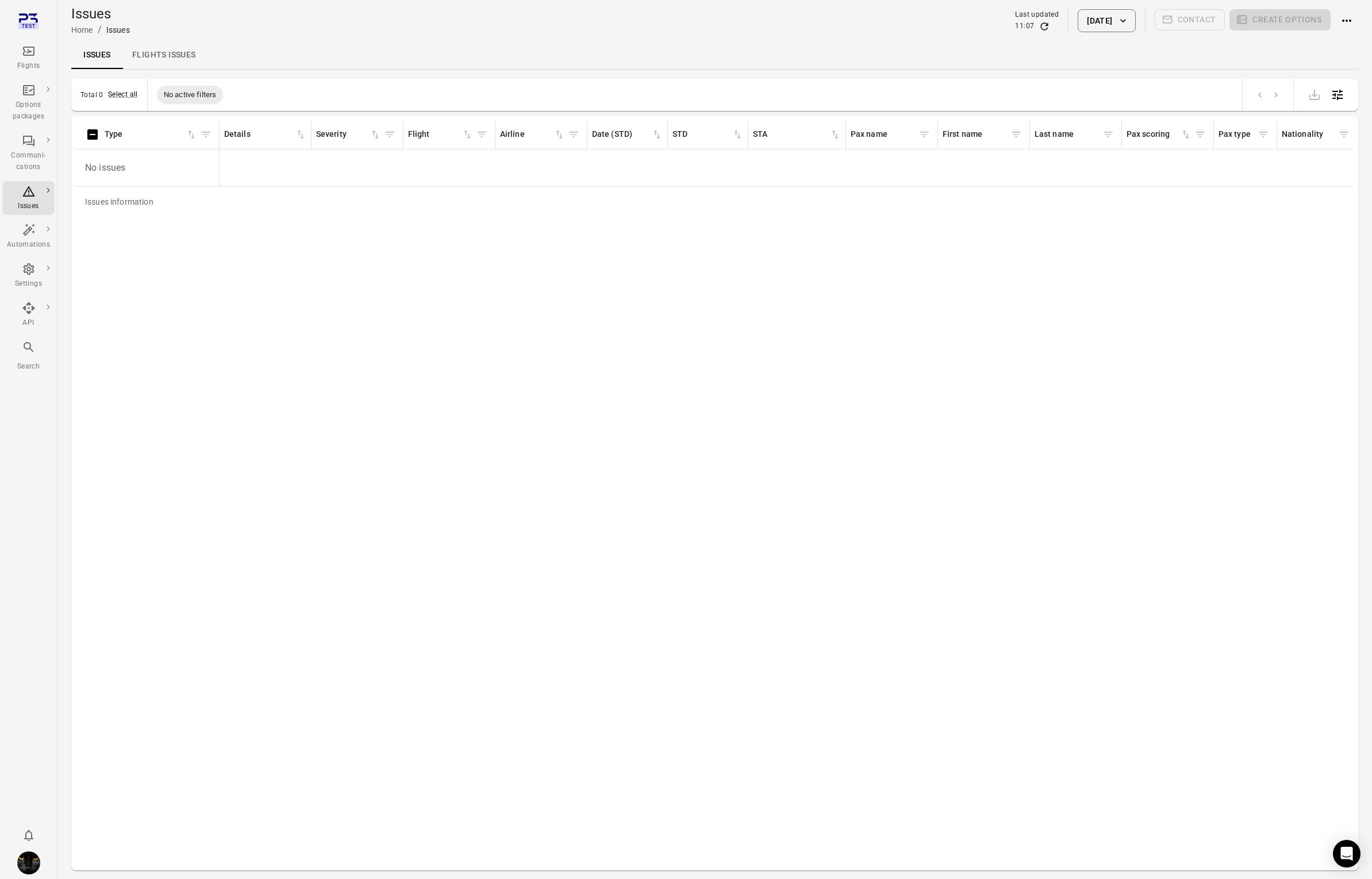
click at [1102, 14] on button "[DATE]" at bounding box center [1106, 21] width 58 height 23
click at [1195, 118] on icon "Choose date, selected date is Oct 8, 2025" at bounding box center [1191, 116] width 14 height 14
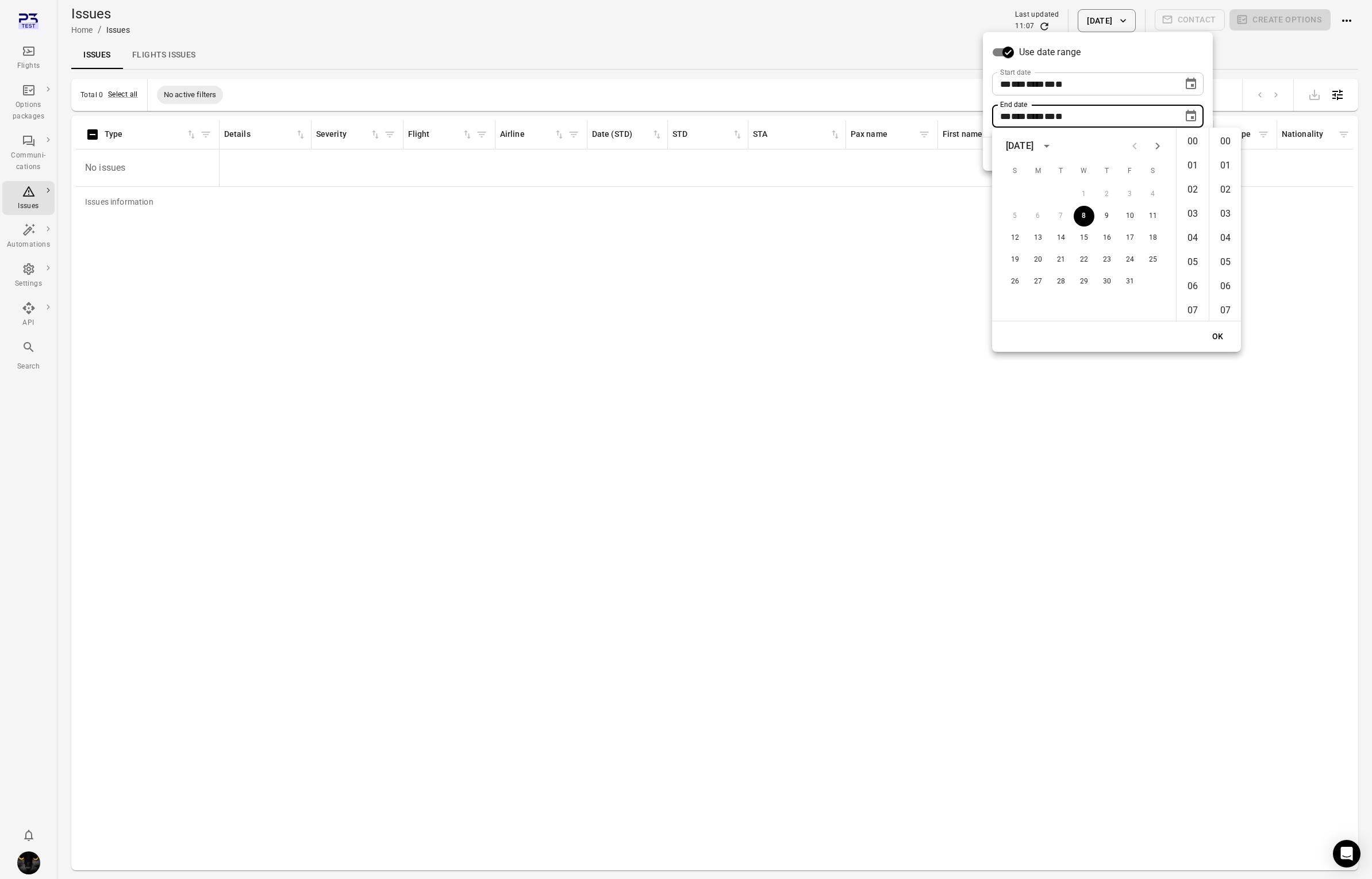
scroll to position [1257, 0]
click at [1134, 221] on button "10" at bounding box center [1130, 216] width 21 height 21
type input "**********"
click at [1219, 331] on button "OK" at bounding box center [1218, 337] width 37 height 21
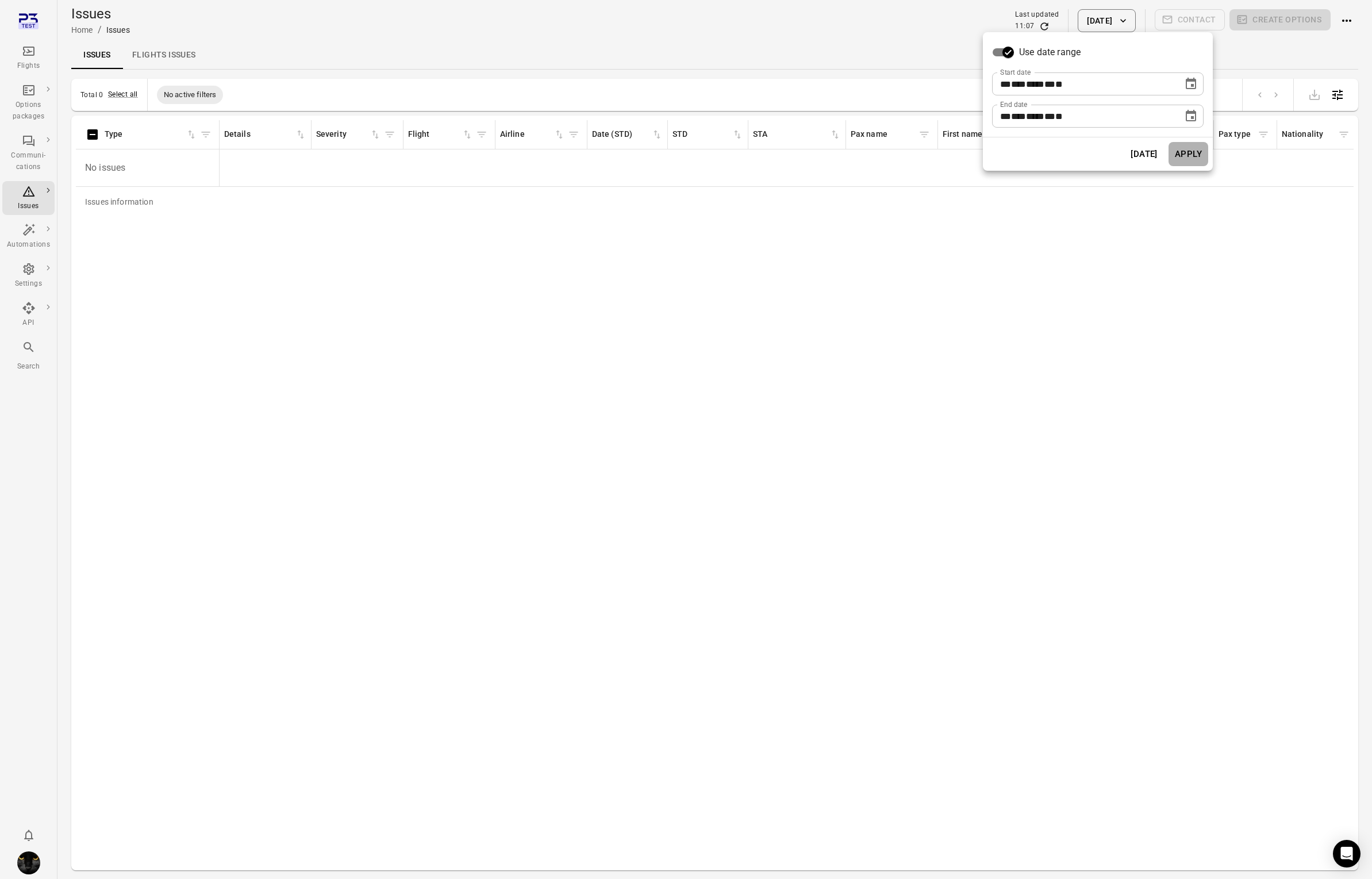
click at [1196, 150] on button "Apply" at bounding box center [1187, 154] width 39 height 24
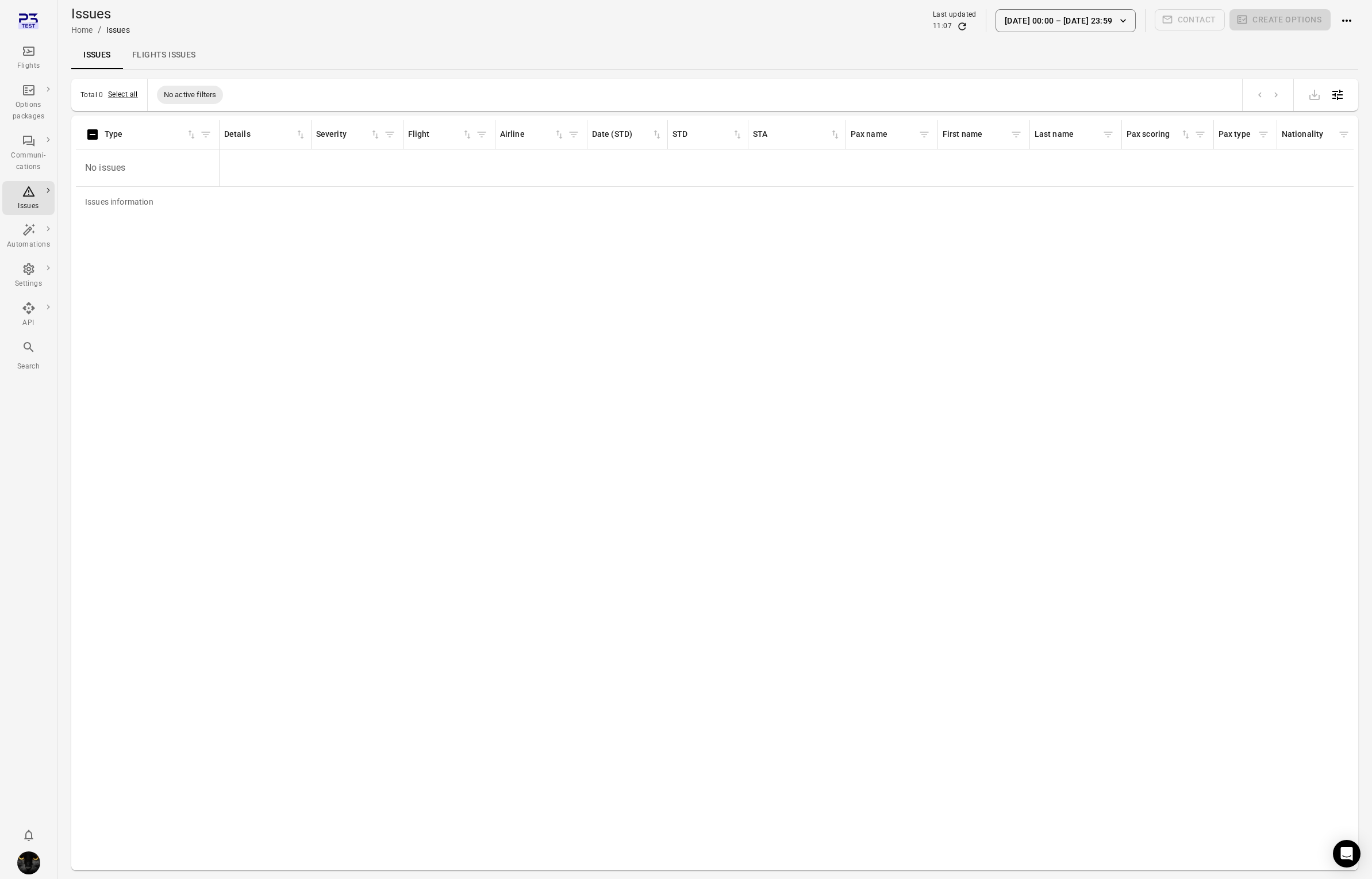
click at [1100, 33] on div "Issues Home / Issues Last updated 11:07 8 Oct 00:00 – 10 Oct 23:59 Contact Crea…" at bounding box center [715, 20] width 1287 height 32
click at [1101, 27] on button "8 Oct 00:00 – 10 Oct 23:59" at bounding box center [1065, 21] width 140 height 23
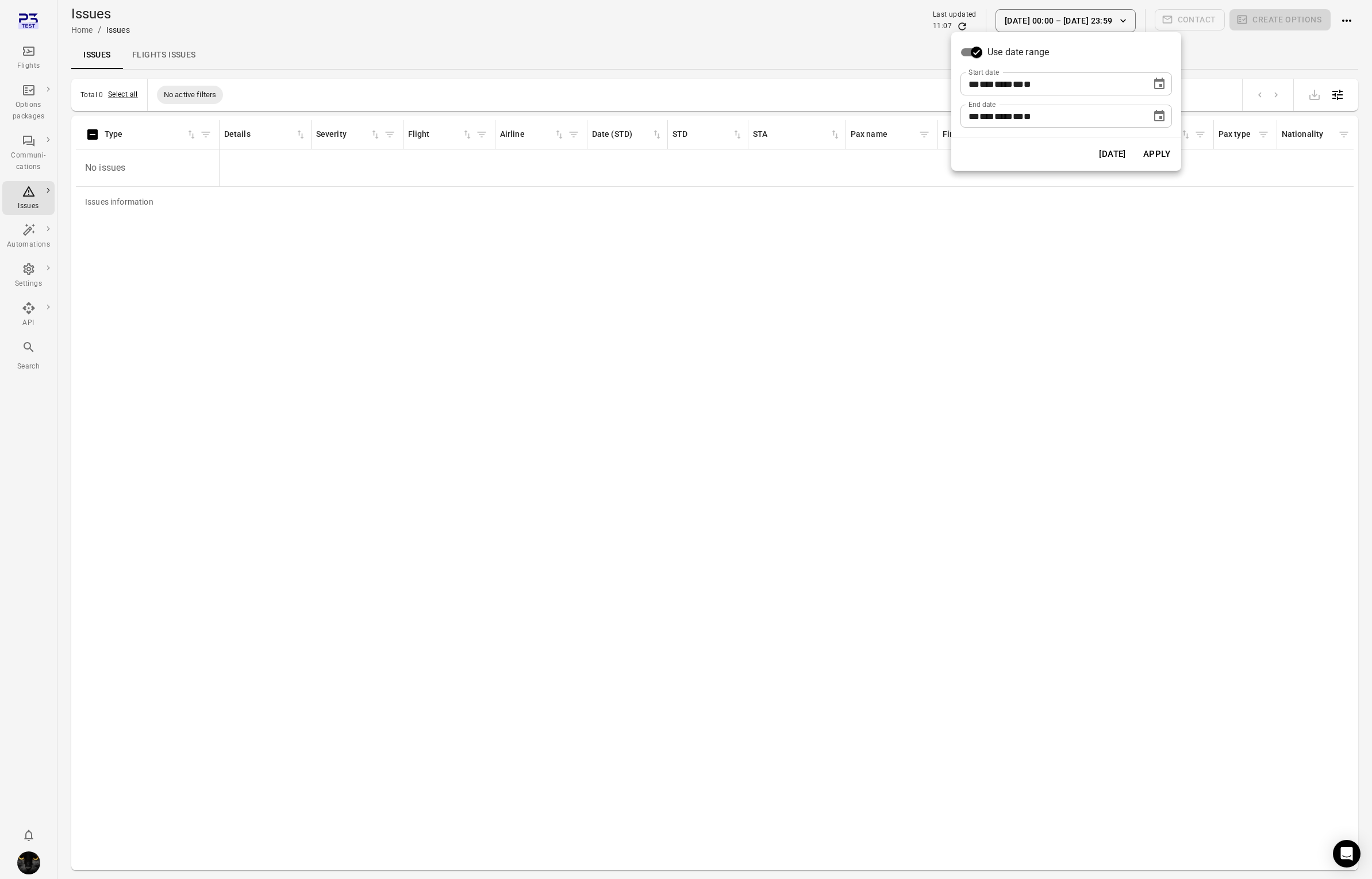
click at [1163, 82] on icon "Choose date, selected date is Oct 8, 2025" at bounding box center [1159, 83] width 10 height 11
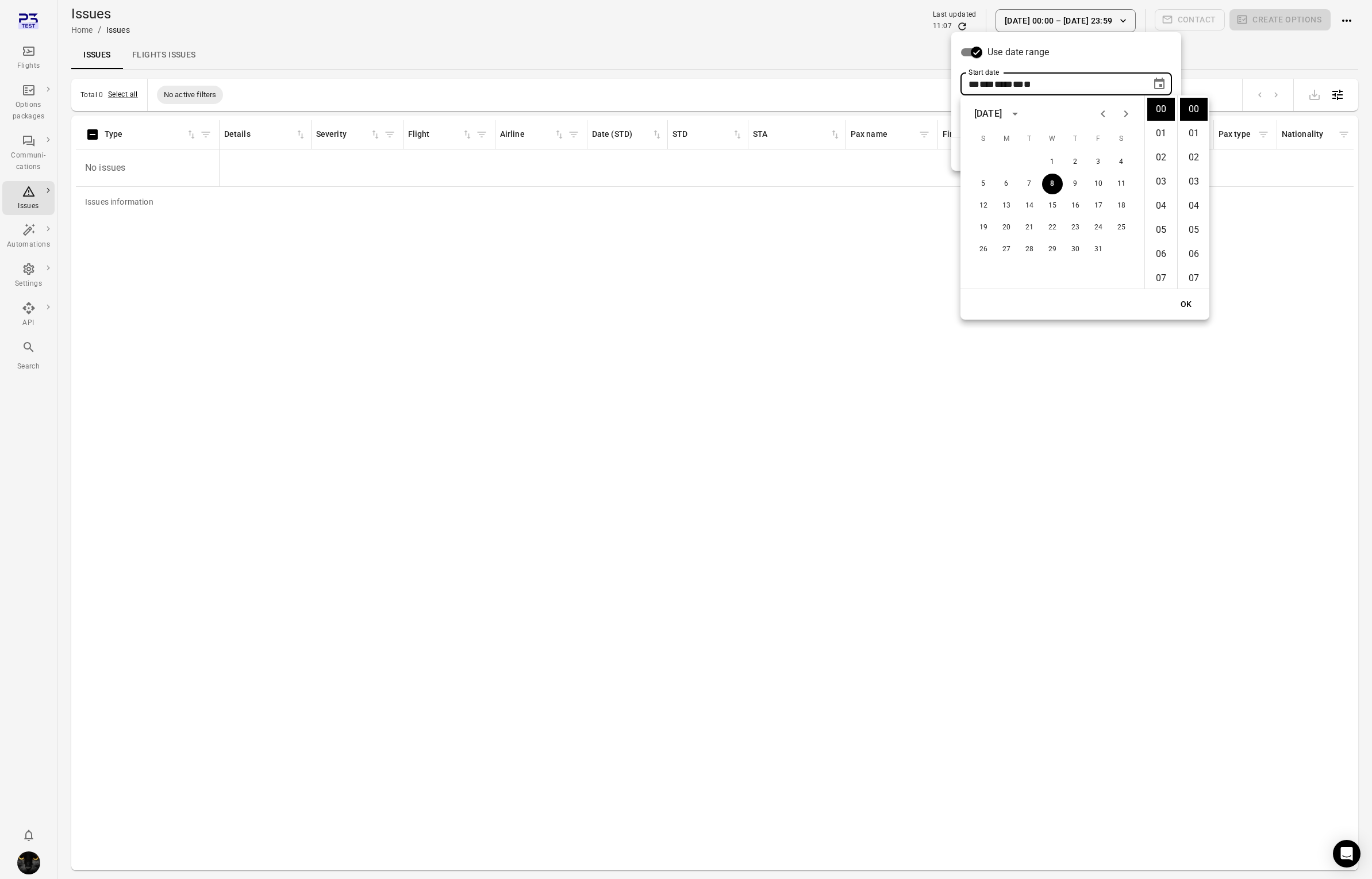
click at [967, 180] on div "5 6 7 8 9 10 11" at bounding box center [1052, 184] width 184 height 21
click at [972, 180] on div "5 6 7 8 9 10 11" at bounding box center [1052, 184] width 184 height 21
click at [985, 180] on button "5" at bounding box center [983, 184] width 21 height 21
type input "**********"
drag, startPoint x: 1180, startPoint y: 297, endPoint x: 1180, endPoint y: 212, distance: 85.0
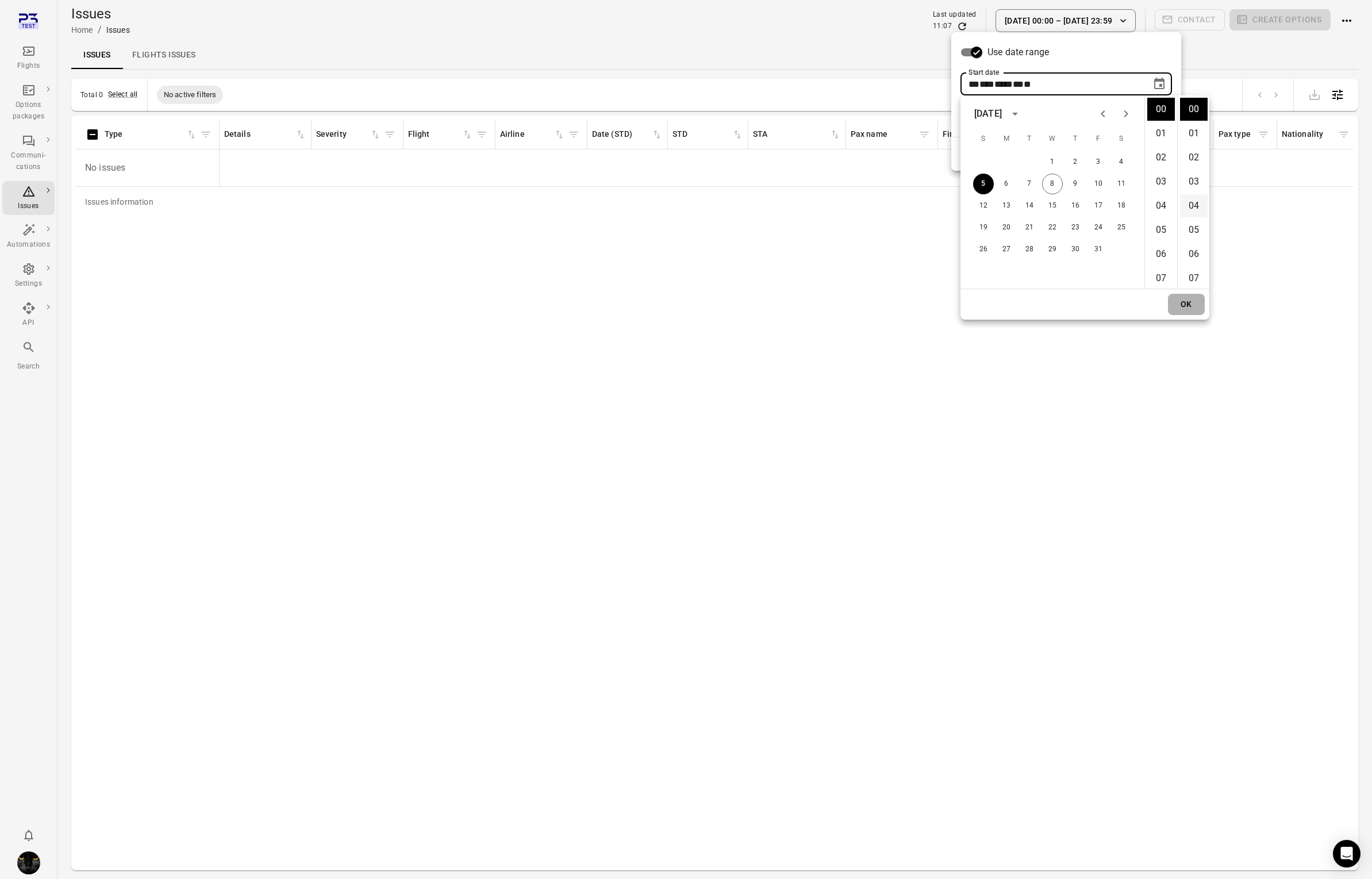
click at [1178, 294] on button "OK" at bounding box center [1186, 304] width 37 height 21
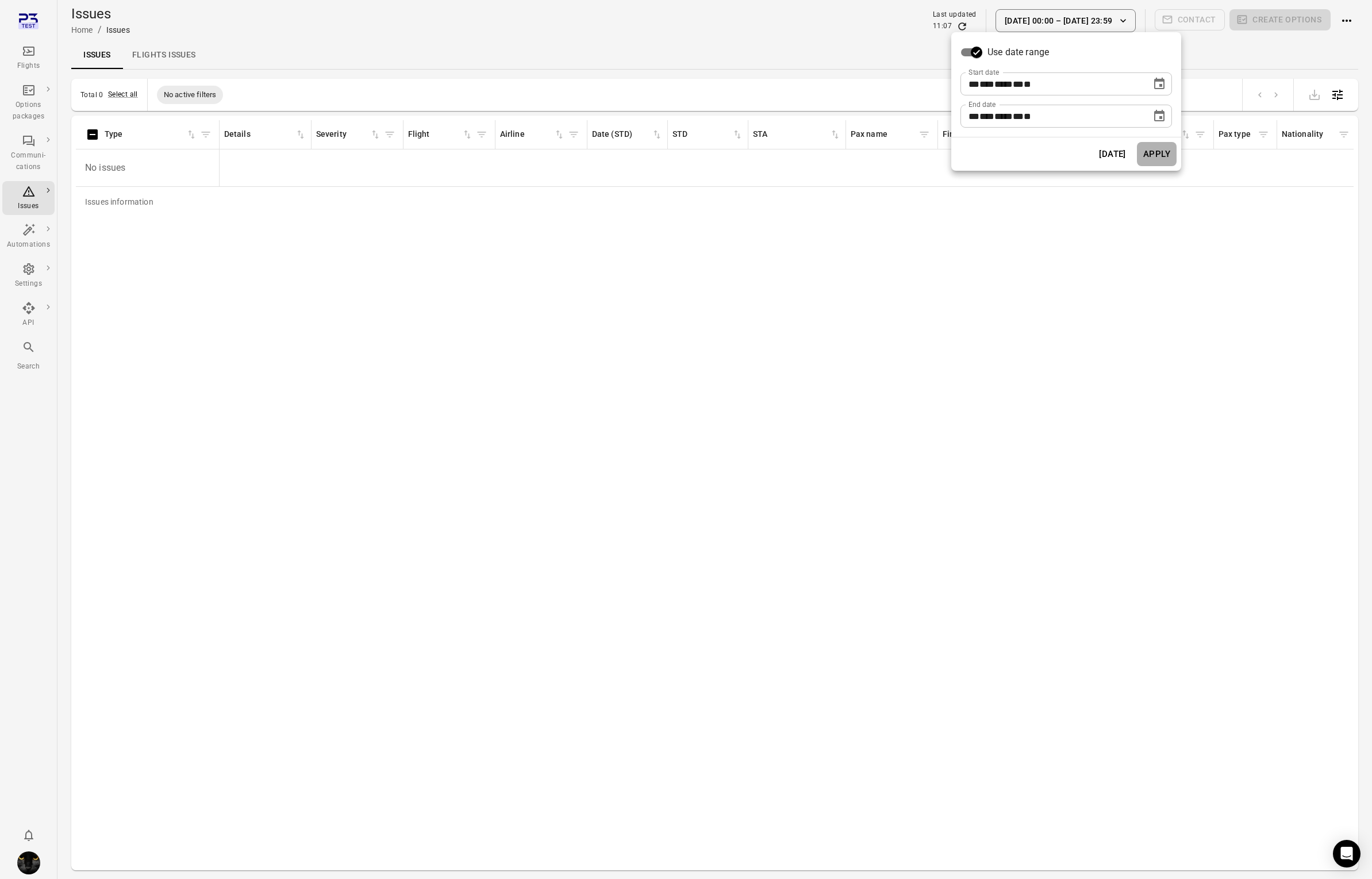
click at [1157, 151] on button "Apply" at bounding box center [1156, 154] width 39 height 24
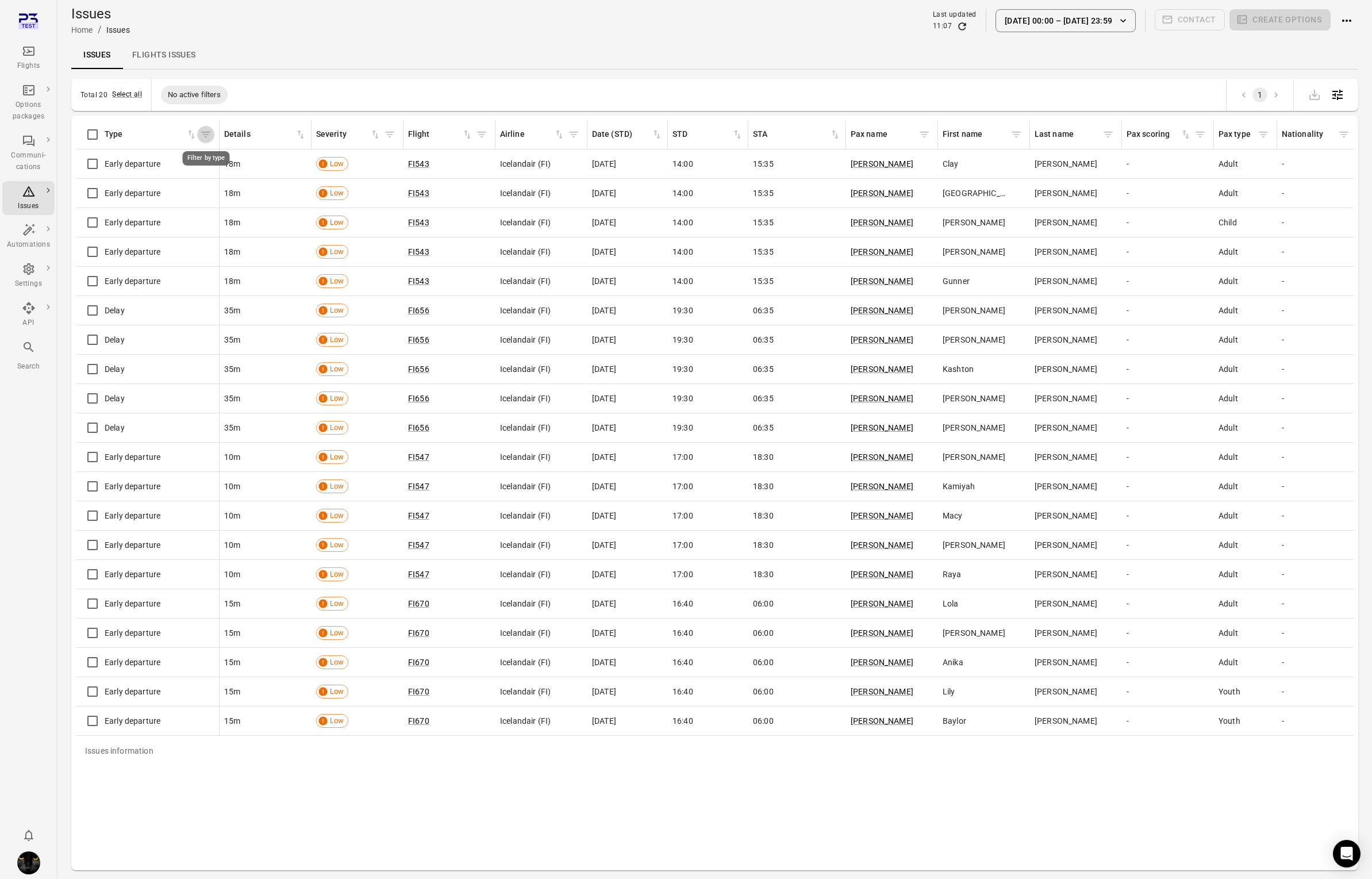
click at [203, 127] on button "Filter by type" at bounding box center [206, 134] width 17 height 17
click at [146, 234] on body "Flights Options packages Communi-cations Issues Automations Settings API Search…" at bounding box center [686, 458] width 1372 height 916
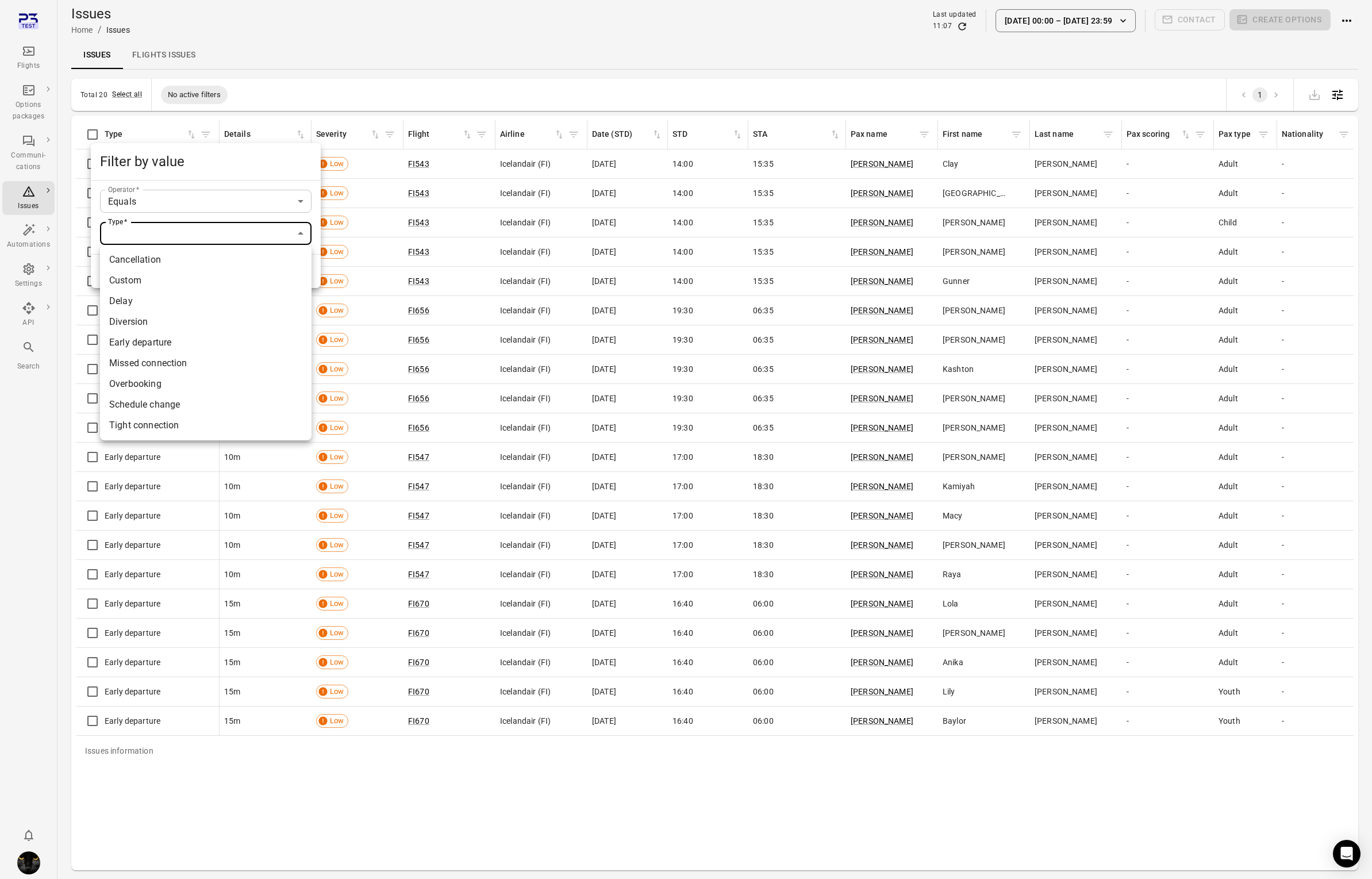
click at [142, 235] on div at bounding box center [686, 440] width 1372 height 879
click at [153, 235] on body "Flights Options packages Communi-cations Issues Automations Settings API Search…" at bounding box center [686, 458] width 1372 height 916
click at [139, 421] on li "Tight connection" at bounding box center [206, 426] width 212 height 21
type input "**********"
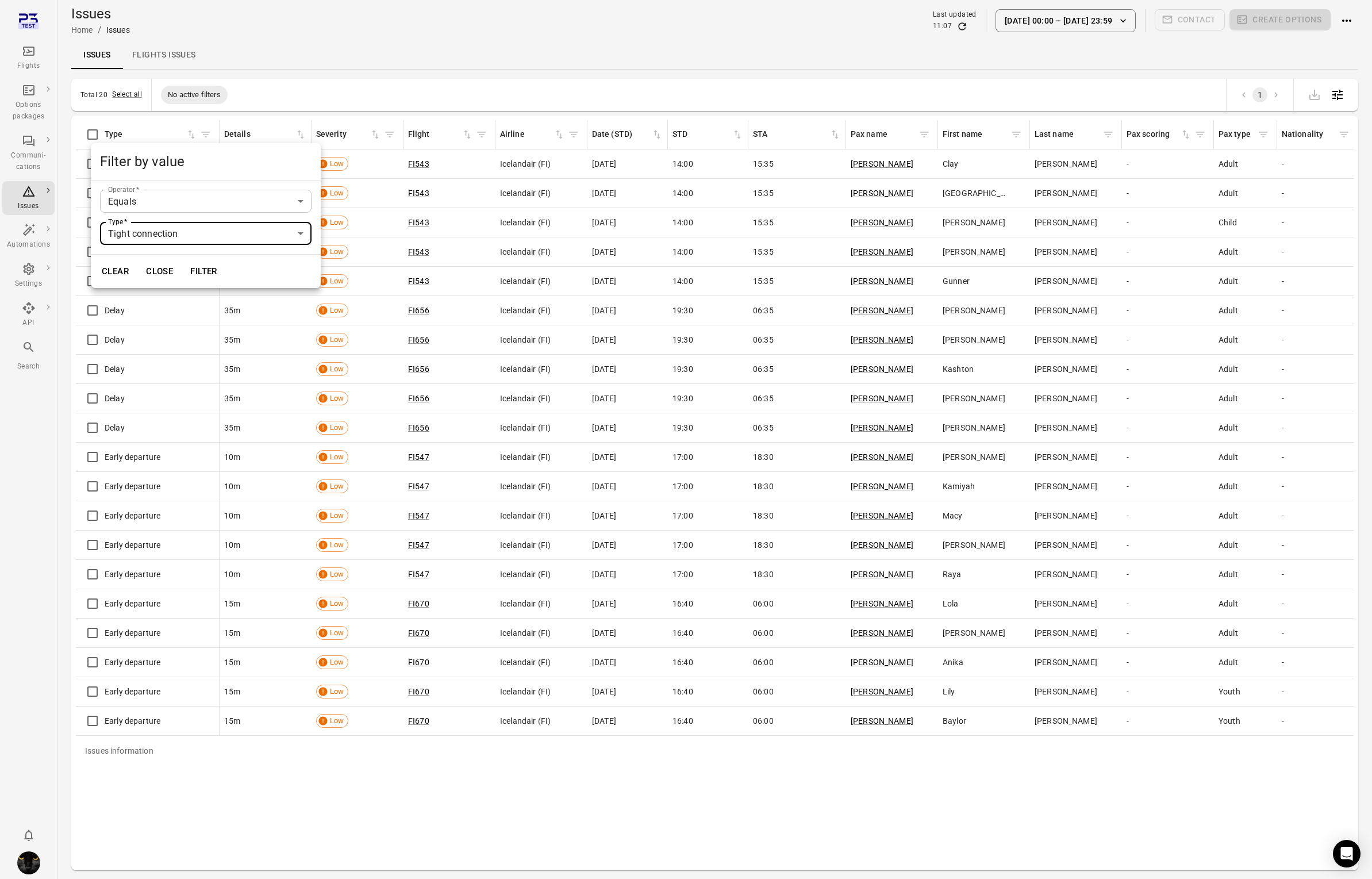
click at [221, 274] on button "Filter" at bounding box center [203, 271] width 39 height 24
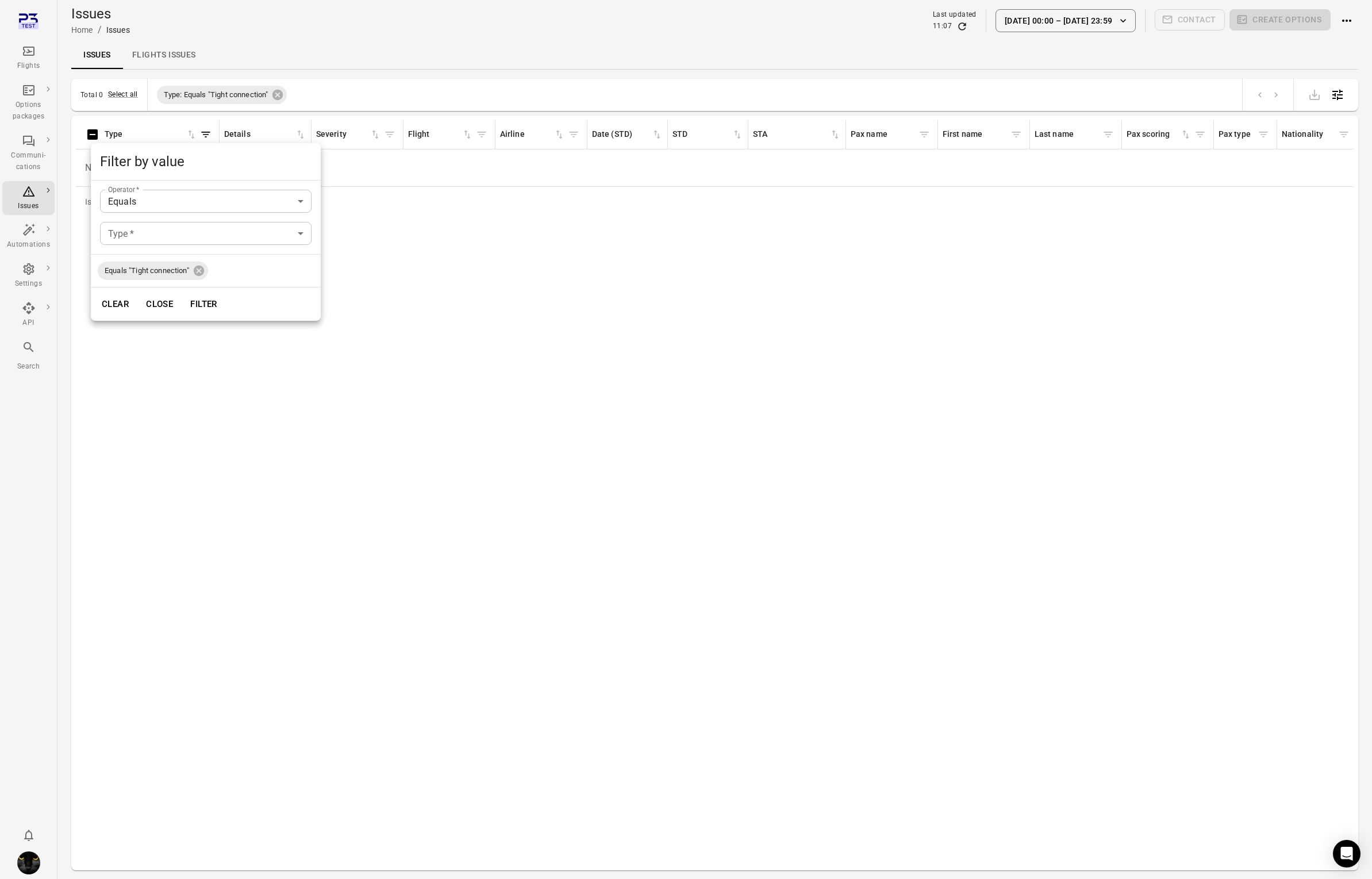
click at [124, 93] on div at bounding box center [686, 440] width 1372 height 879
drag, startPoint x: 119, startPoint y: 93, endPoint x: 169, endPoint y: 87, distance: 50.4
click at [120, 93] on button "Select all" at bounding box center [123, 94] width 30 height 11
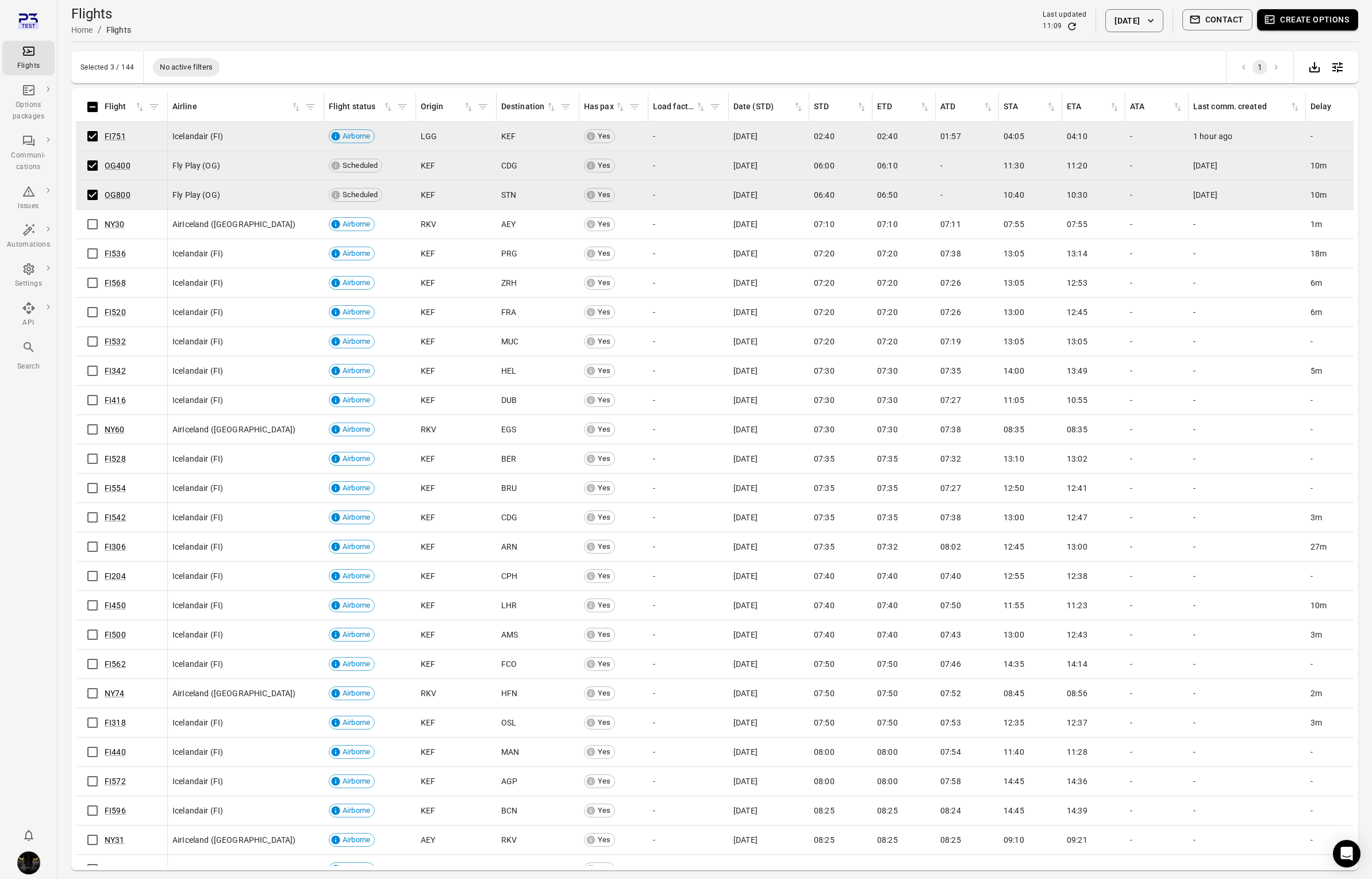
click at [1311, 24] on button "Create options" at bounding box center [1307, 20] width 101 height 21
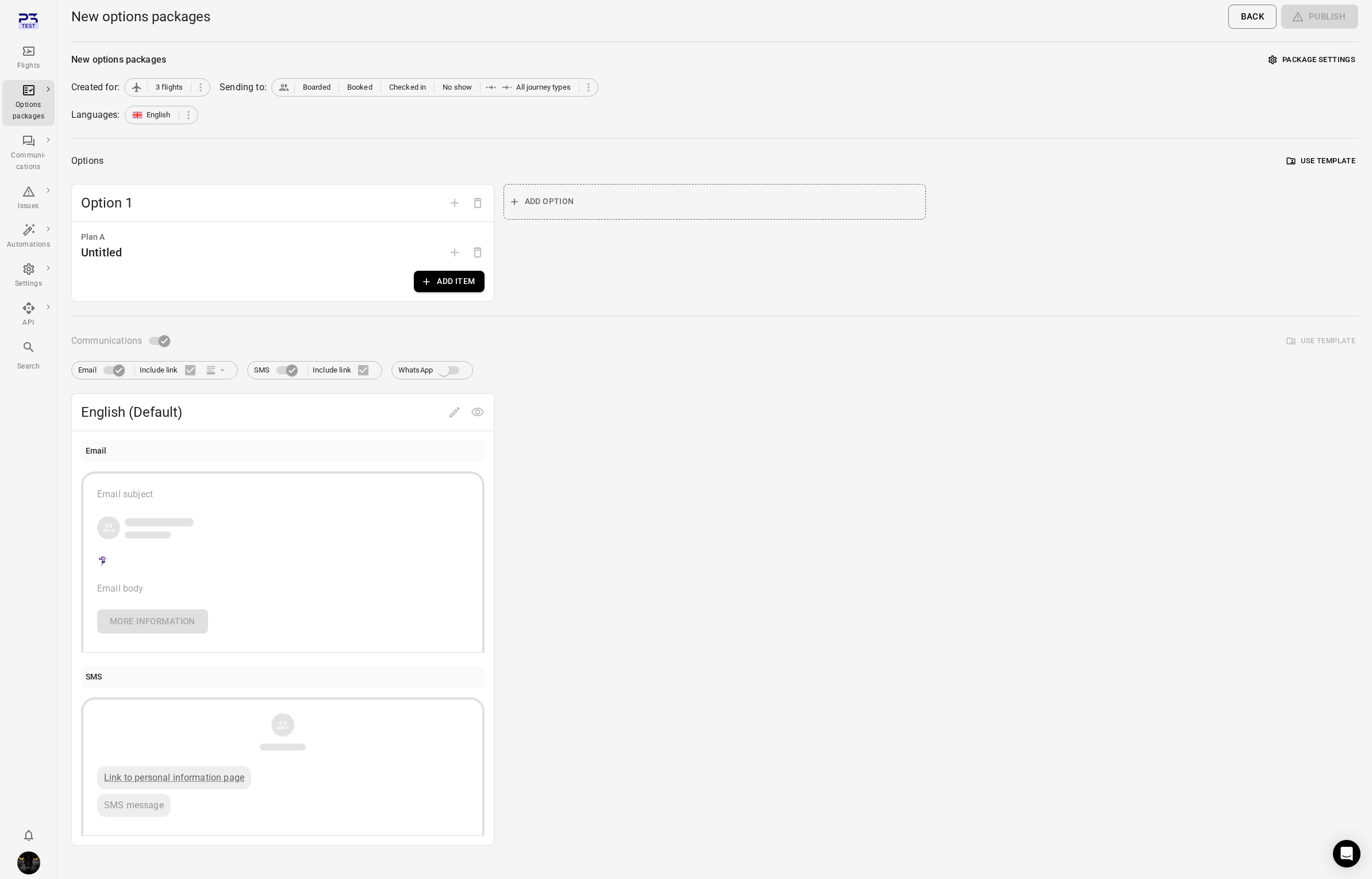
click at [443, 290] on button "Add item" at bounding box center [449, 282] width 70 height 21
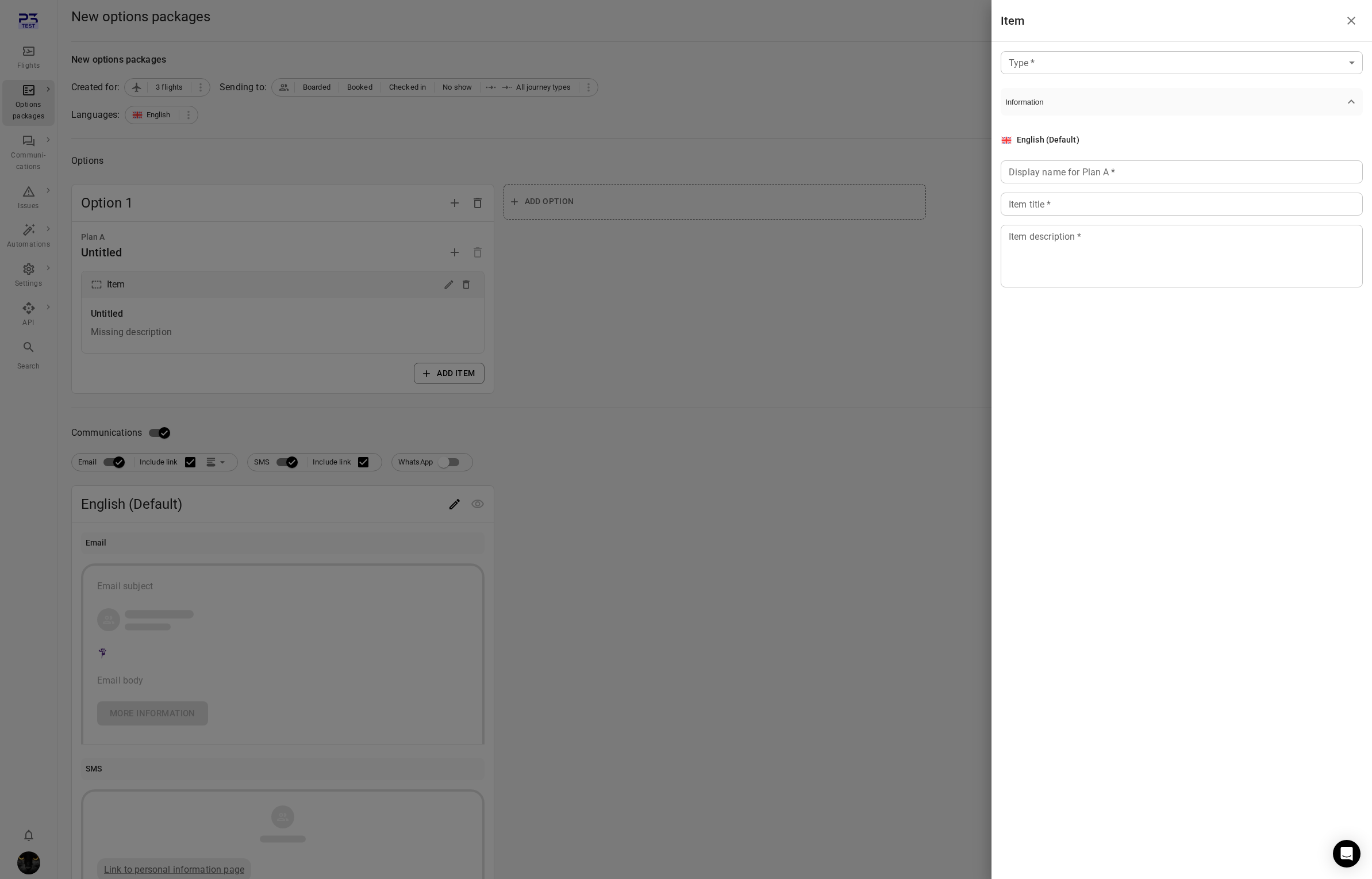
click at [1035, 66] on body "Flights Options packages Communi-cations Issues Automations Settings API Search…" at bounding box center [686, 492] width 1372 height 984
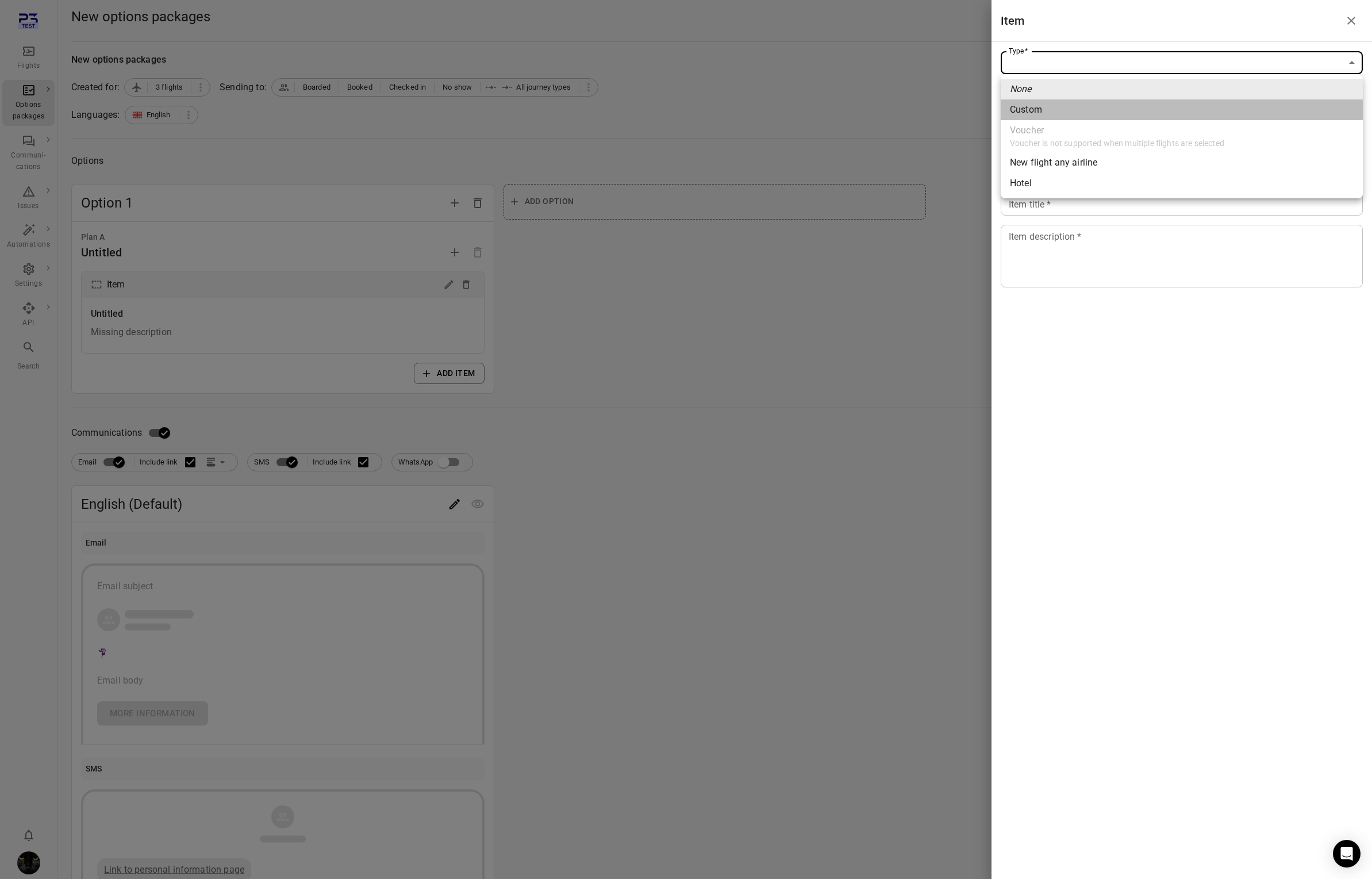
click at [1033, 109] on div "Custom" at bounding box center [1025, 110] width 32 height 14
type input "******"
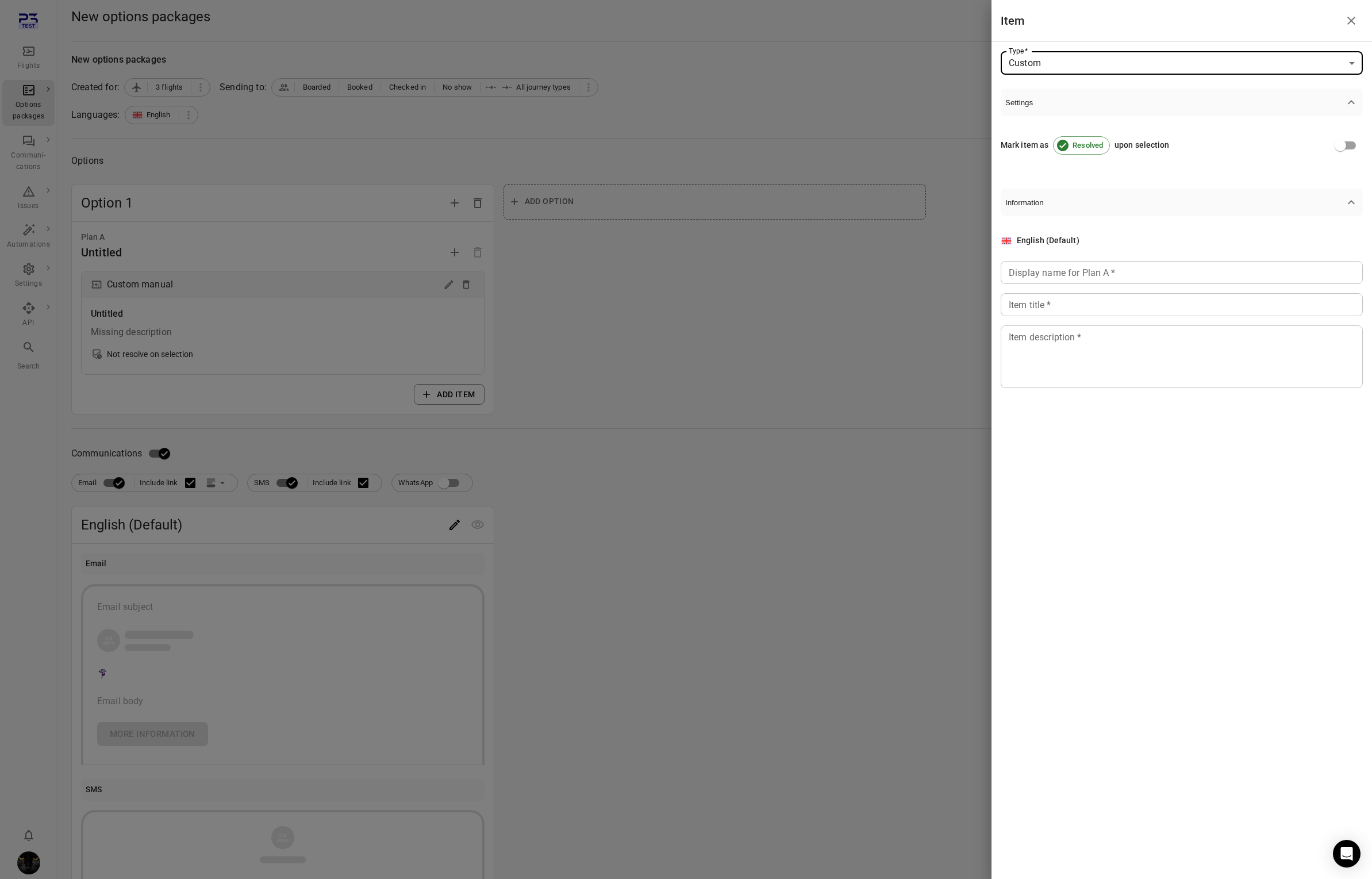
click at [1033, 276] on div "Display name for Plan A   * Display name for Plan A   *" at bounding box center [1181, 272] width 362 height 23
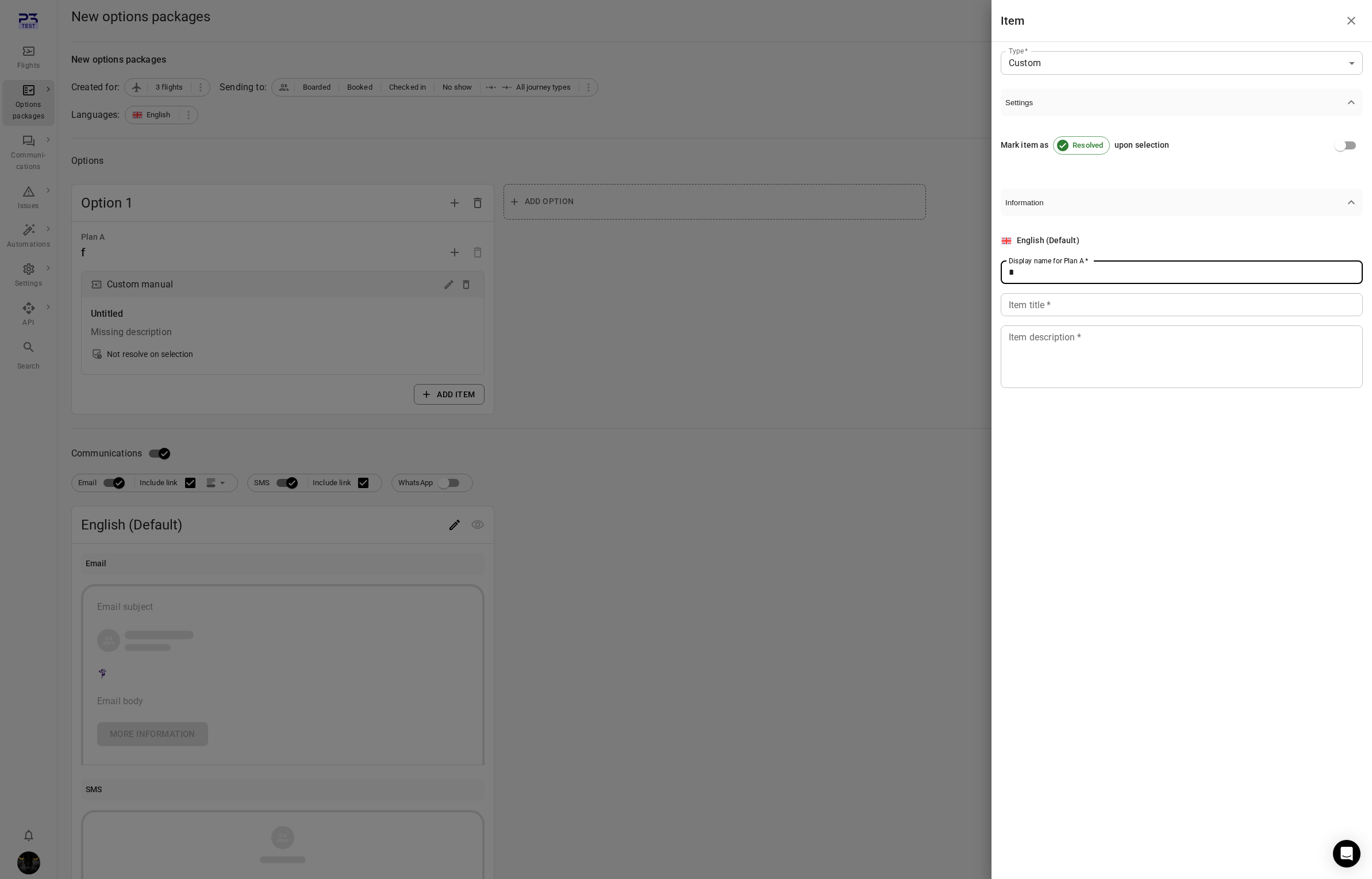
type input "*"
click at [1036, 307] on div "Item title   * Item title   *" at bounding box center [1181, 304] width 362 height 23
type input "*"
click at [1035, 360] on textarea "Item description   *" at bounding box center [1181, 356] width 346 height 53
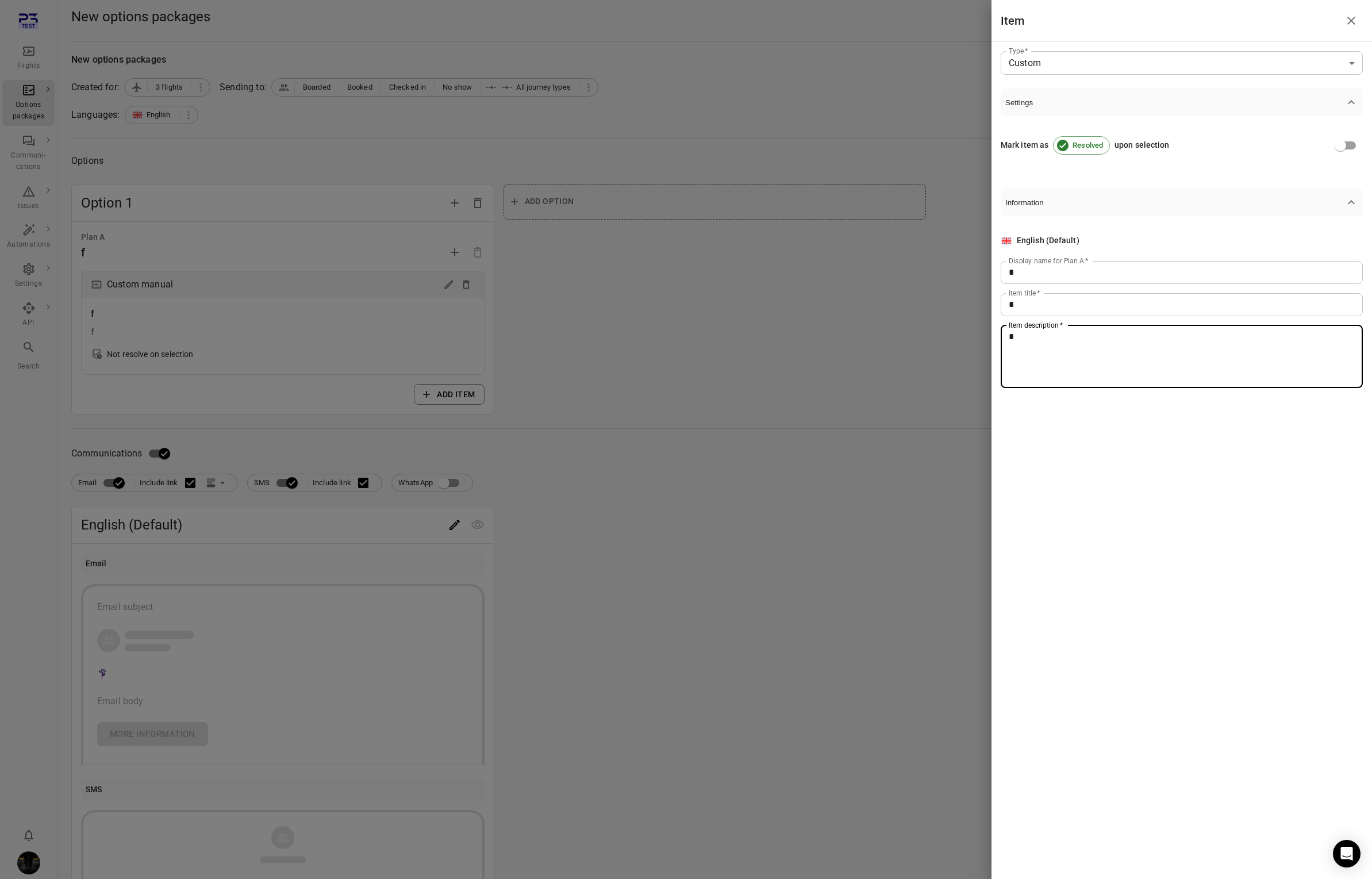
type textarea "*"
click at [394, 530] on div at bounding box center [686, 440] width 1372 height 879
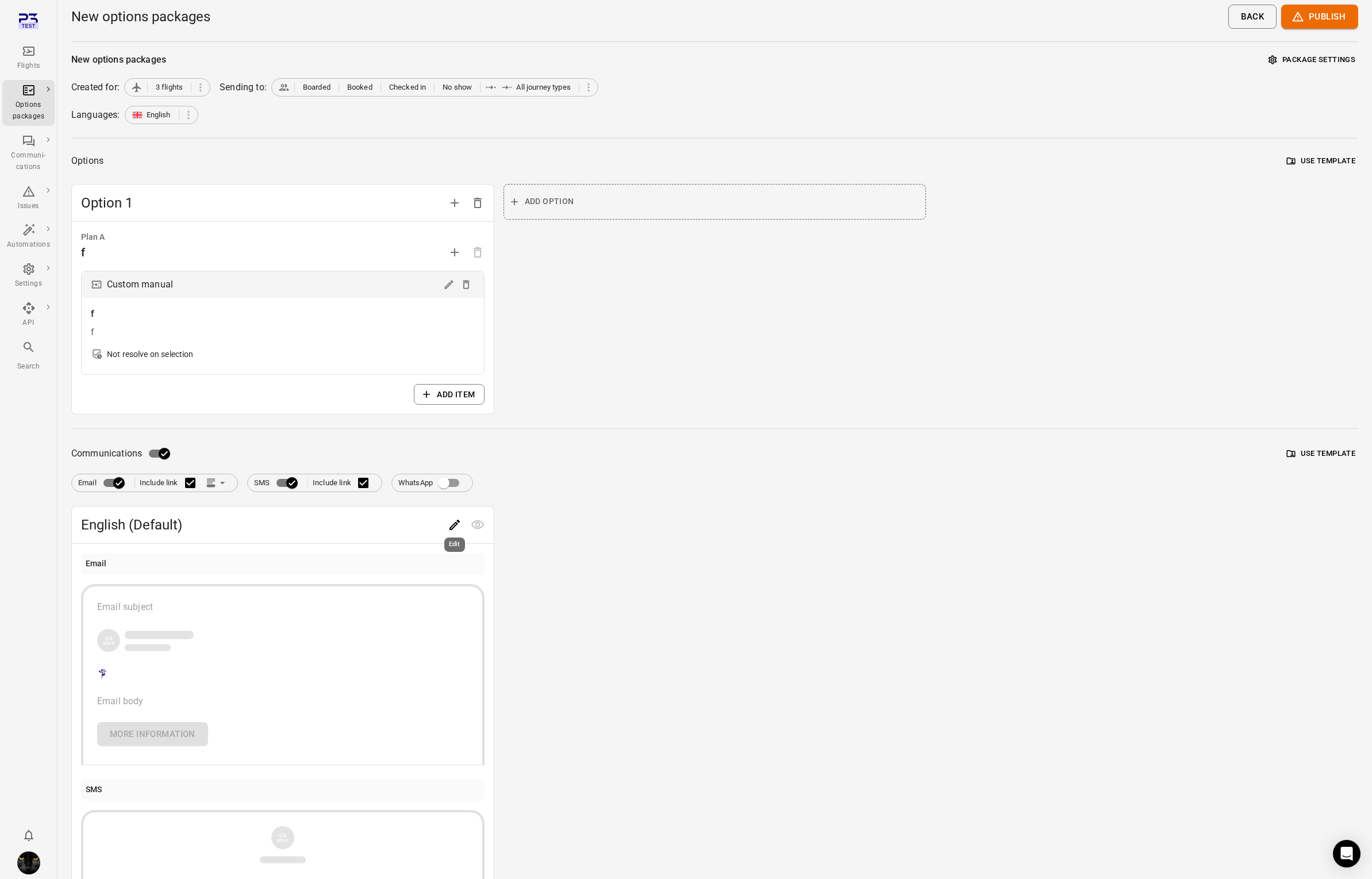
click at [452, 526] on icon "Edit" at bounding box center [455, 525] width 10 height 10
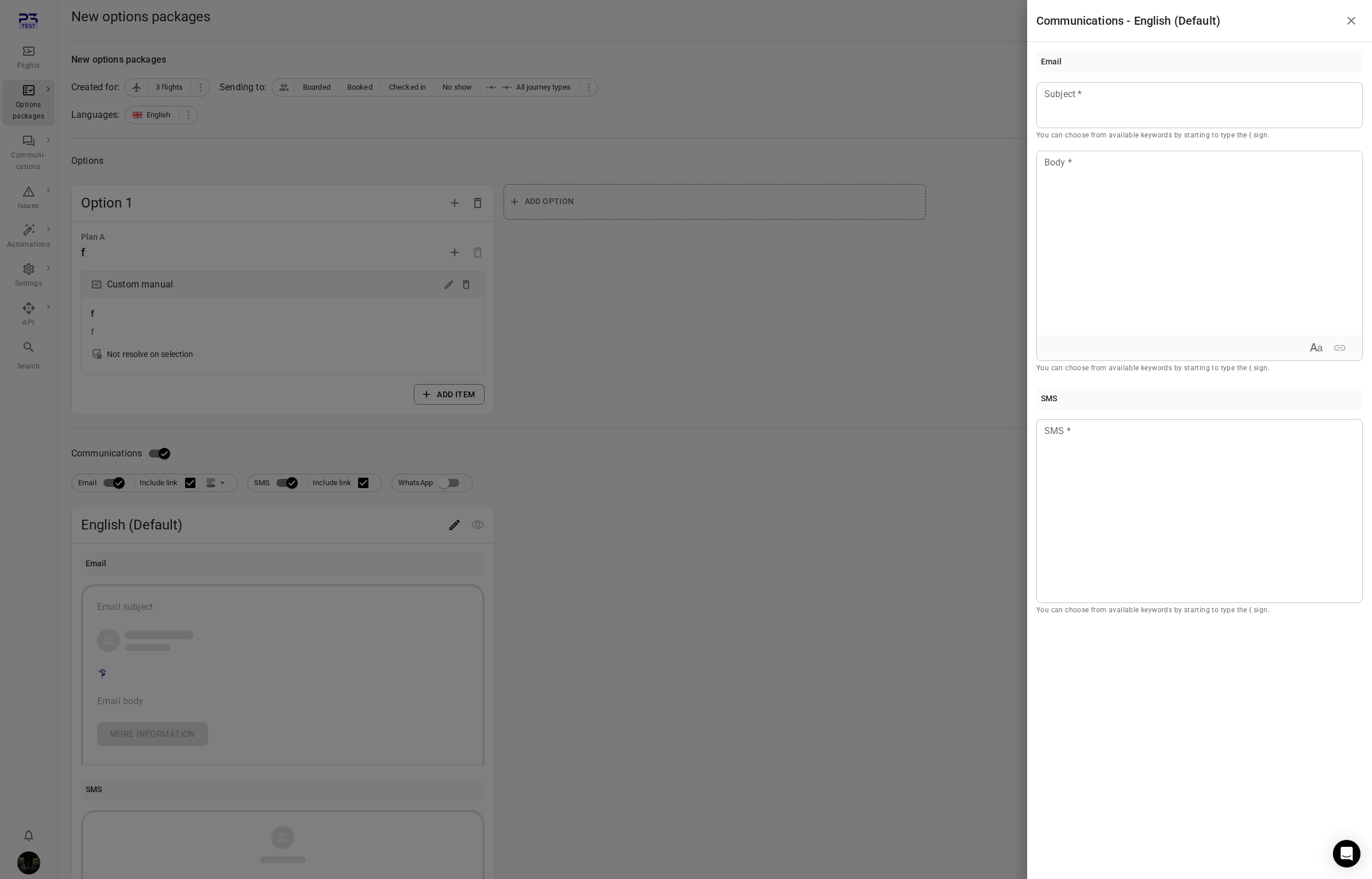
click at [281, 480] on div at bounding box center [686, 440] width 1372 height 879
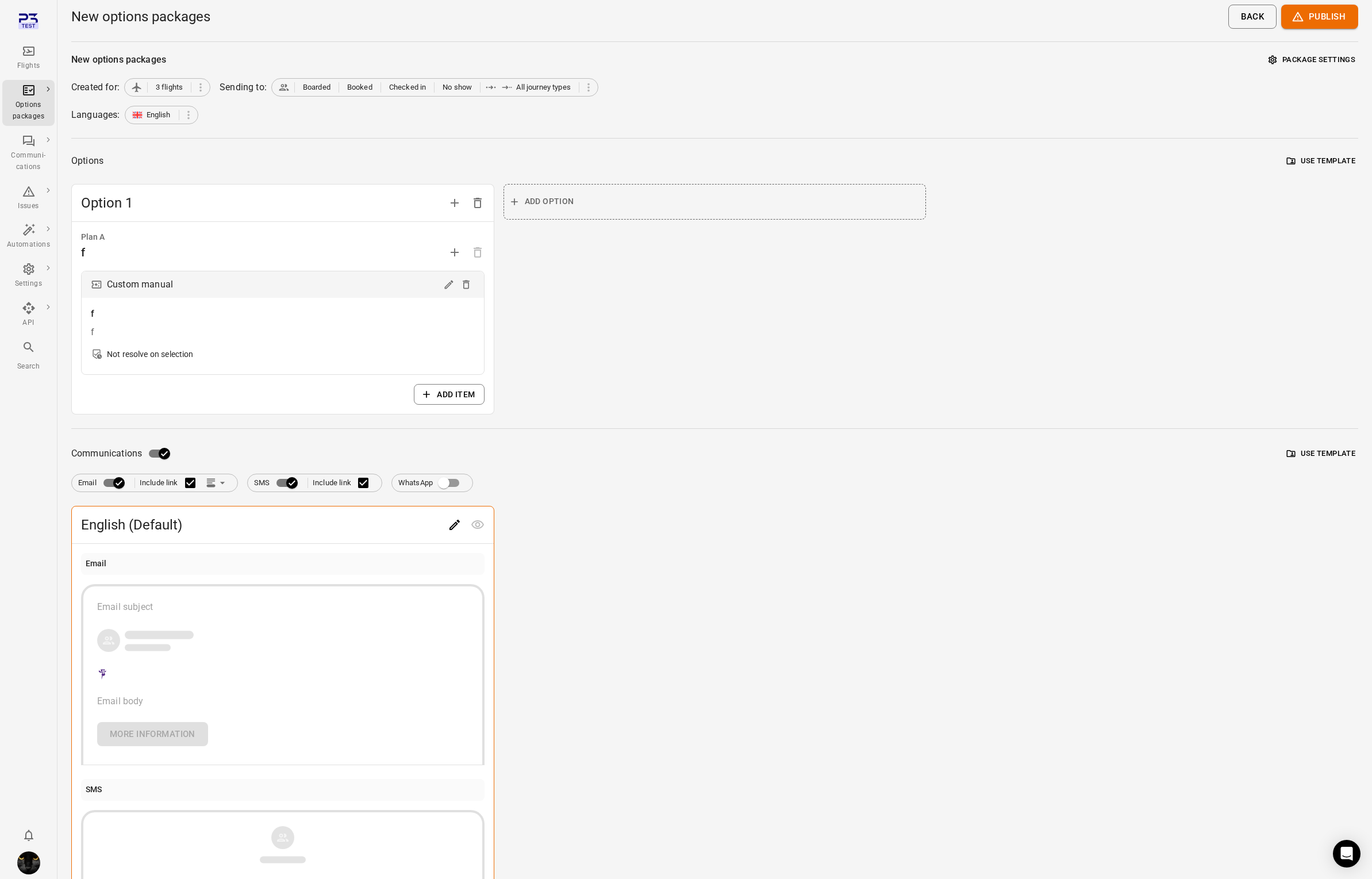
click at [146, 441] on div "New options packages Package settings Created for: 3 flights Sending to: Boarde…" at bounding box center [715, 519] width 1287 height 936
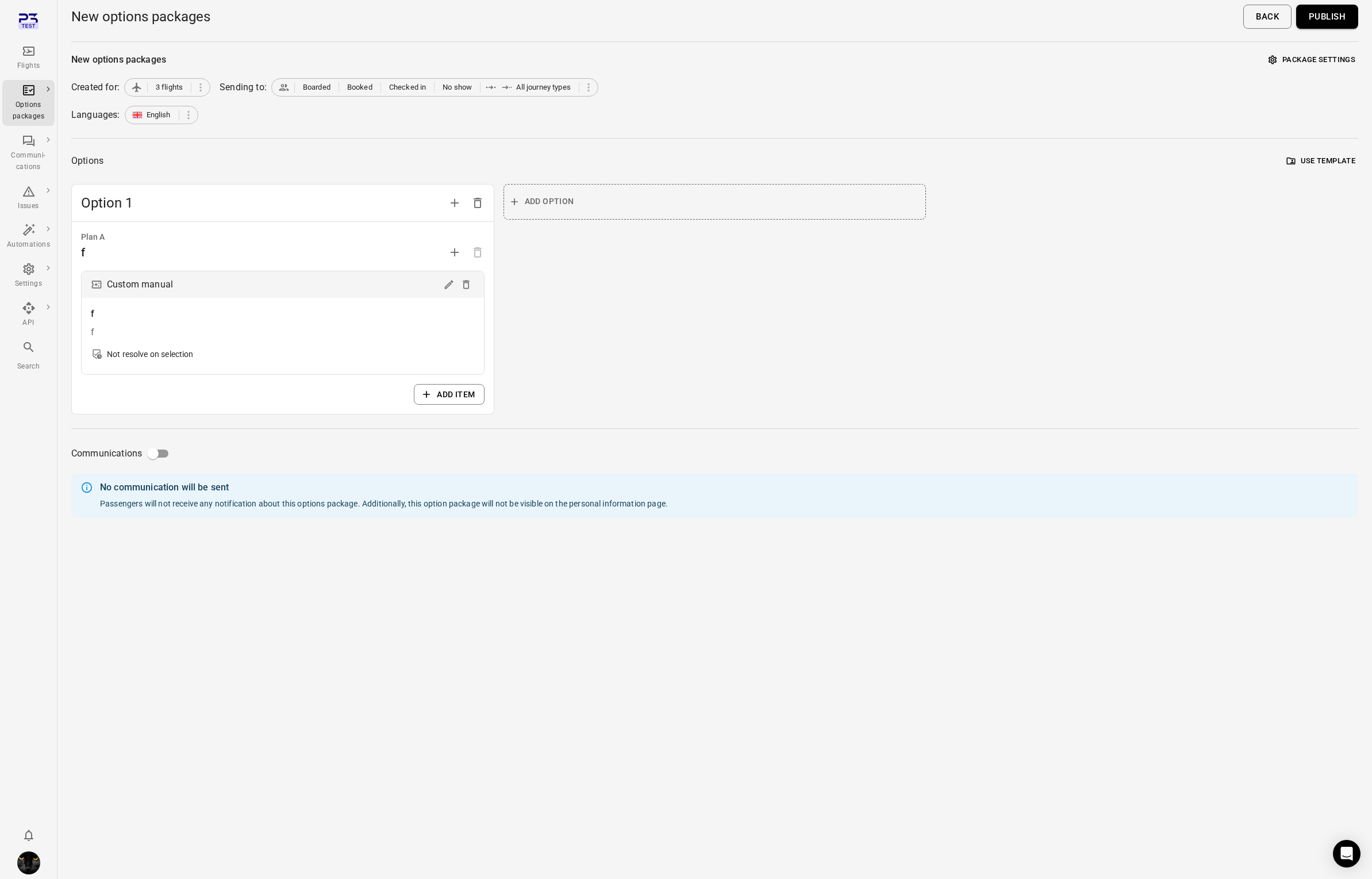
click at [1309, 17] on button "Publish" at bounding box center [1327, 17] width 62 height 24
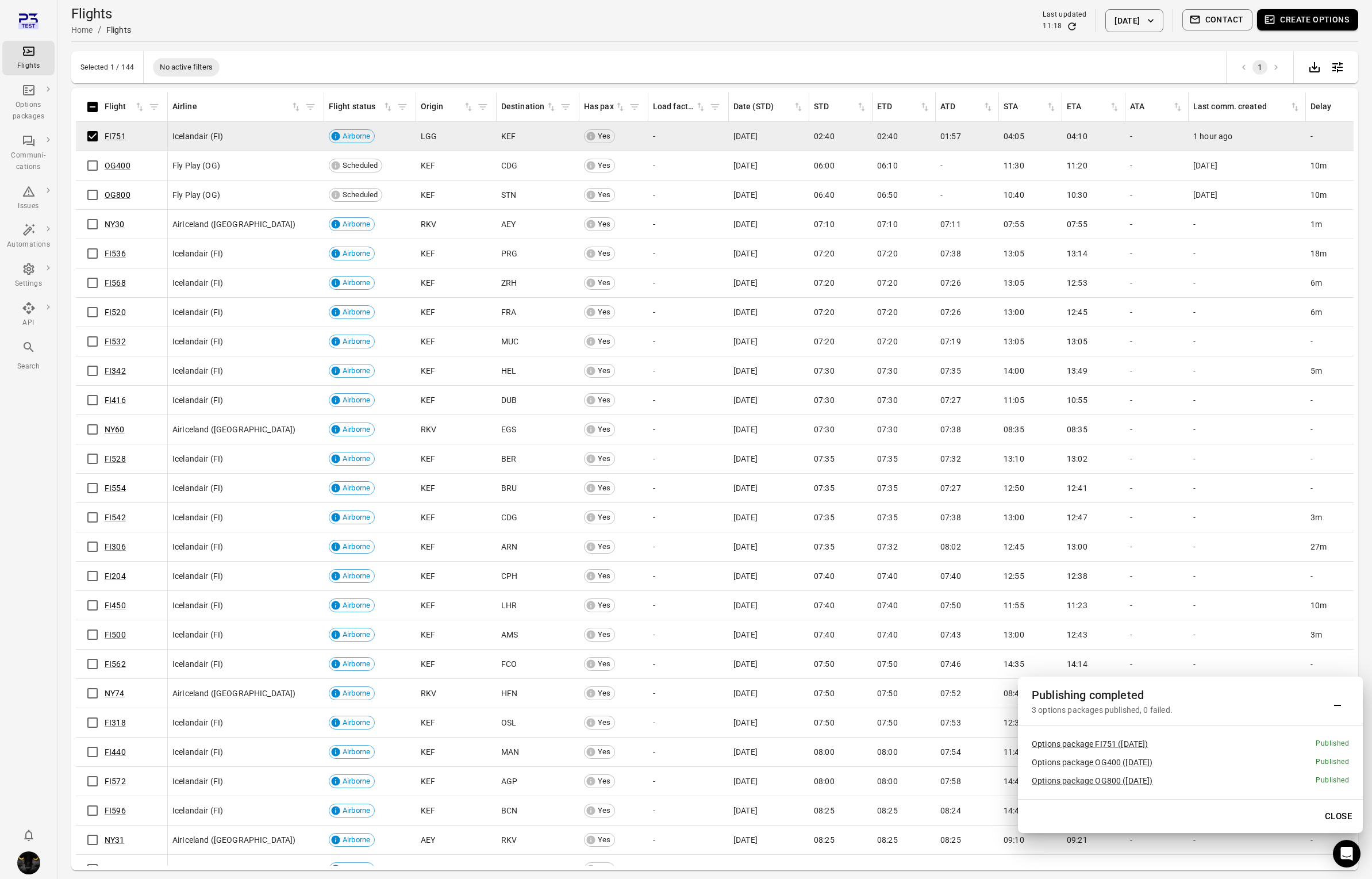
click at [1333, 817] on button "Close" at bounding box center [1337, 816] width 39 height 24
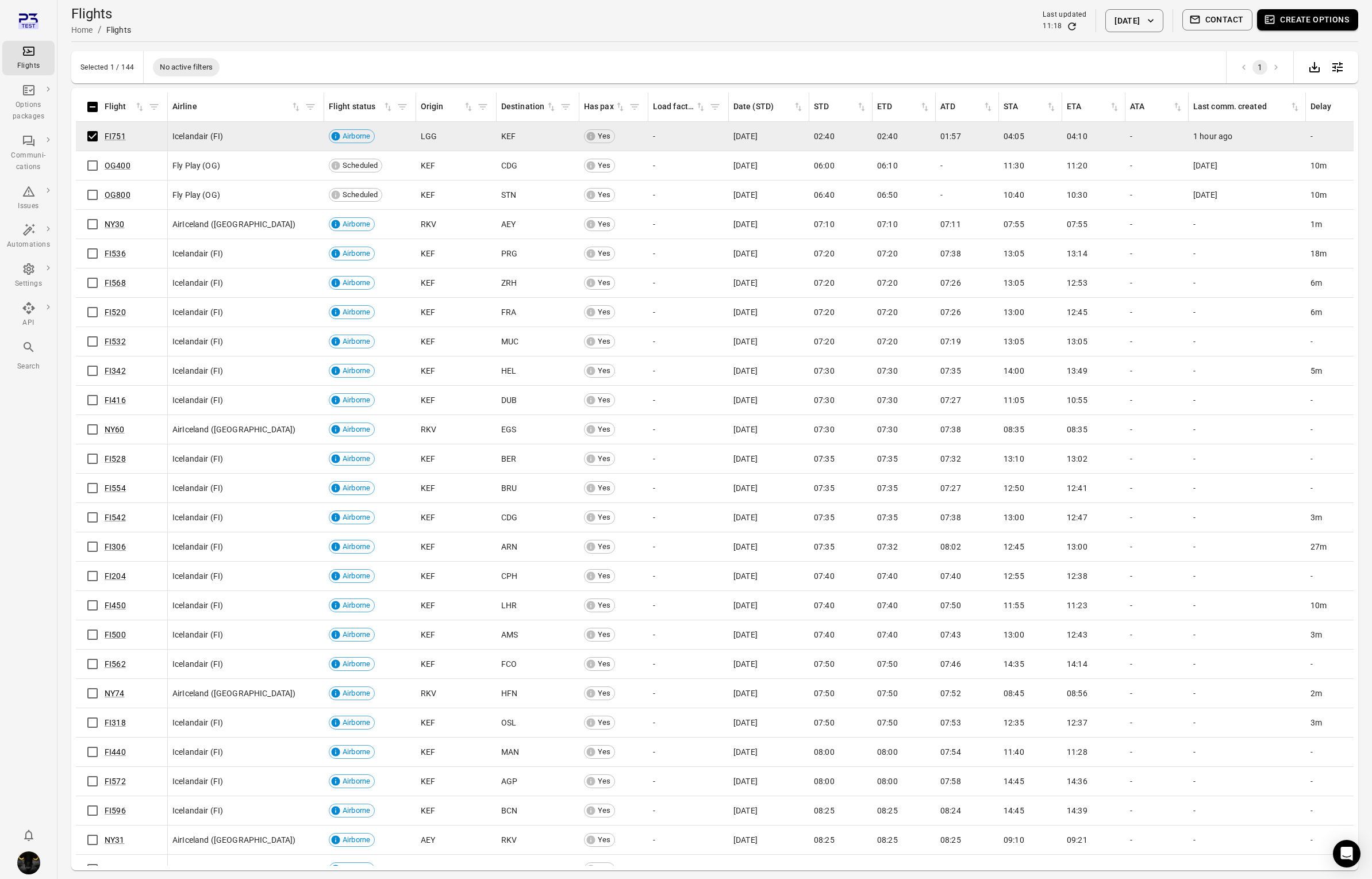
click at [82, 160] on td "OG400" at bounding box center [121, 166] width 92 height 30
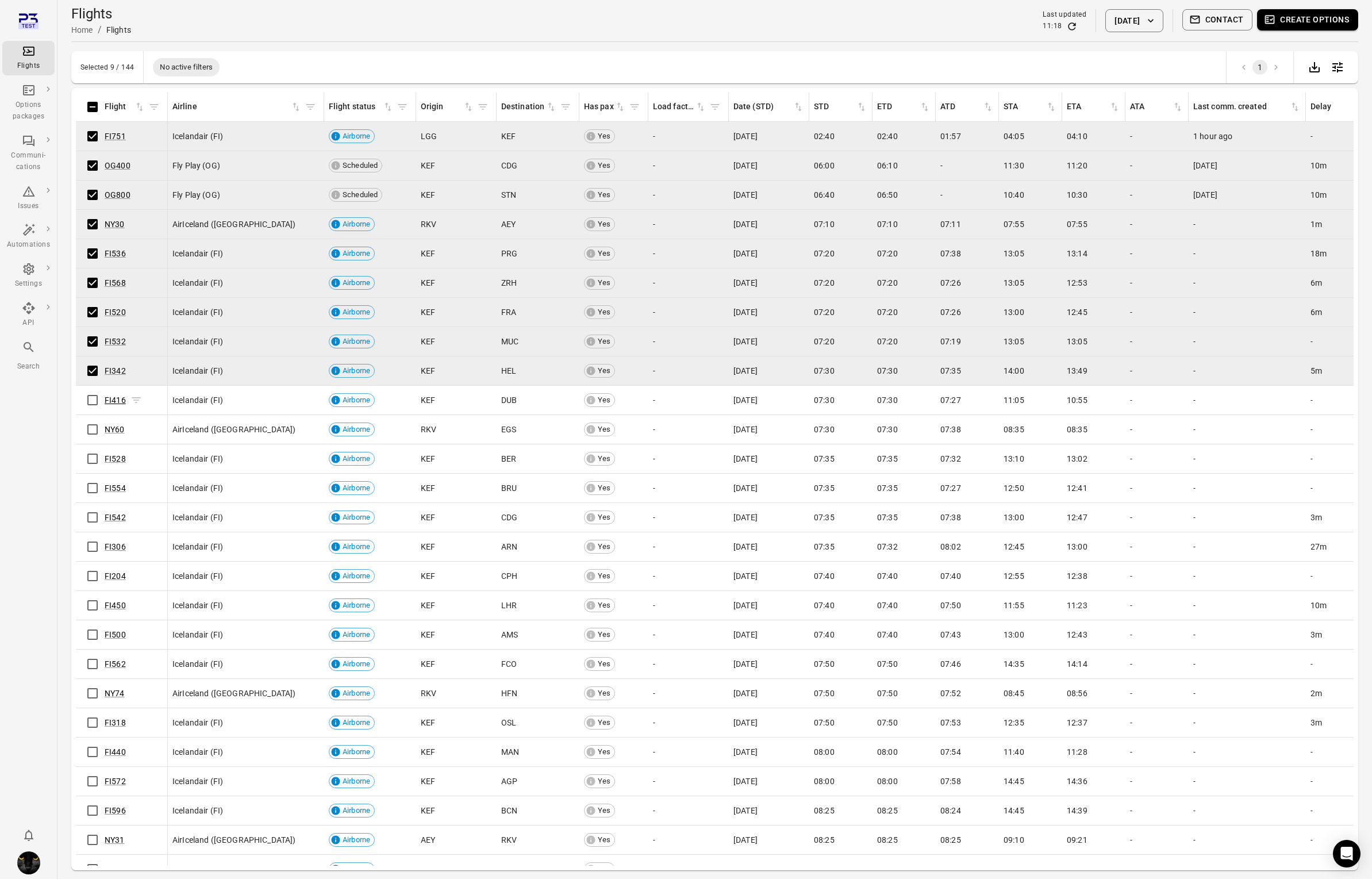
drag, startPoint x: 78, startPoint y: 156, endPoint x: 854, endPoint y: 259, distance: 782.8
click at [114, 400] on div "FI416" at bounding box center [121, 400] width 82 height 24
click at [1300, 14] on button "Create options" at bounding box center [1307, 20] width 101 height 21
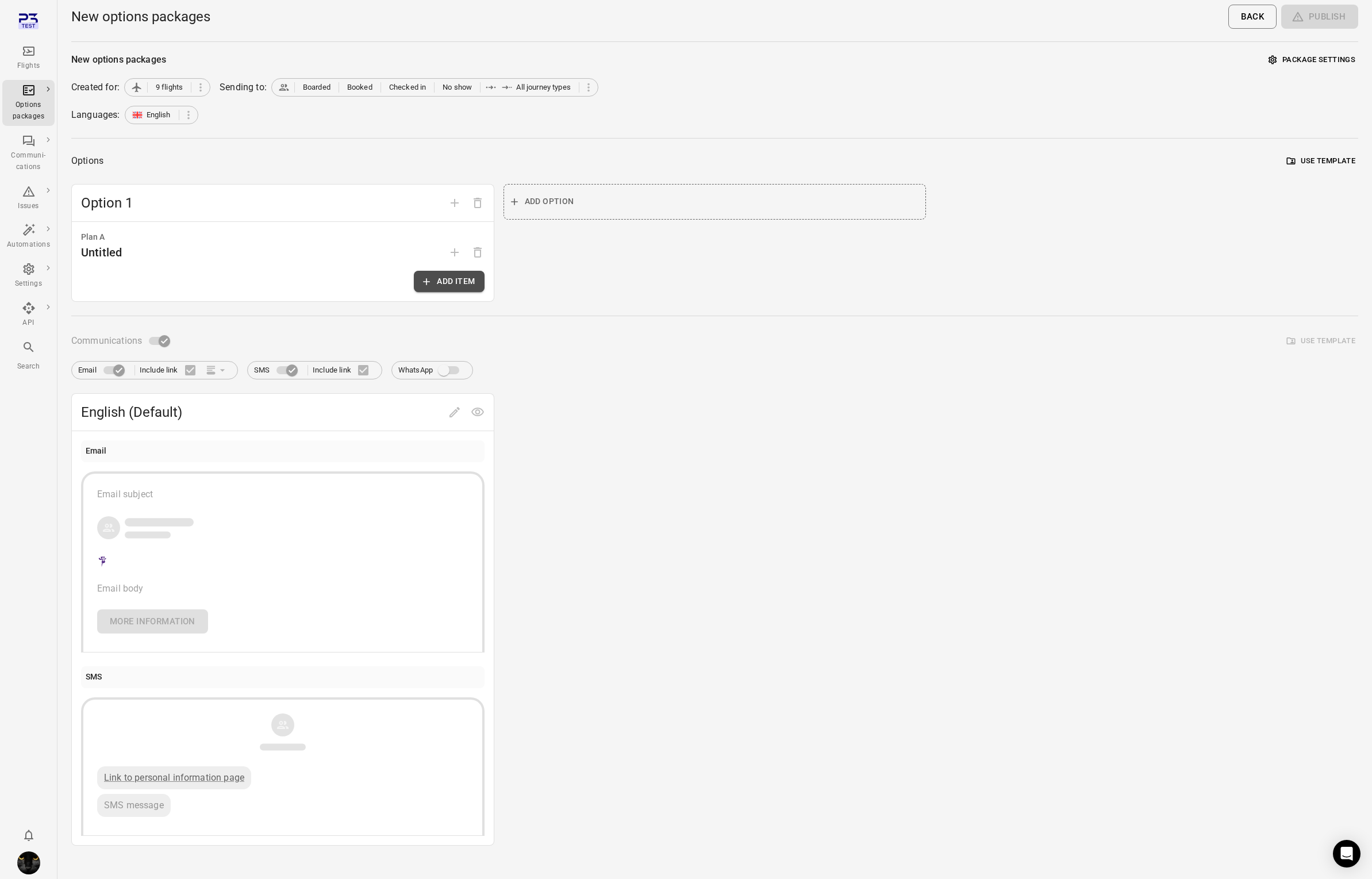
click at [423, 290] on button "Add item" at bounding box center [449, 282] width 70 height 21
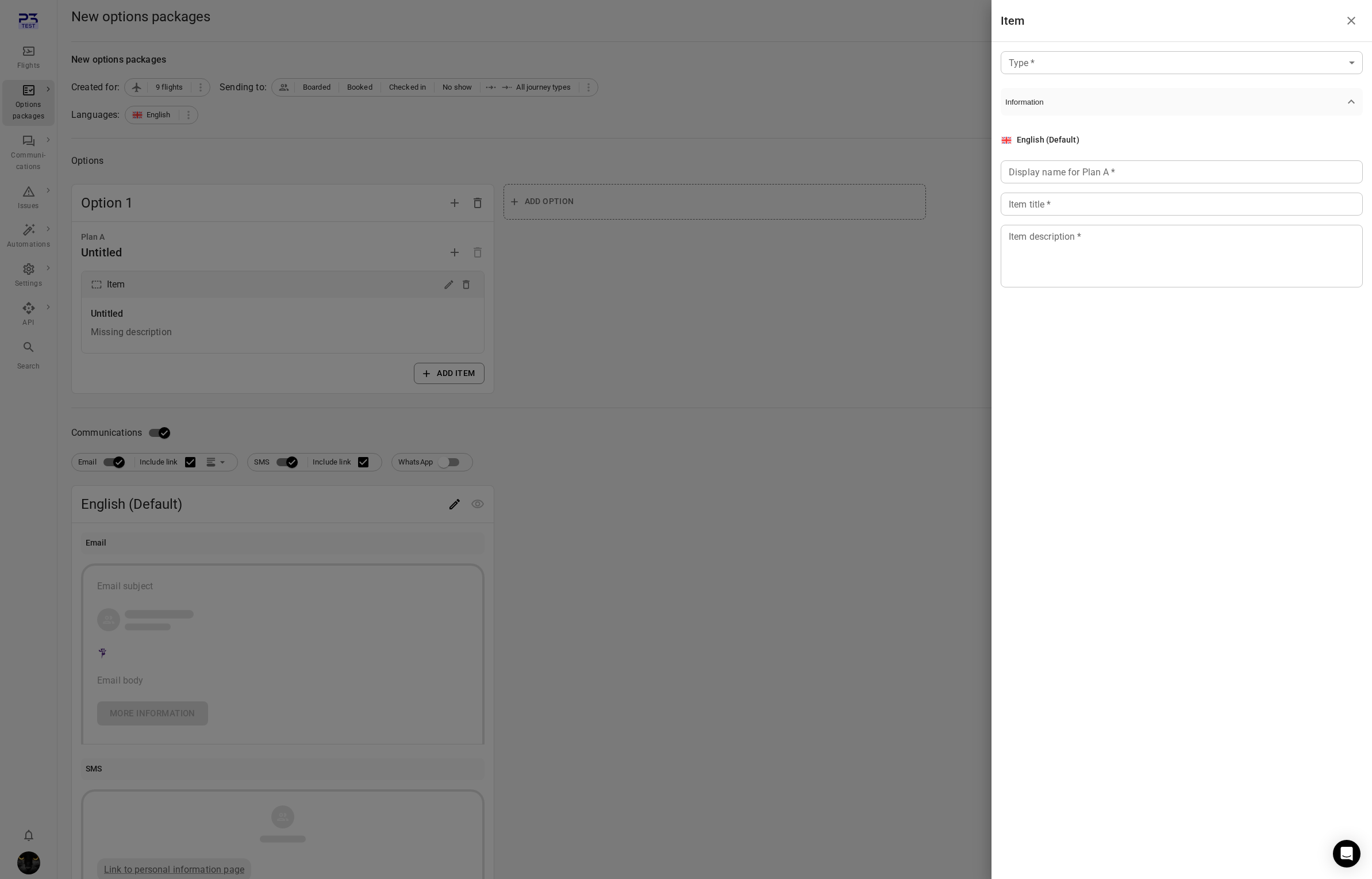
click at [1233, 58] on body "Flights Options packages Communi-cations Issues Automations Settings API Search…" at bounding box center [686, 492] width 1372 height 984
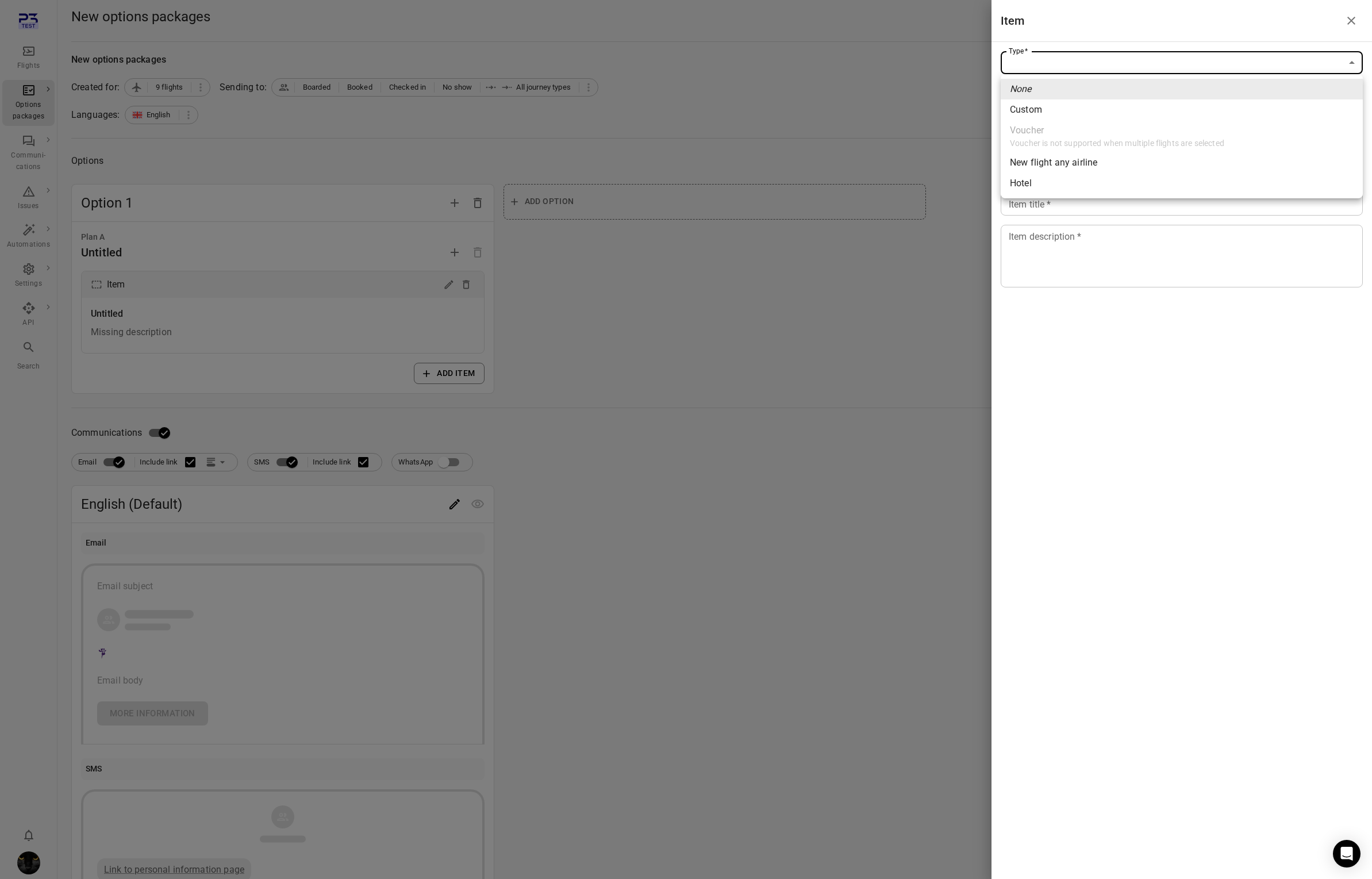
click at [1115, 110] on li "Custom" at bounding box center [1181, 110] width 362 height 21
type input "******"
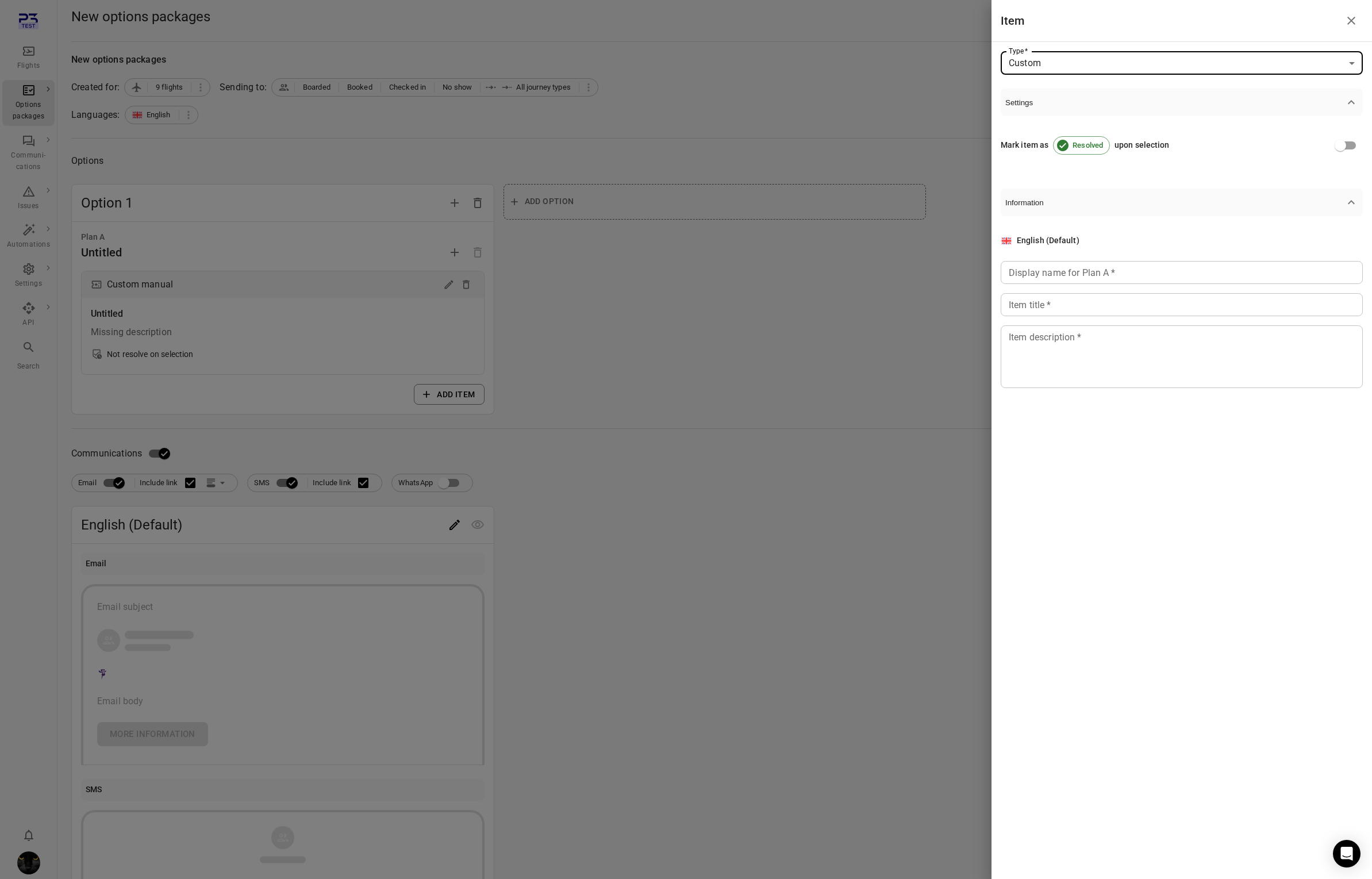
drag, startPoint x: 1066, startPoint y: 268, endPoint x: 1063, endPoint y: 294, distance: 26.2
click at [1065, 276] on input "Display name for Plan A   *" at bounding box center [1181, 272] width 362 height 23
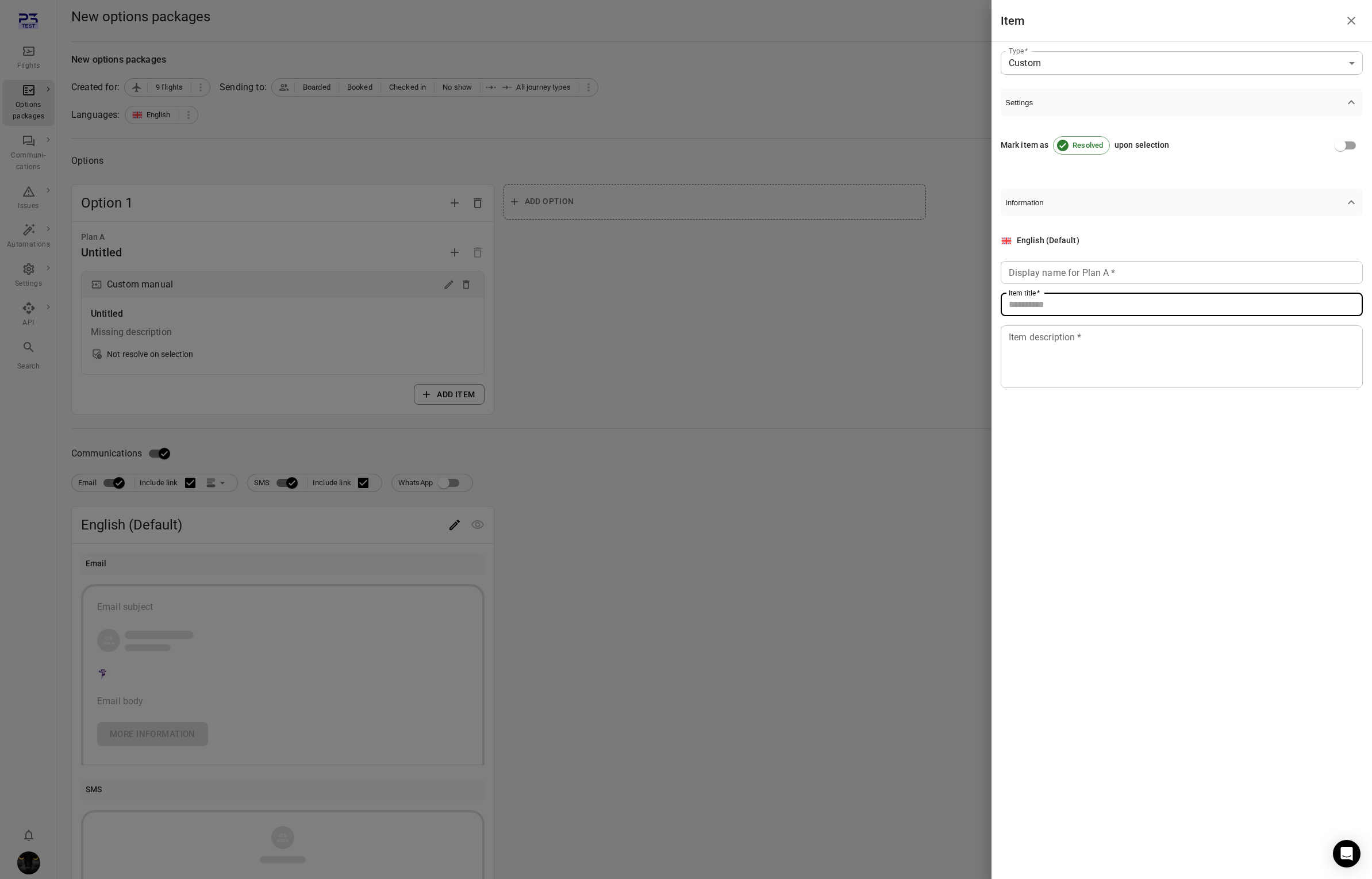
drag, startPoint x: 1062, startPoint y: 315, endPoint x: 1062, endPoint y: 340, distance: 25.0
click at [1062, 315] on input "Item title   *" at bounding box center [1181, 304] width 362 height 23
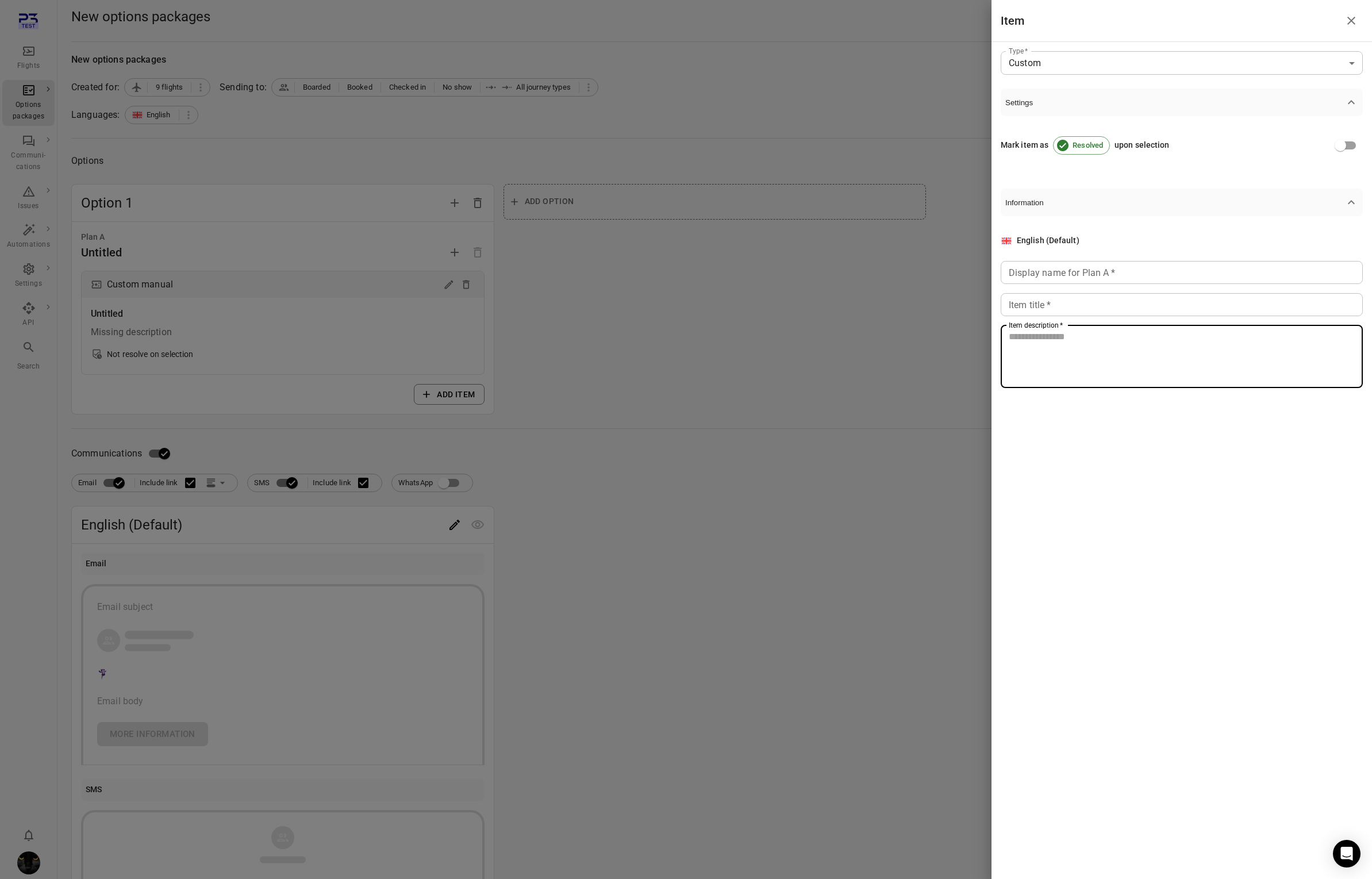
click at [1060, 346] on textarea "Item description   *" at bounding box center [1181, 356] width 346 height 53
click at [1058, 289] on div "English (Default) Display name for Plan A   * Display name for Plan A   * Item …" at bounding box center [1181, 311] width 362 height 153
click at [1060, 268] on input "Display name for Plan A   *" at bounding box center [1181, 272] width 362 height 23
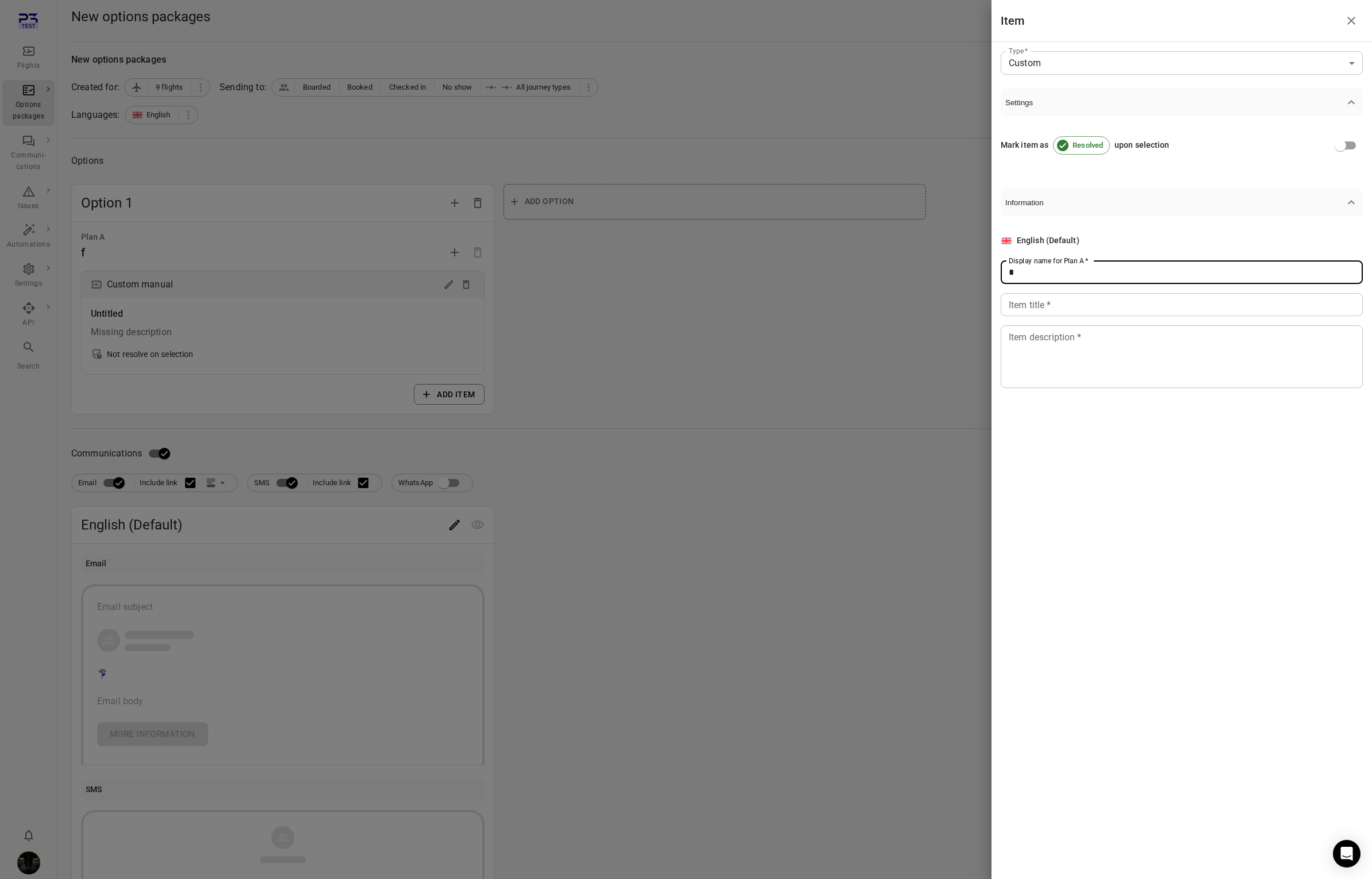
type input "*"
drag, startPoint x: 1058, startPoint y: 296, endPoint x: 1059, endPoint y: 317, distance: 21.0
click at [1059, 303] on input "Item title   *" at bounding box center [1181, 304] width 362 height 23
type input "*"
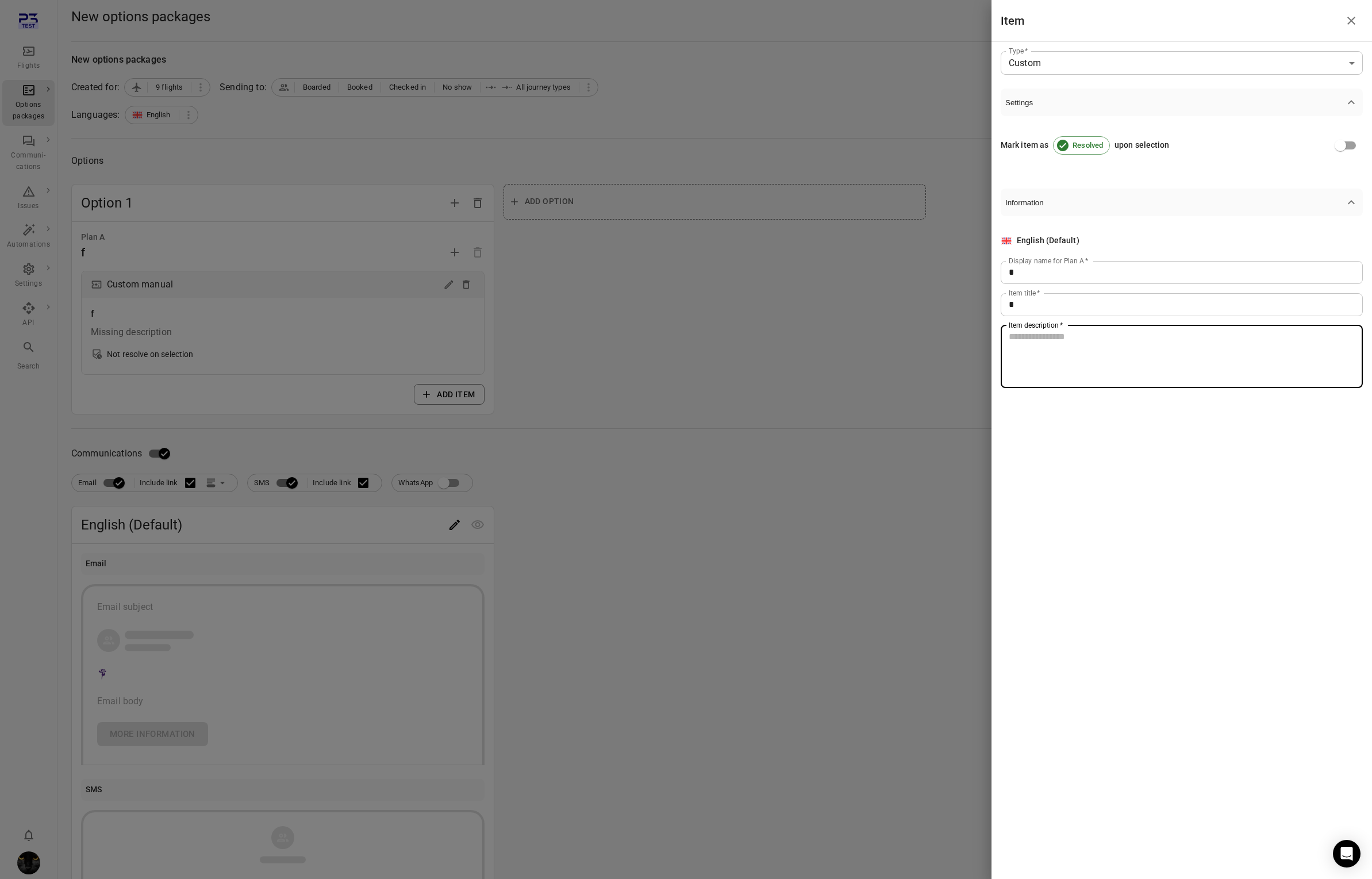
drag, startPoint x: 1062, startPoint y: 365, endPoint x: 1053, endPoint y: 385, distance: 21.9
click at [1062, 365] on textarea "Item description   *" at bounding box center [1181, 356] width 346 height 53
type textarea "*"
drag, startPoint x: 1071, startPoint y: 474, endPoint x: 474, endPoint y: 299, distance: 622.1
click at [1051, 464] on div "Item Type   * Custom ****** Type   * Settings Mark item as Resolved upon select…" at bounding box center [1181, 440] width 380 height 879
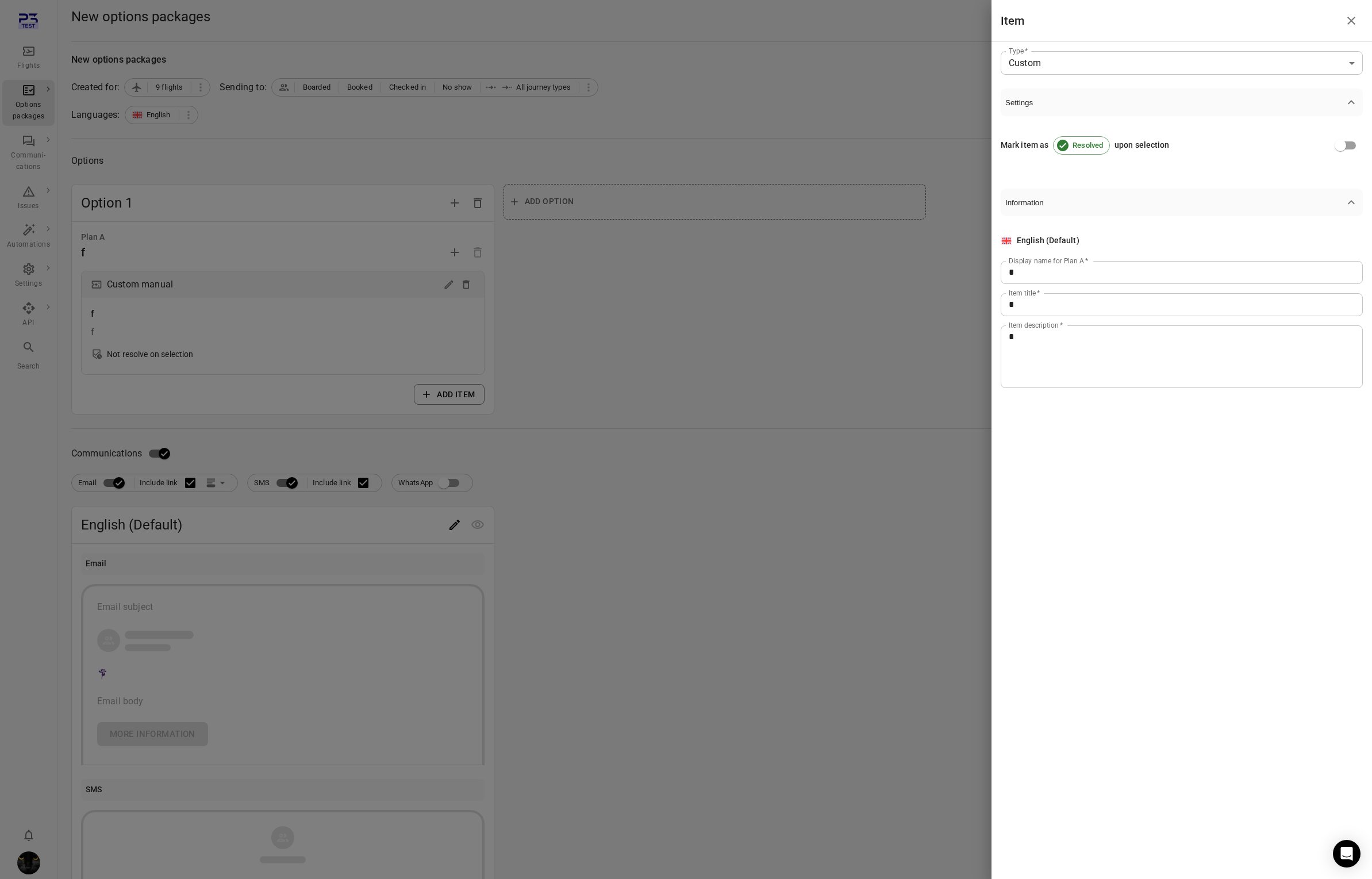
click at [689, 290] on div at bounding box center [686, 440] width 1372 height 879
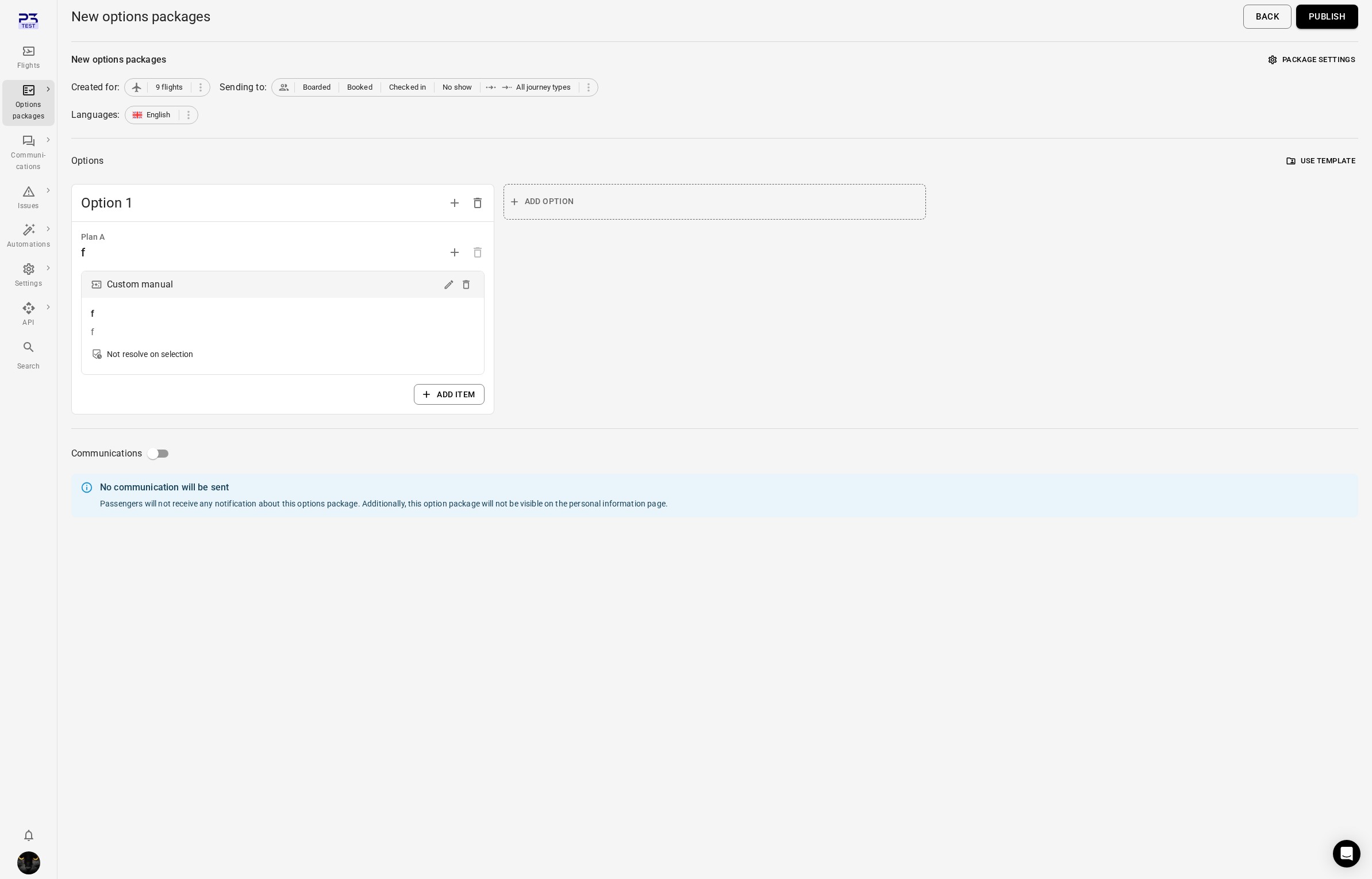
click at [1318, 24] on button "Publish" at bounding box center [1327, 17] width 62 height 24
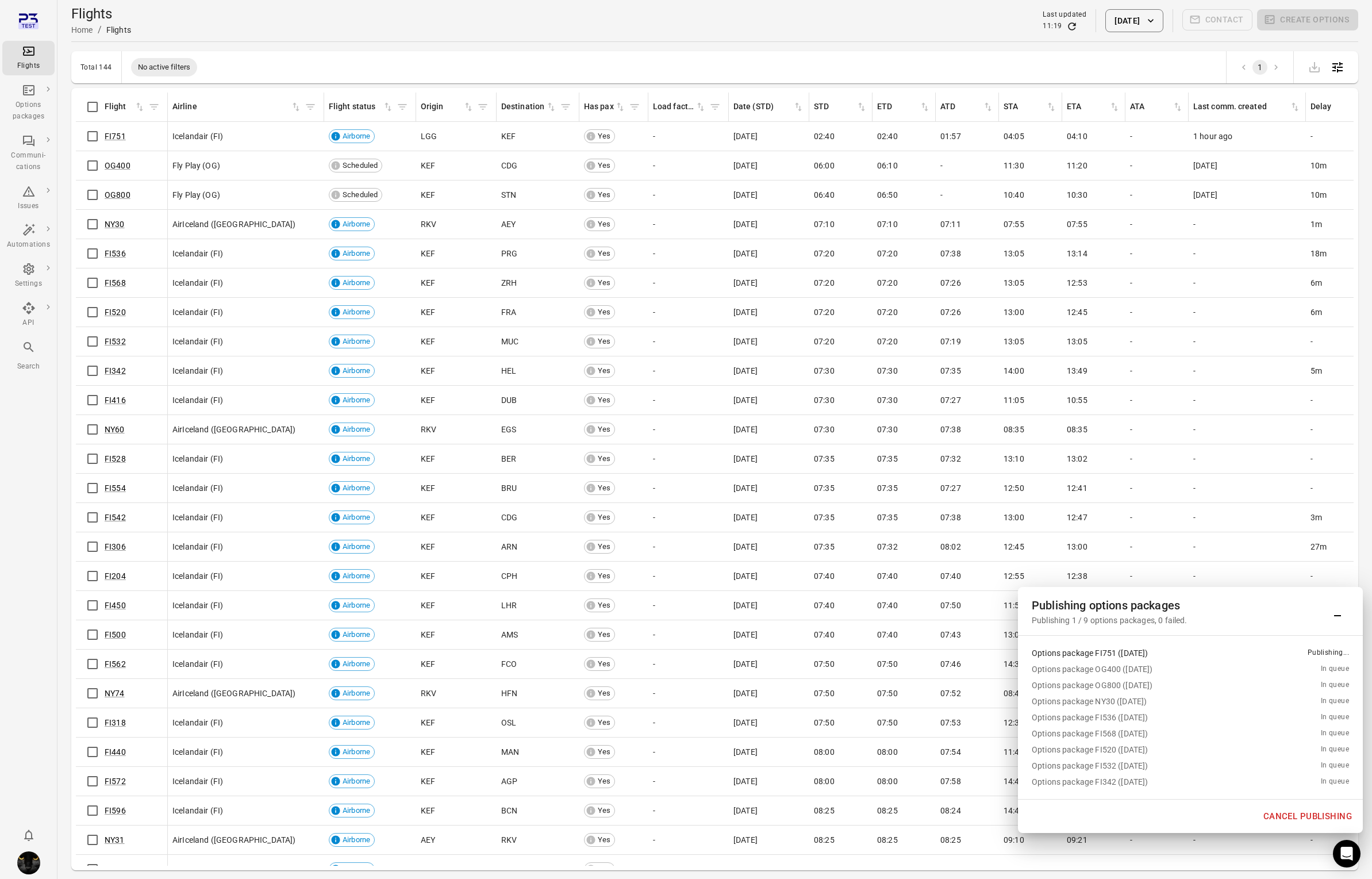
scroll to position [6, 0]
